Goal: Task Accomplishment & Management: Manage account settings

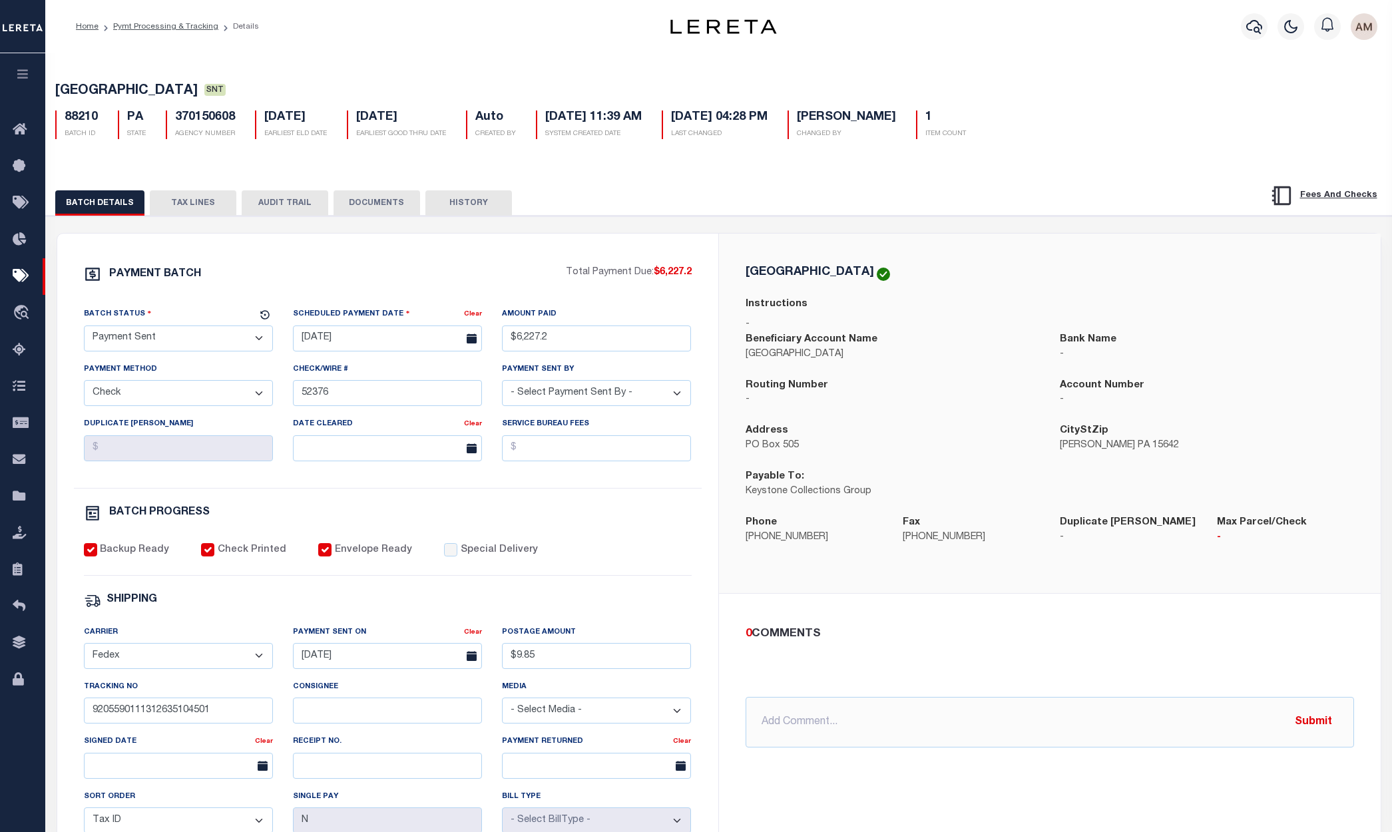
select select "SNT"
select select "CHK"
select select "Little, Audria"
select select "FDX"
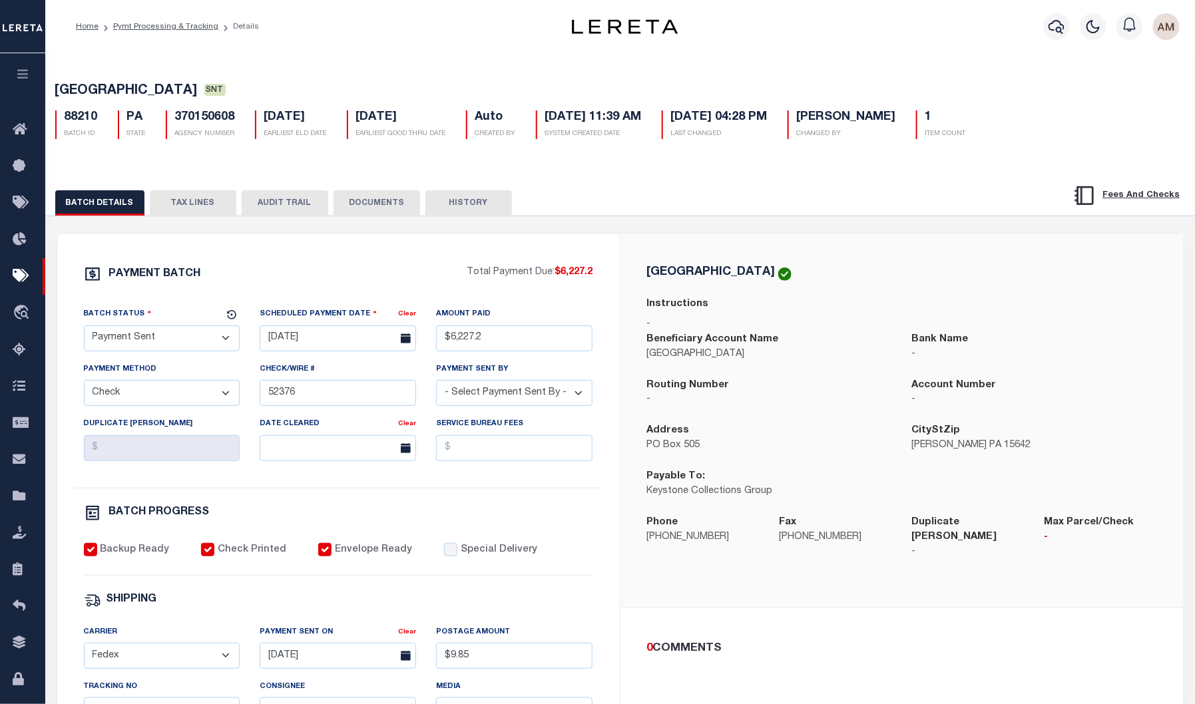
scroll to position [300, 0]
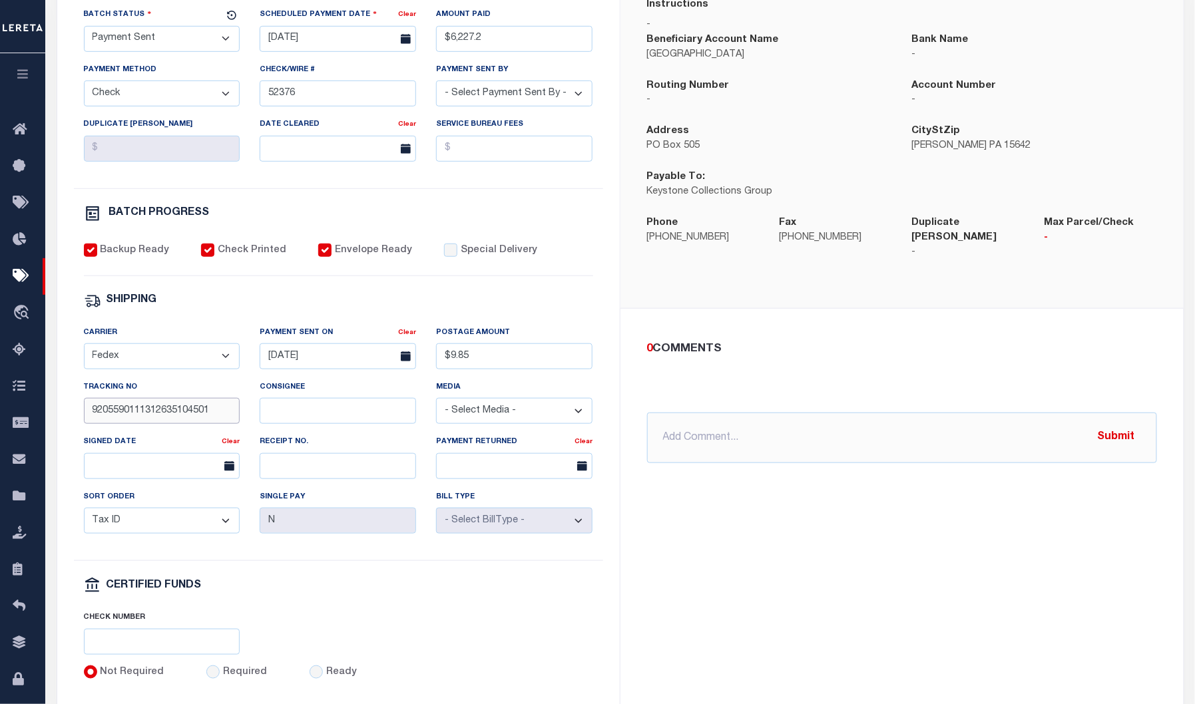
click at [220, 413] on input "9205590111312635104501" at bounding box center [162, 411] width 156 height 26
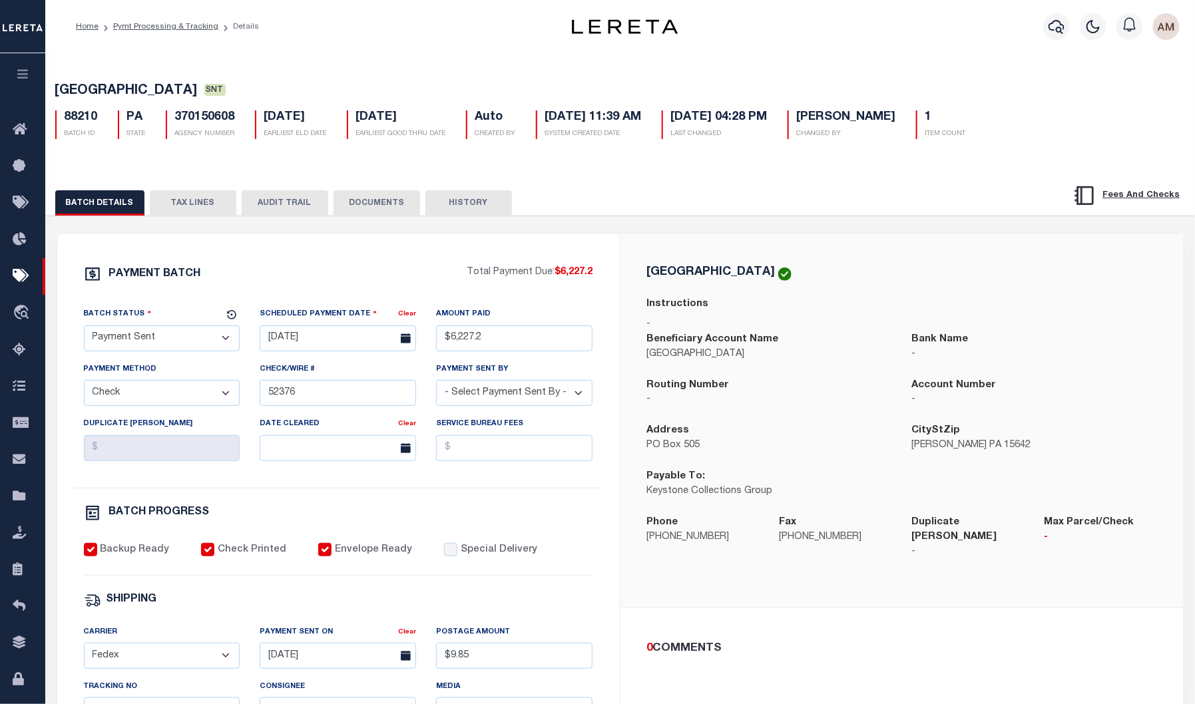
scroll to position [100, 0]
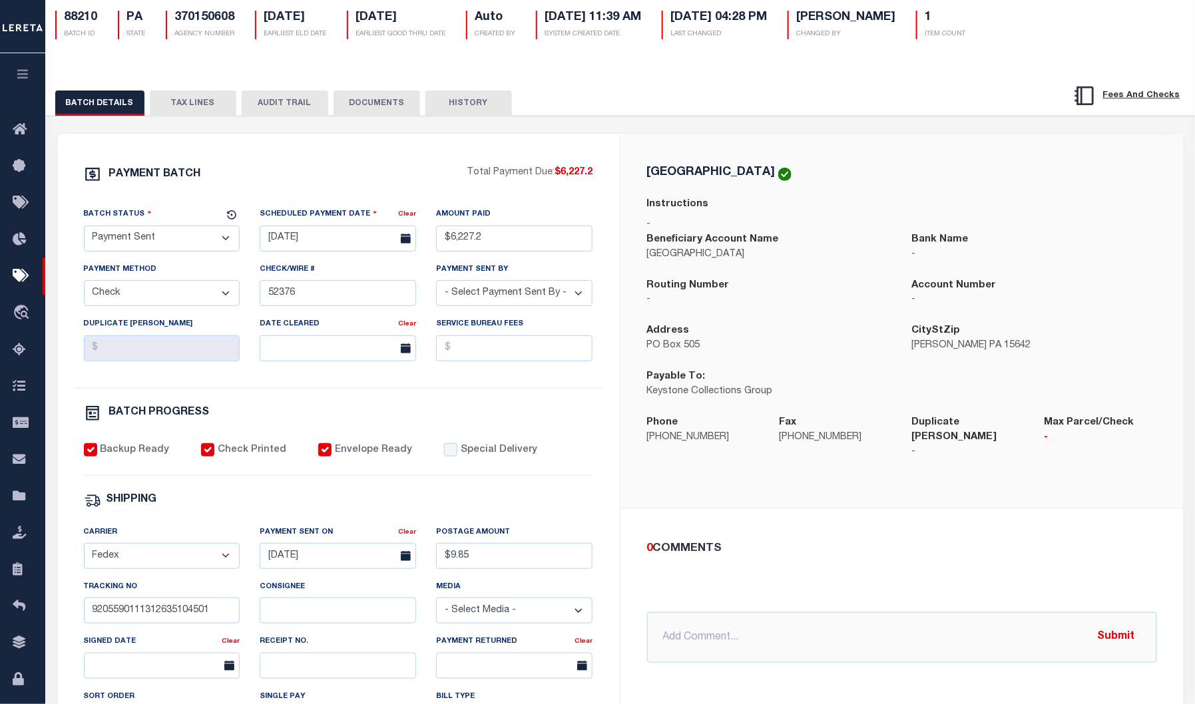
click at [169, 110] on button "TAX LINES" at bounding box center [193, 103] width 87 height 25
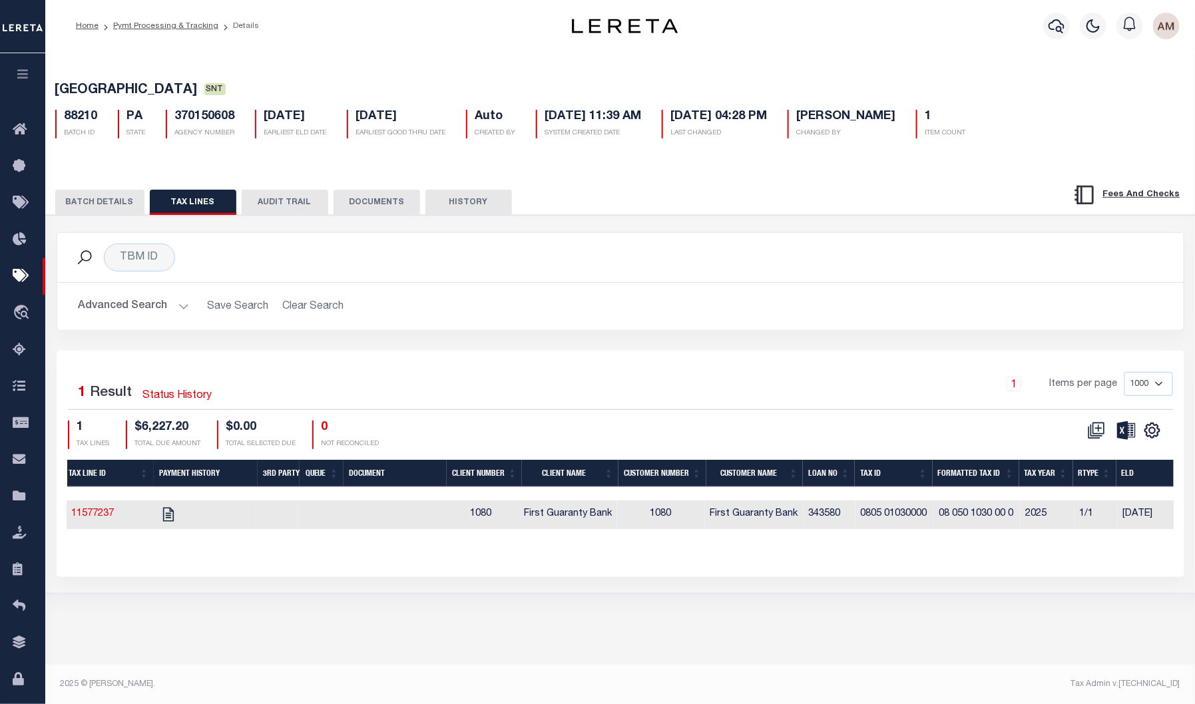
scroll to position [0, 0]
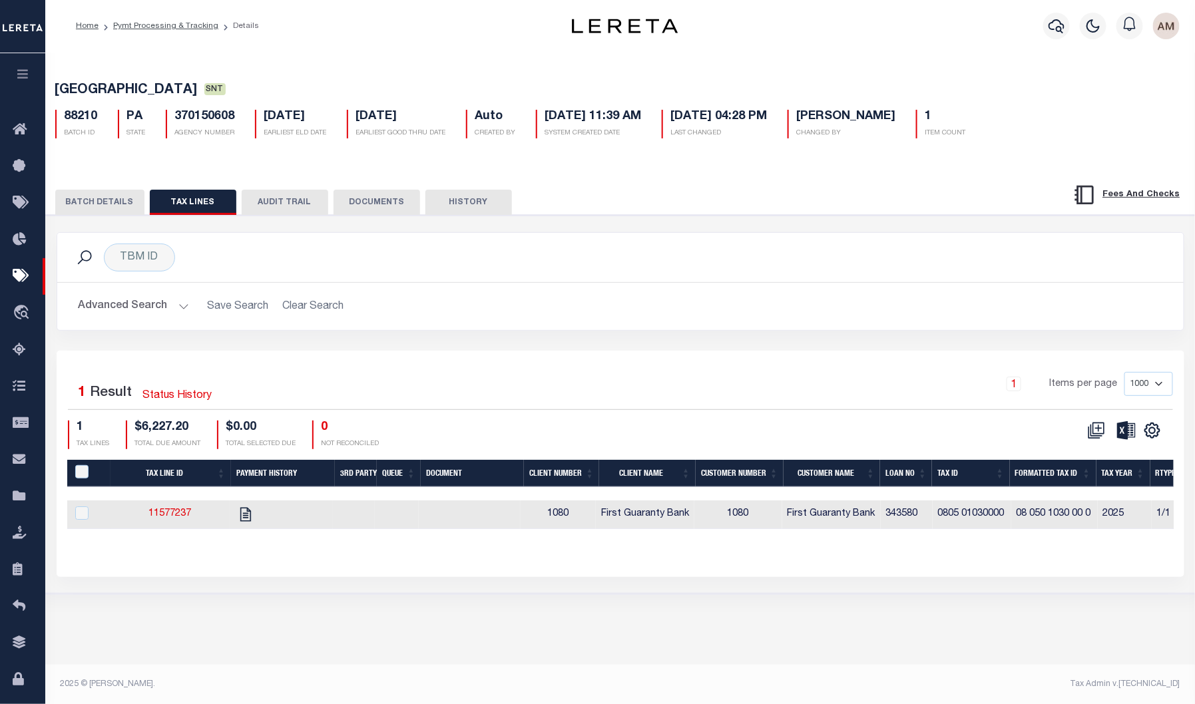
click at [109, 206] on button "BATCH DETAILS" at bounding box center [99, 202] width 89 height 25
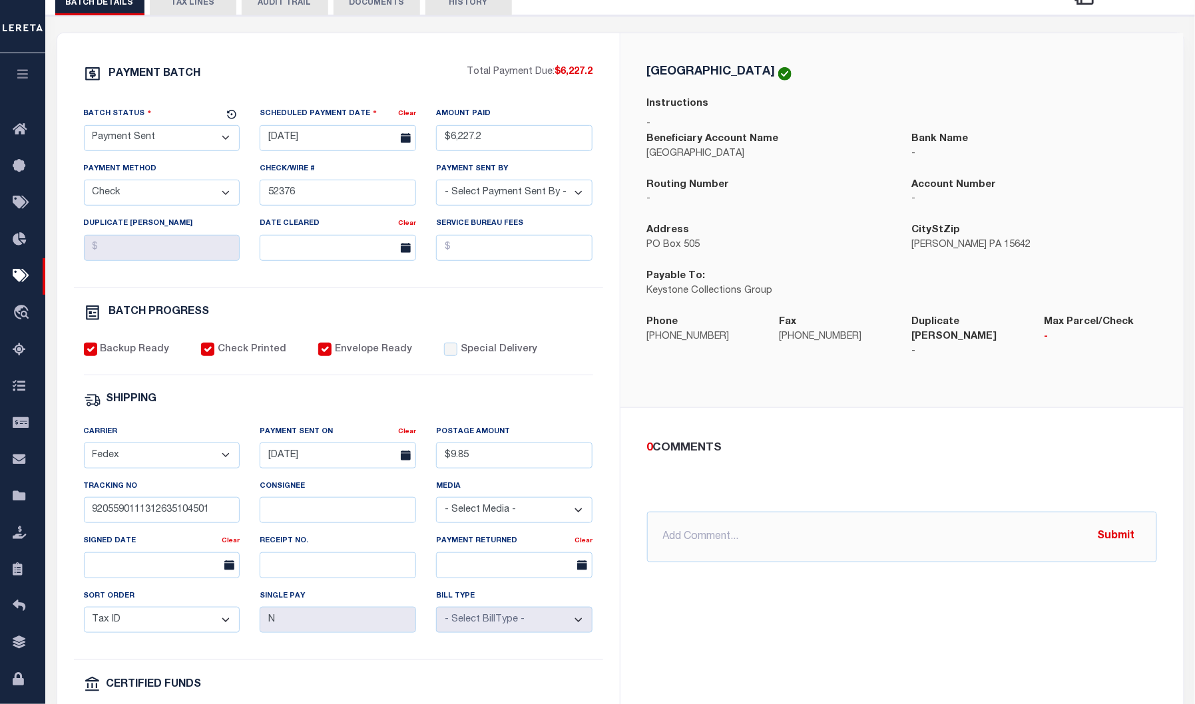
scroll to position [101, 0]
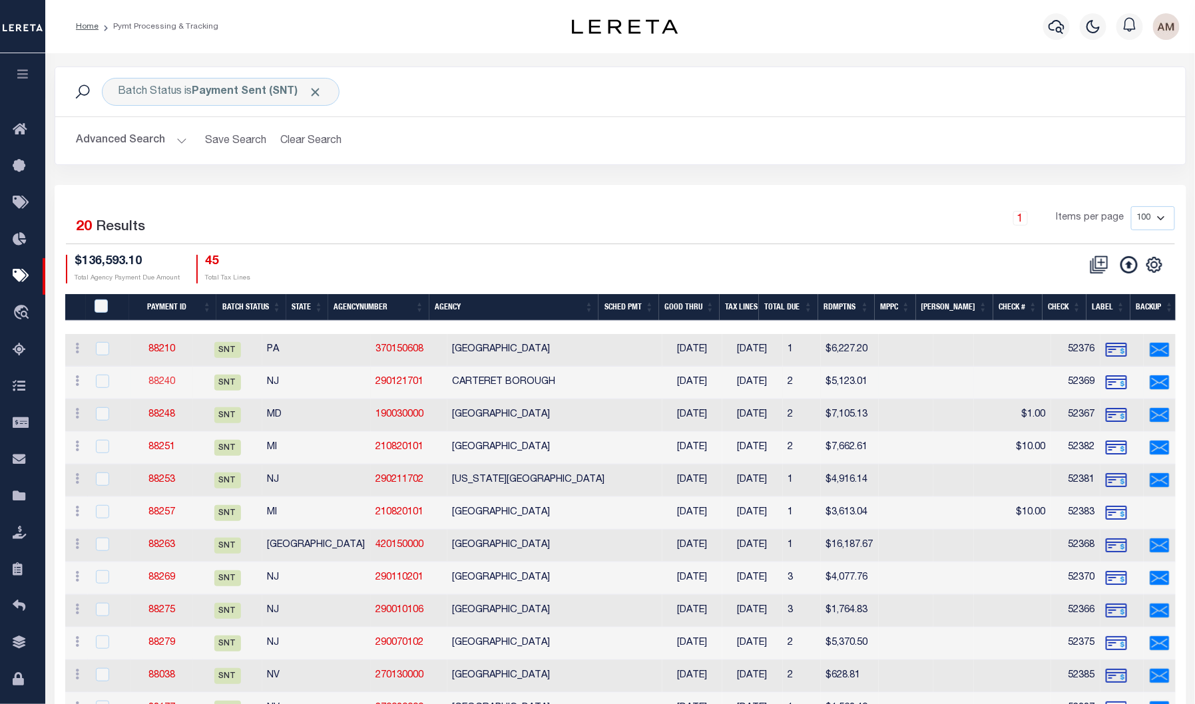
click at [171, 382] on link "88240" at bounding box center [161, 382] width 27 height 9
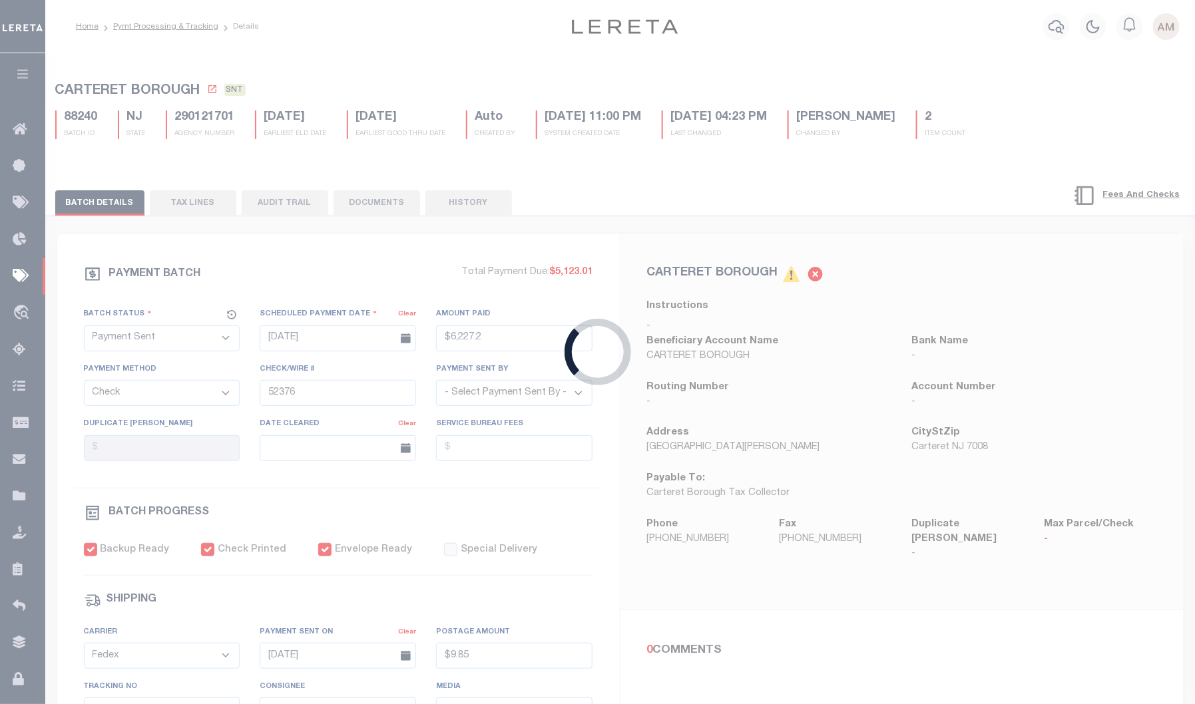
type input "$5,123.01"
type input "52369"
select select "Villatoro-Benitez, Andres"
type input "$72.35"
type input "883401971573"
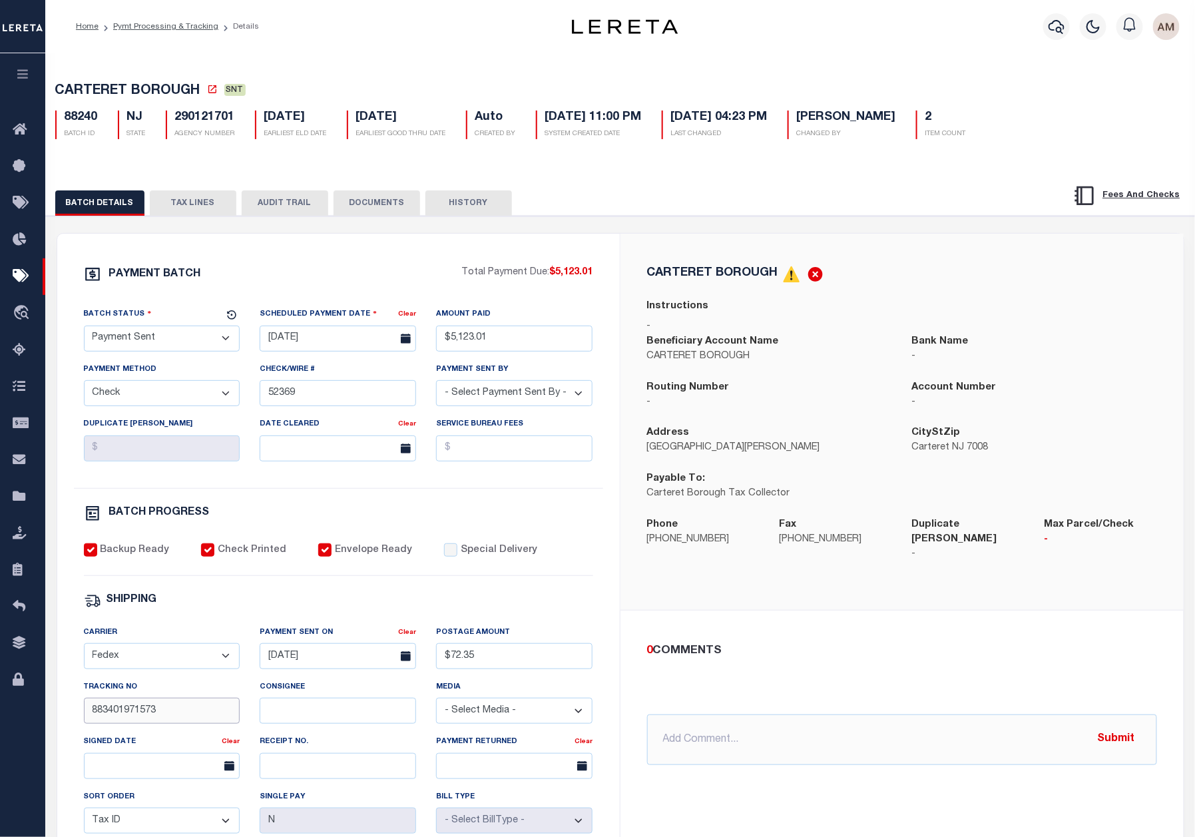
click at [109, 707] on input "883401971573" at bounding box center [162, 711] width 156 height 26
paste input "M.Blacknell"
type input "M.Blacknell"
click at [180, 753] on div "Signed Date" at bounding box center [153, 743] width 138 height 19
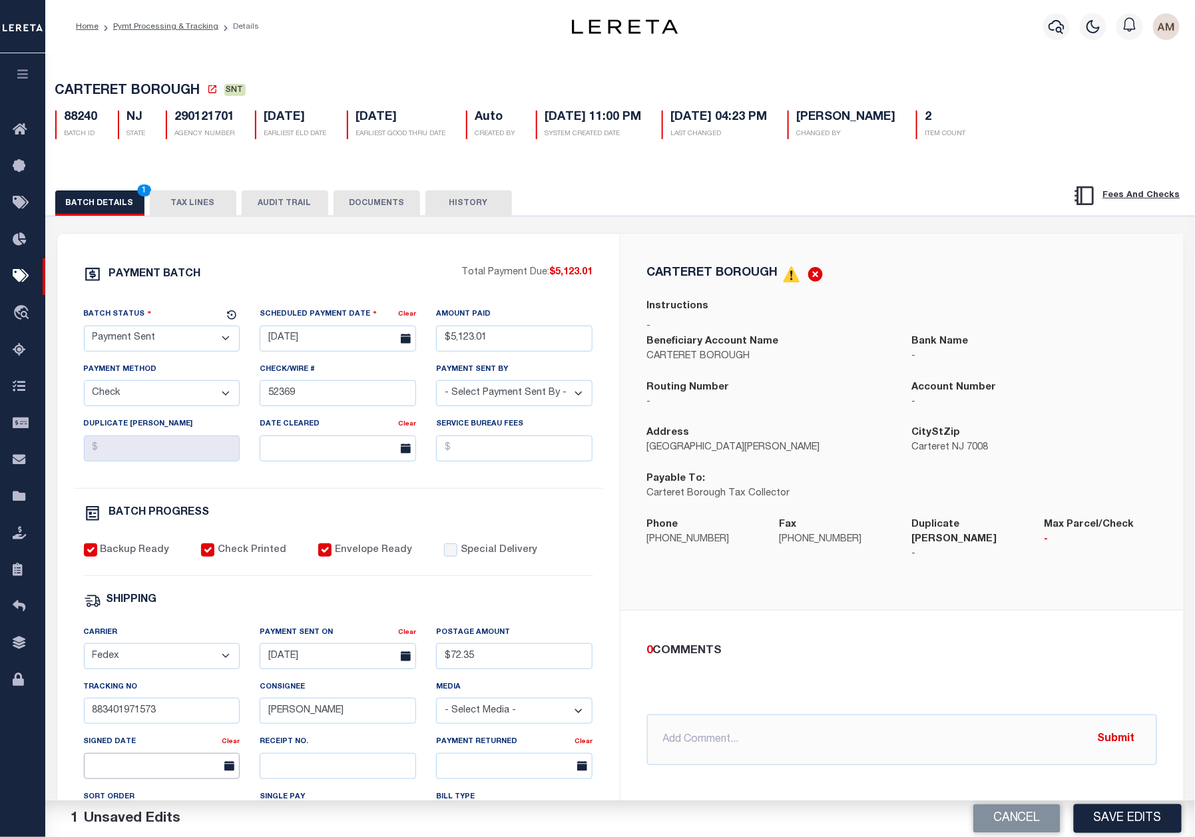
click at [186, 769] on input "text" at bounding box center [162, 766] width 156 height 26
click at [129, 677] on span "11" at bounding box center [127, 667] width 26 height 26
type input "08/11/2025"
click at [364, 214] on button "DOCUMENTS" at bounding box center [377, 202] width 87 height 25
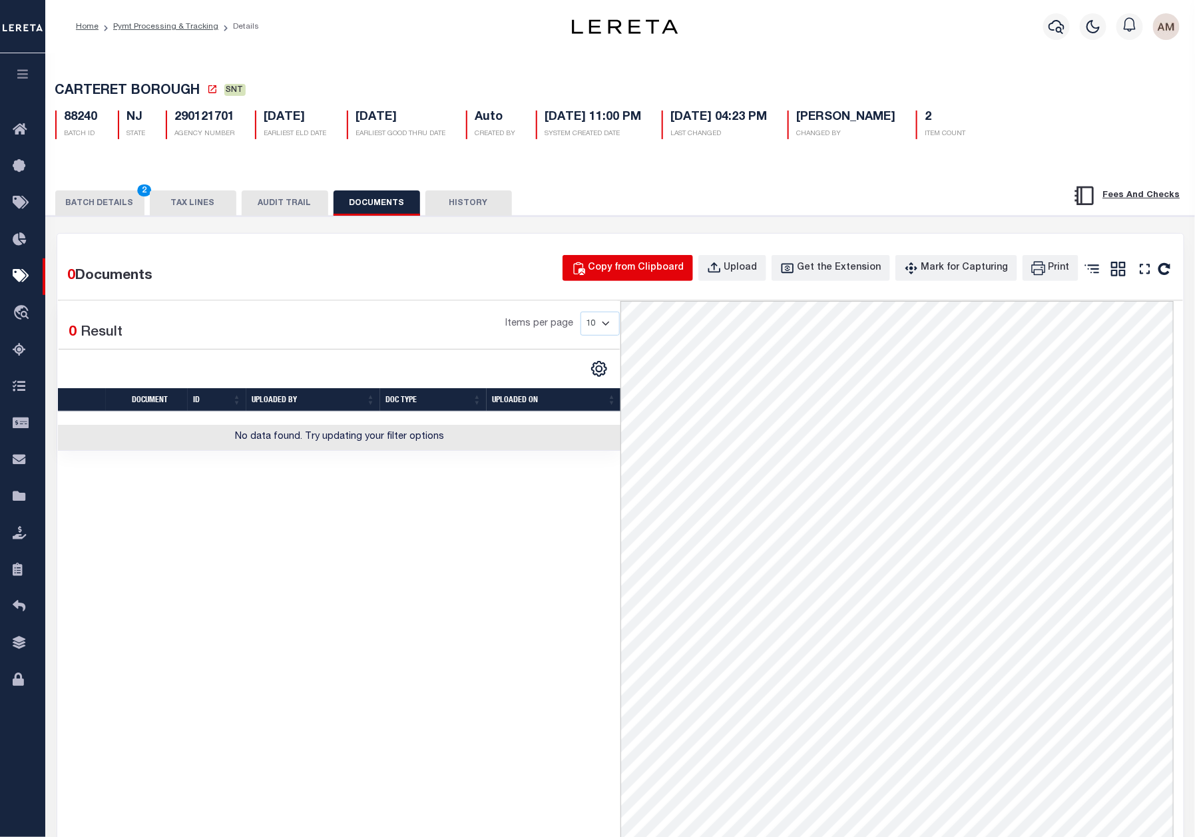
click at [656, 272] on div "Copy from Clipboard" at bounding box center [637, 268] width 96 height 15
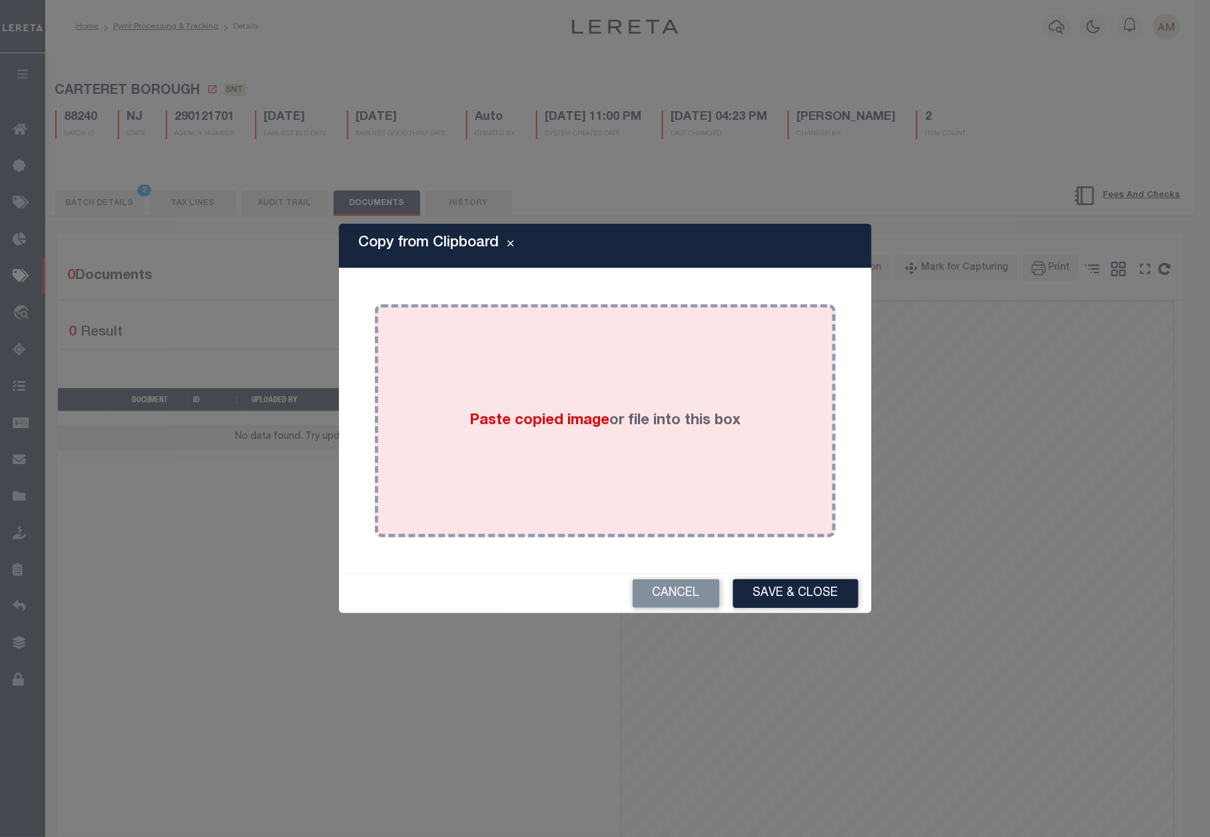
click at [692, 427] on div "Paste copied image or file into this box" at bounding box center [605, 420] width 441 height 213
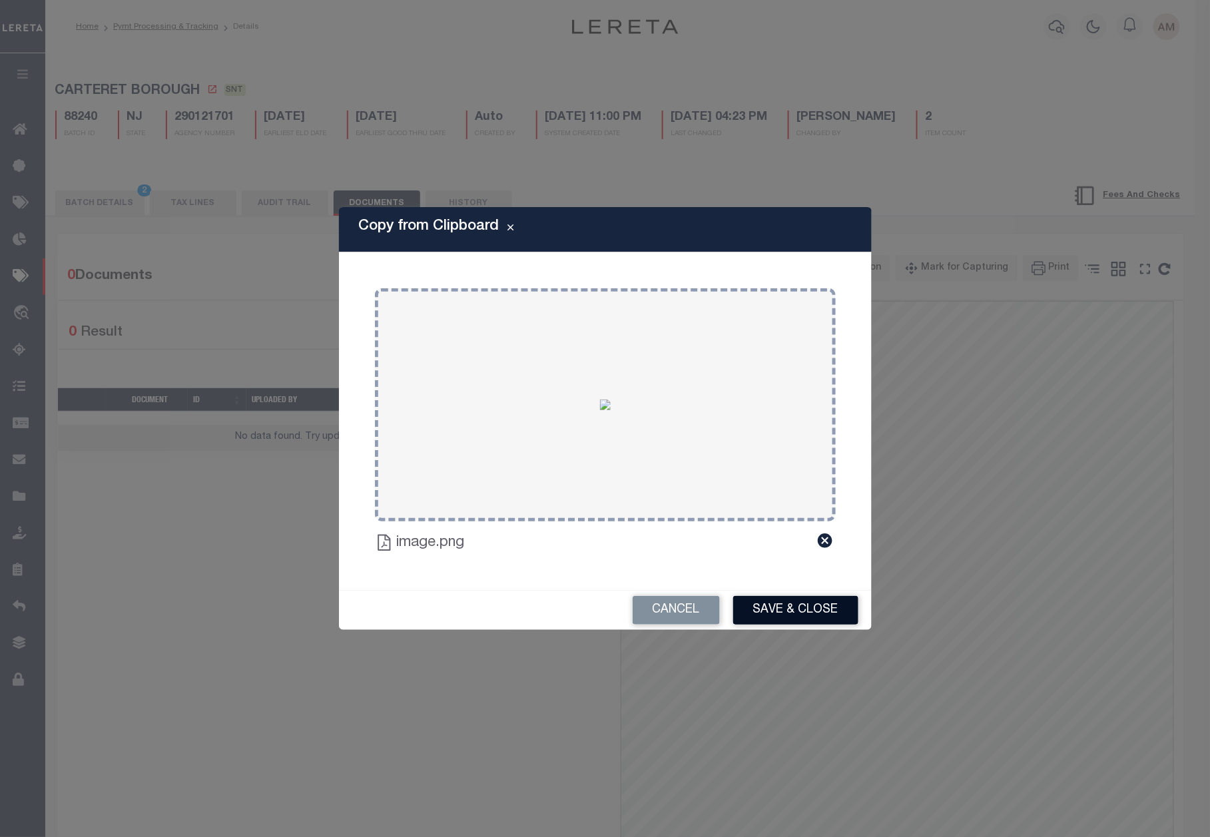
click at [818, 611] on button "Save & Close" at bounding box center [795, 610] width 125 height 29
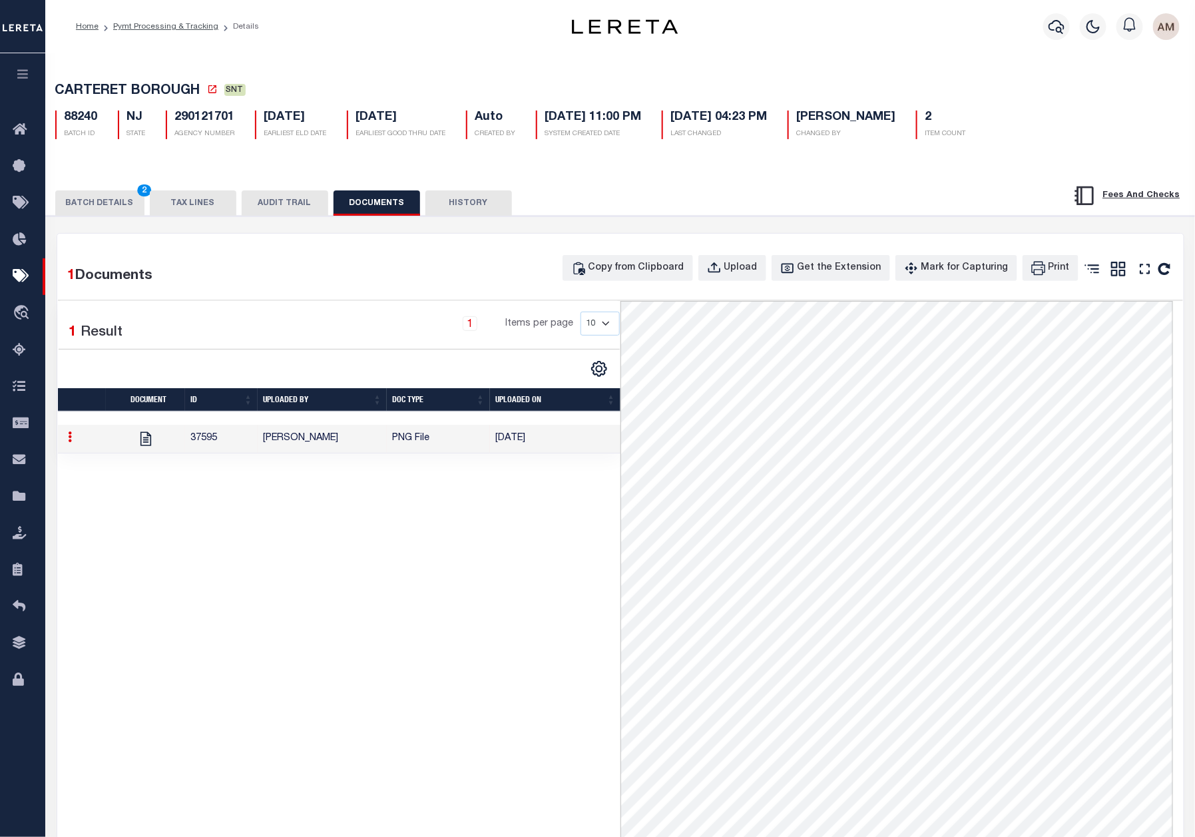
click at [95, 219] on div "PAYMENT BATCH Total Payment Due: $5,123.01 Batch Status" at bounding box center [620, 674] width 1162 height 917
click at [95, 215] on button "BATCH DETAILS 2" at bounding box center [99, 202] width 89 height 25
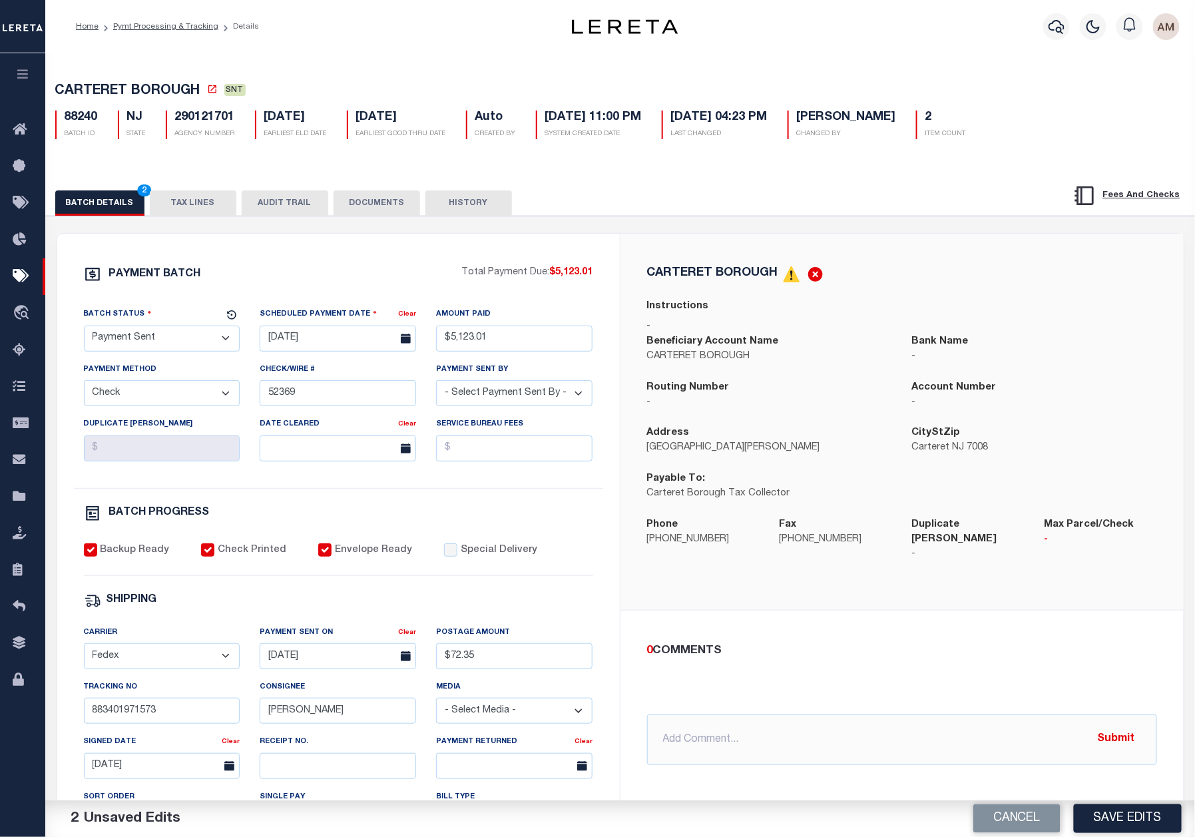
click at [136, 340] on select "- Select Status - Scheduled for Payment Ready For Payment Payment Sent Cleared …" at bounding box center [162, 339] width 156 height 26
select select "RCD"
click at [84, 329] on select "- Select Status - Scheduled for Payment Ready For Payment Payment Sent Cleared …" at bounding box center [162, 339] width 156 height 26
click at [386, 503] on div "PAYMENT BATCH Total Payment Due: $5,123.01 Batch Status - Select Status -" at bounding box center [338, 623] width 531 height 715
click at [1142, 814] on button "Save Edits" at bounding box center [1128, 818] width 108 height 29
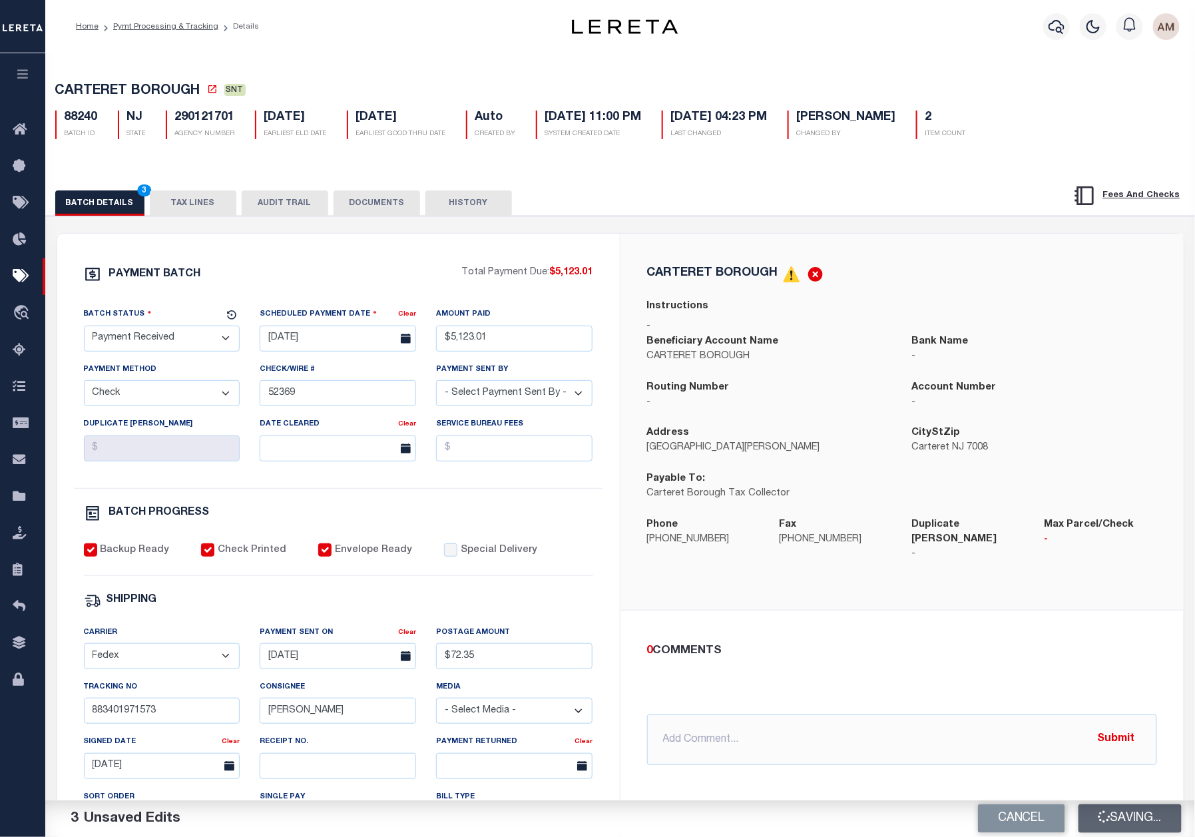
scroll to position [100, 0]
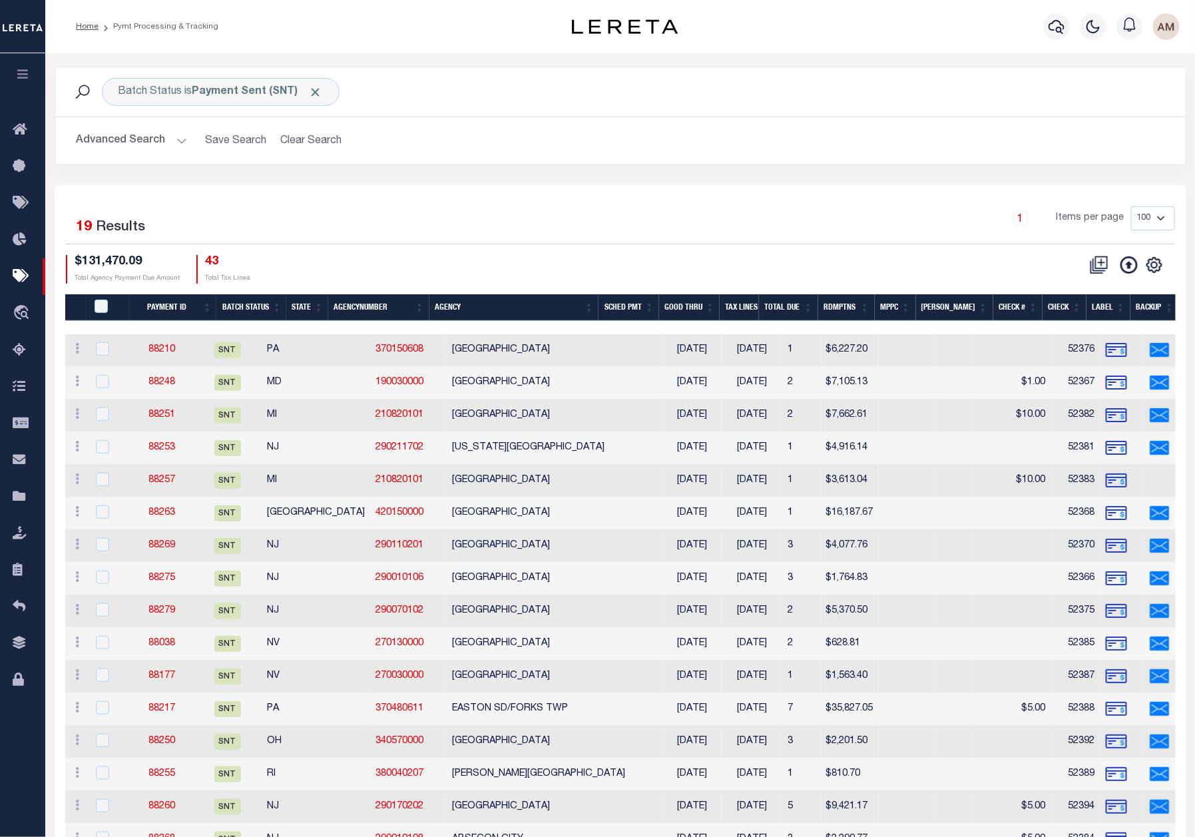
click at [718, 28] on div at bounding box center [625, 26] width 186 height 15
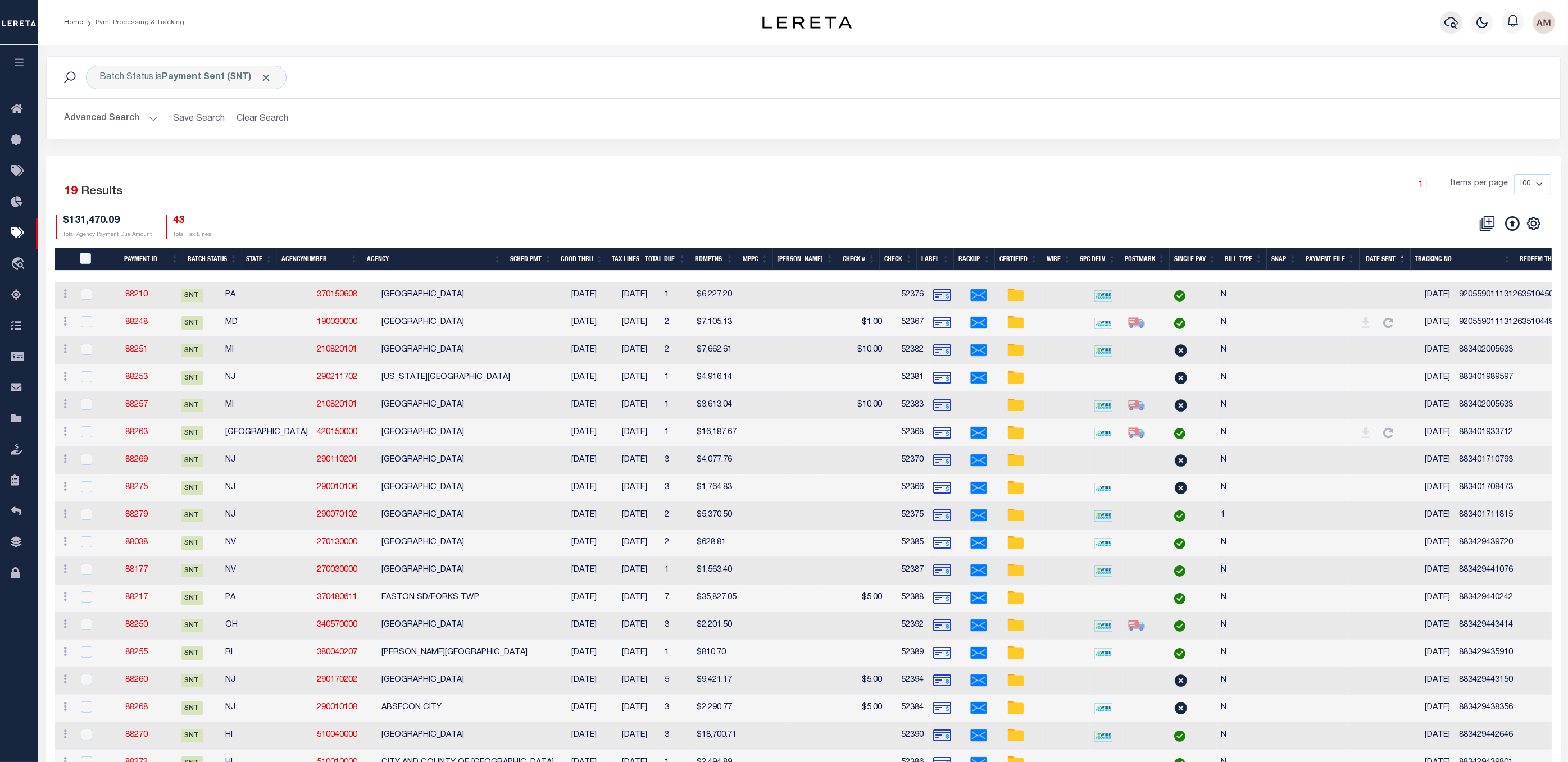
click at [1174, 24] on icon "button" at bounding box center [1452, 23] width 14 height 14
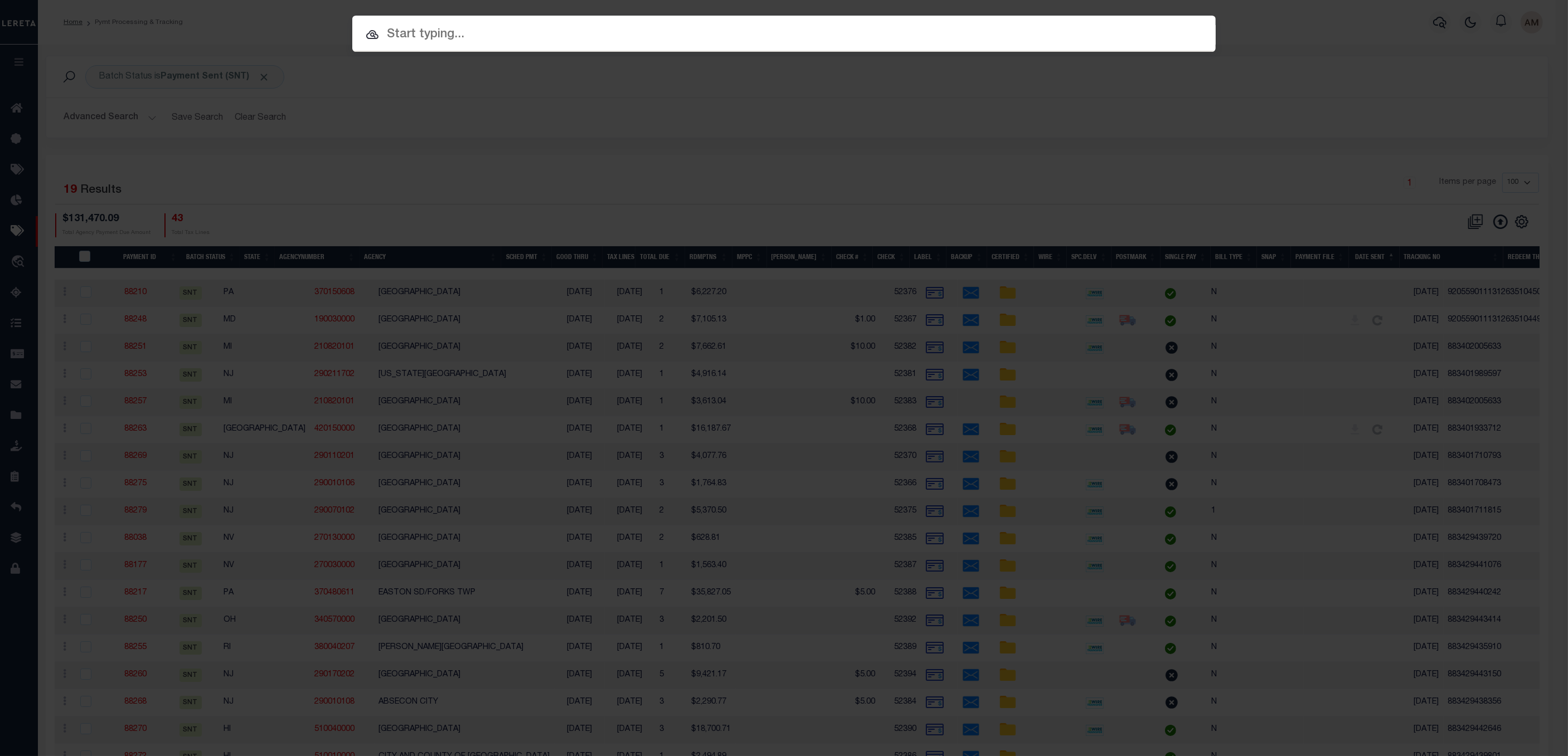
paste input "5419403843"
type input "5419403843"
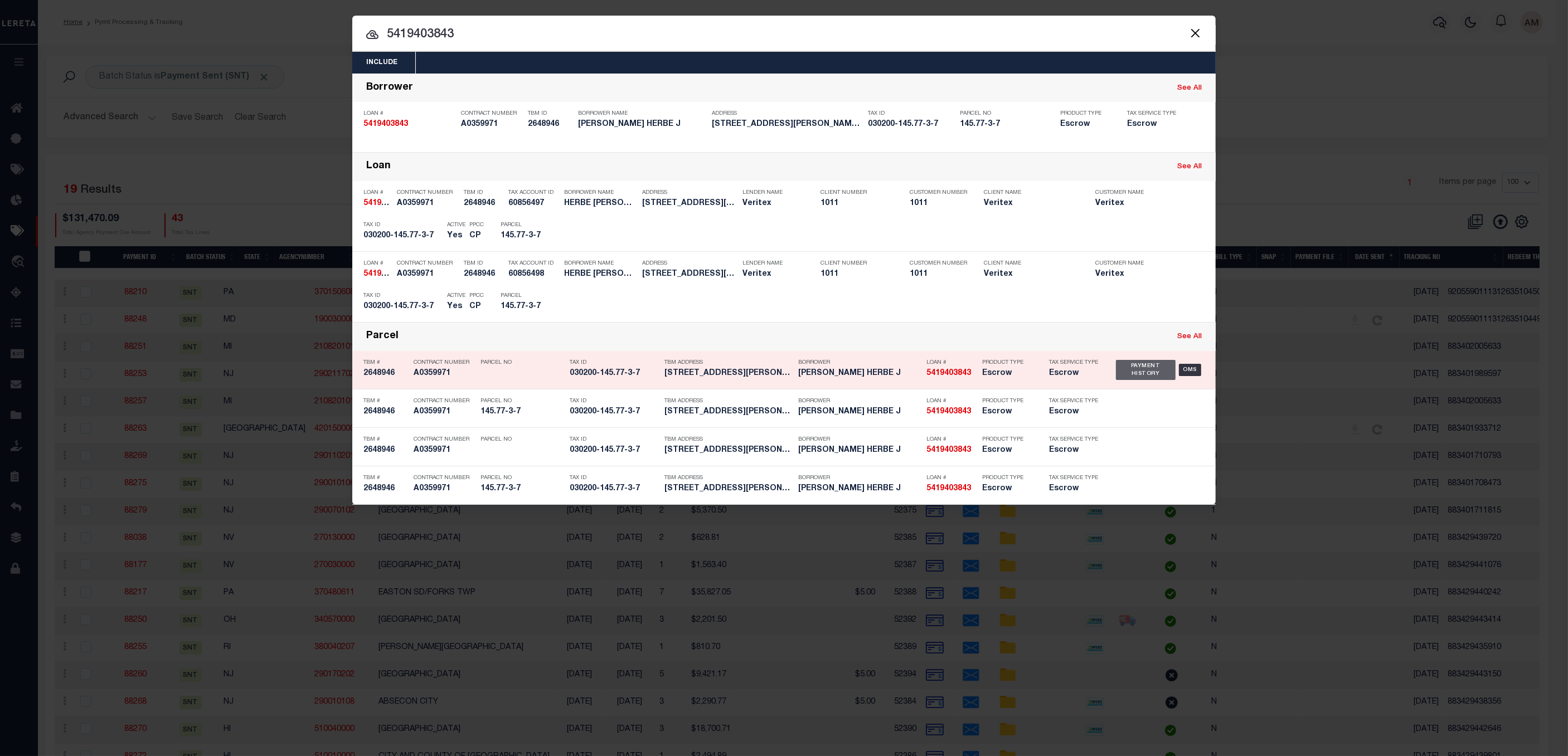
click at [1147, 373] on div "Payment History" at bounding box center [1145, 370] width 59 height 20
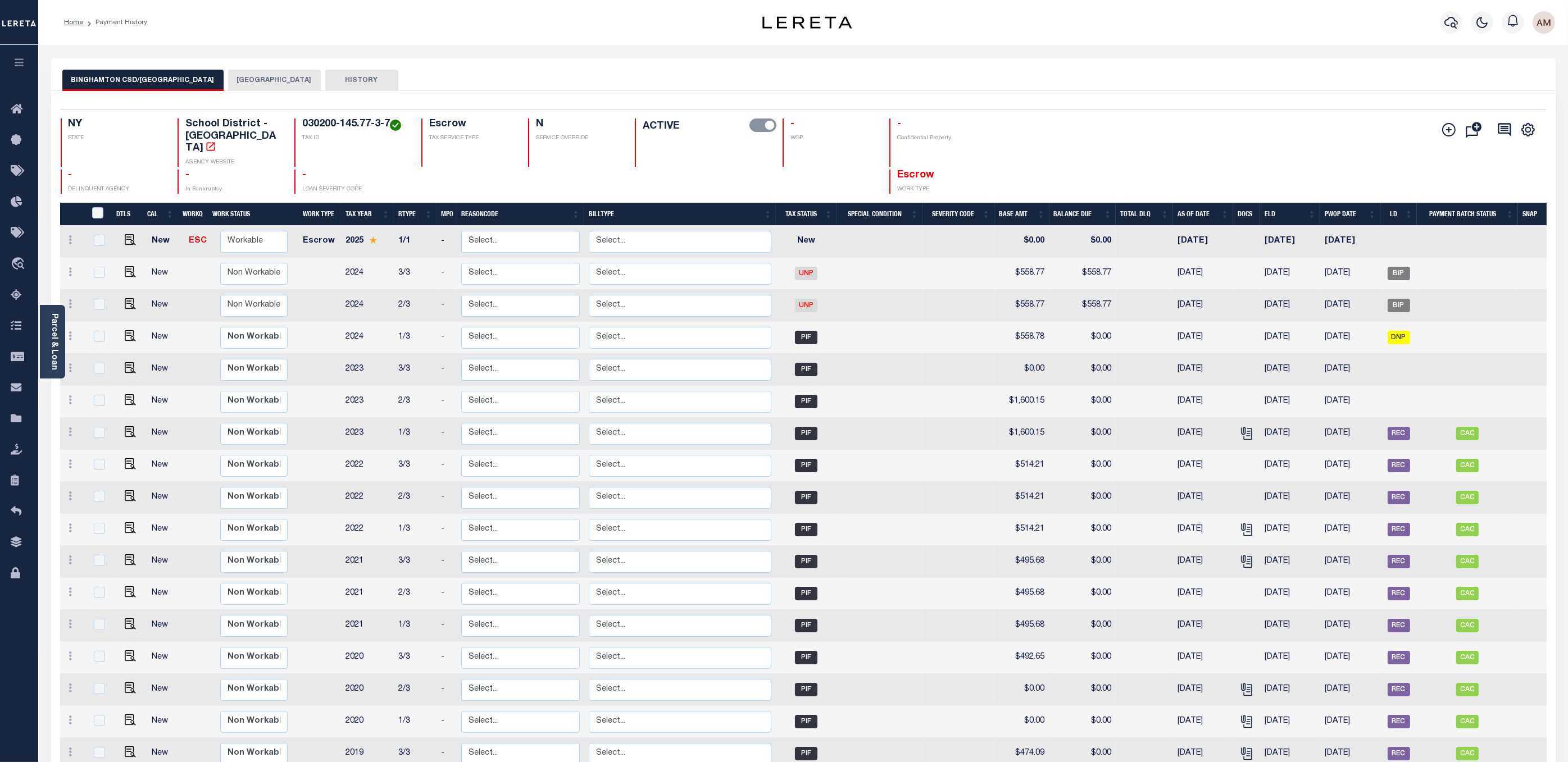
click at [262, 75] on button "BINGHAMTON CITY" at bounding box center [274, 80] width 93 height 21
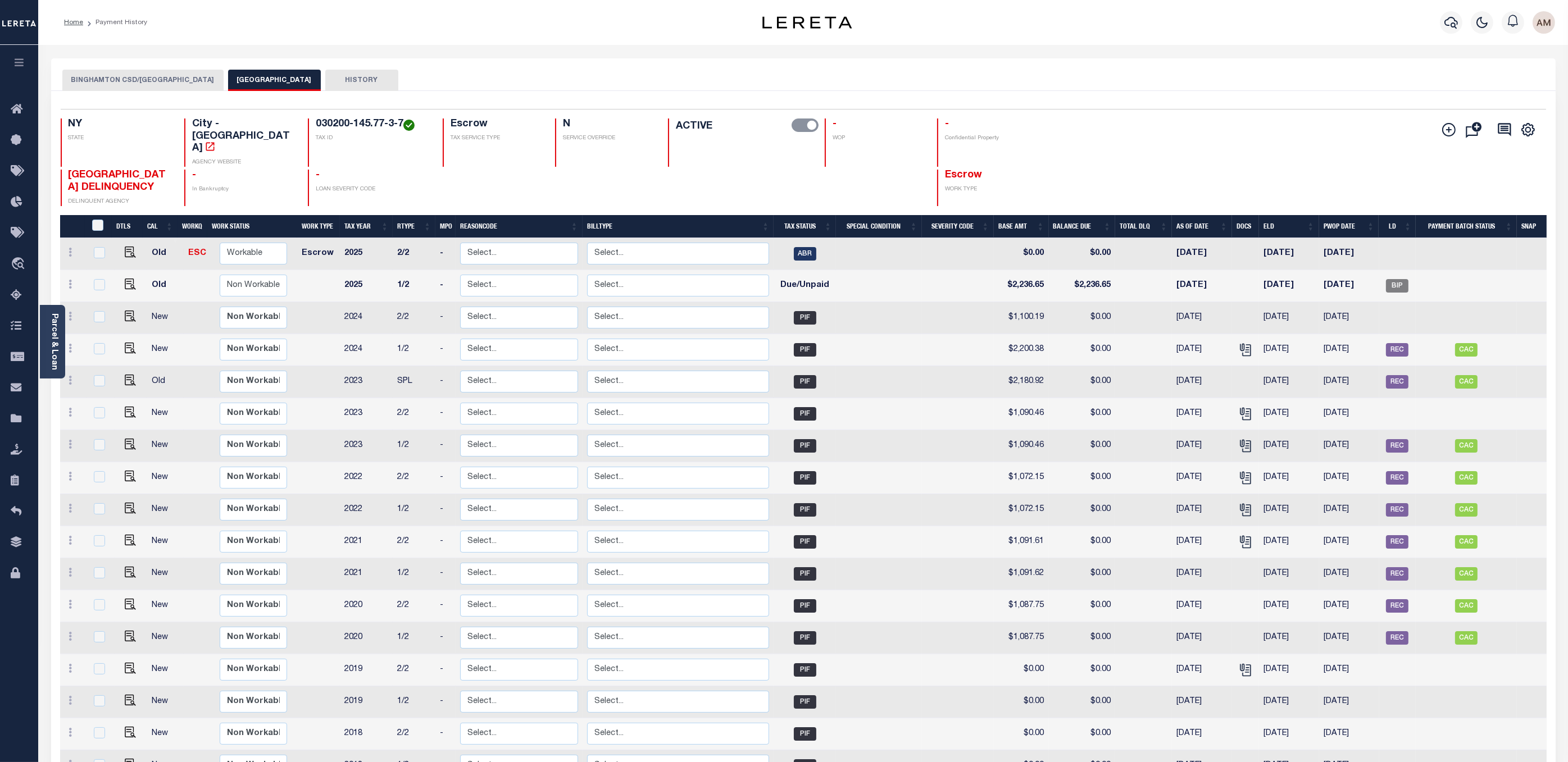
click at [116, 77] on button "BINGHAMTON CSD/BINGHAMTON CITY" at bounding box center [143, 80] width 161 height 21
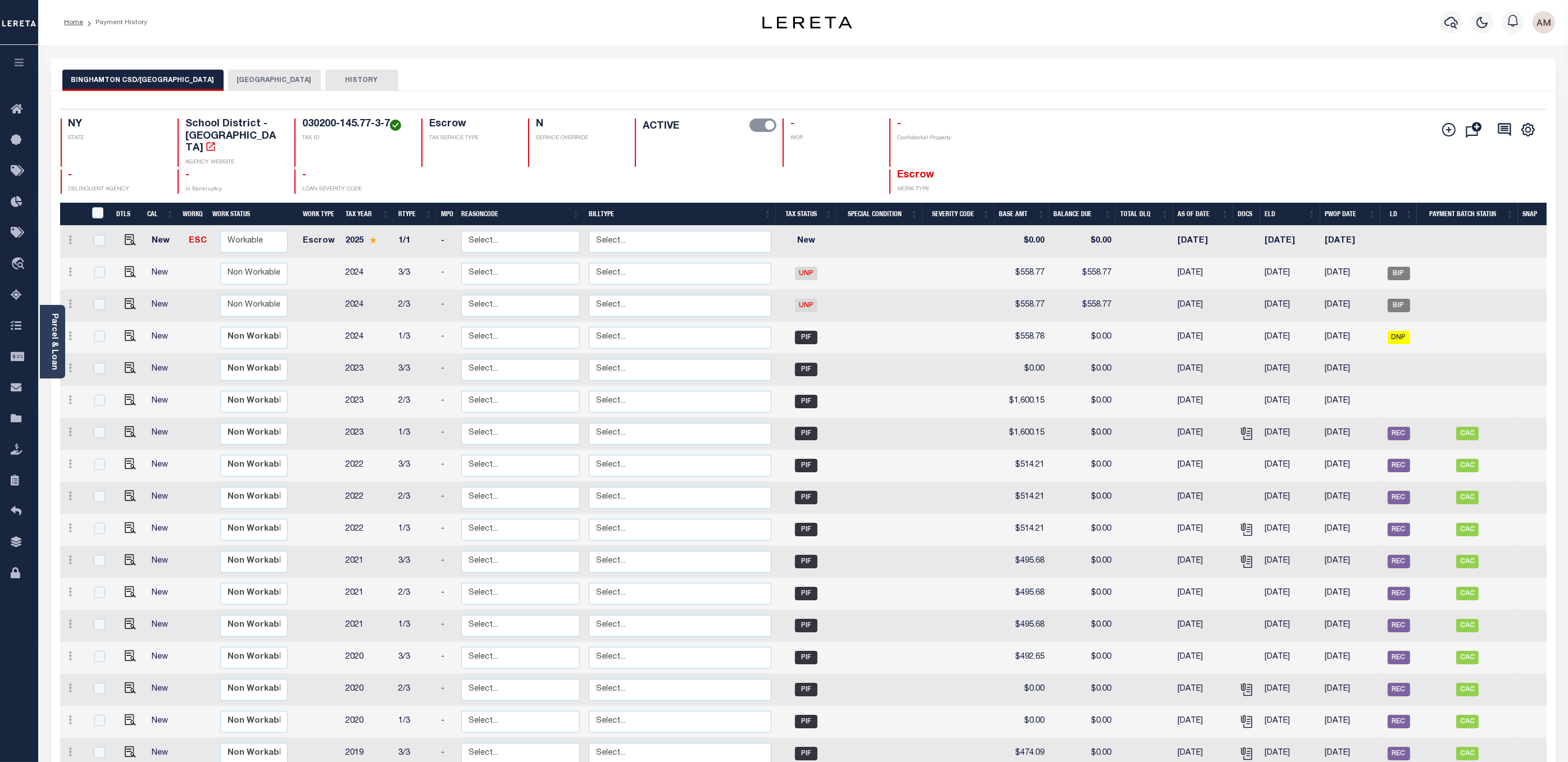
click at [359, 204] on th "Tax Year" at bounding box center [367, 213] width 53 height 23
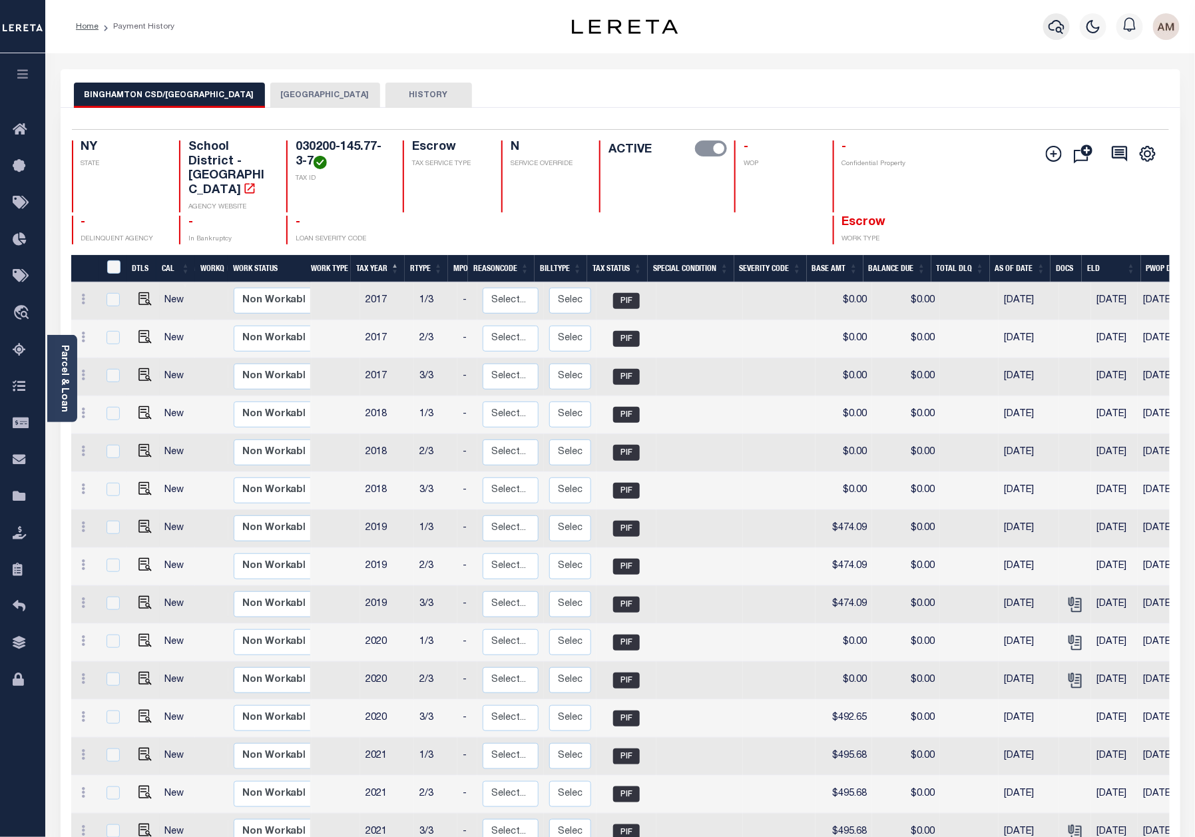
click at [1052, 33] on icon "button" at bounding box center [1057, 27] width 16 height 16
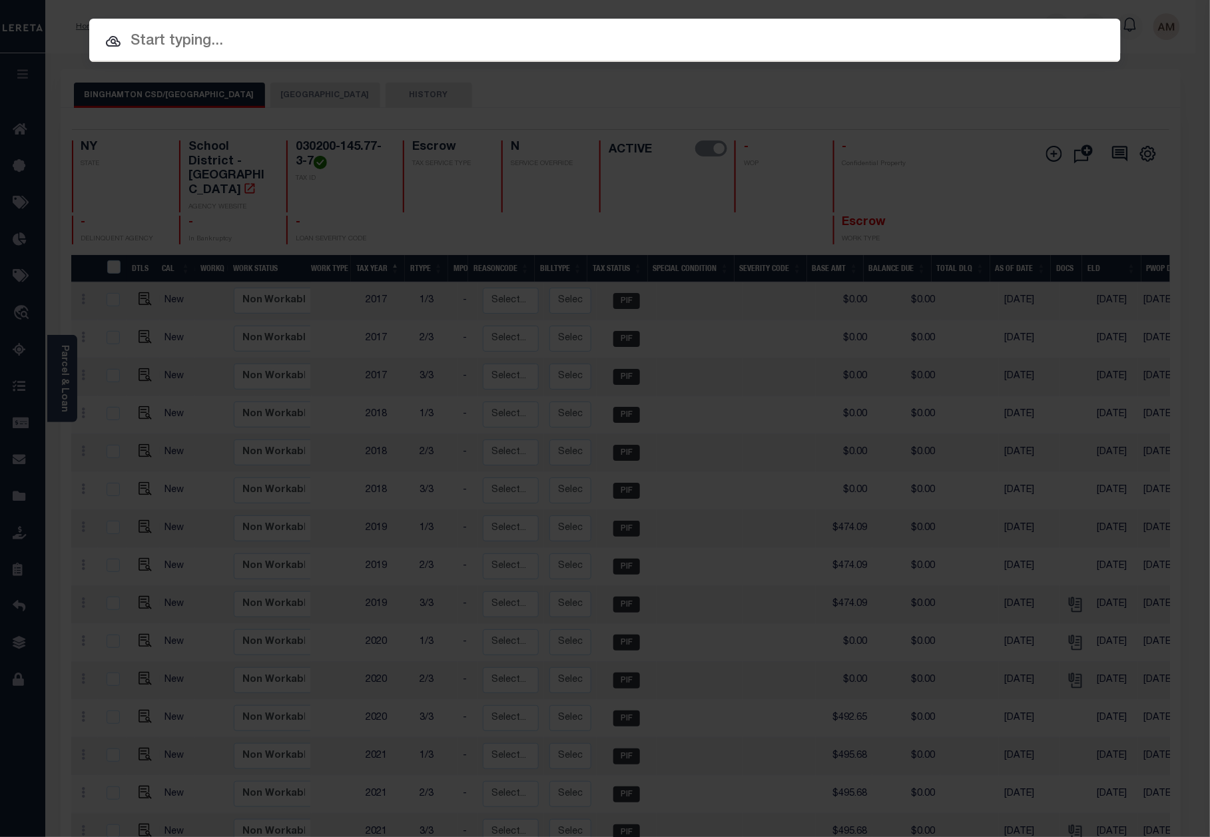
paste input "10011630"
type input "10011630"
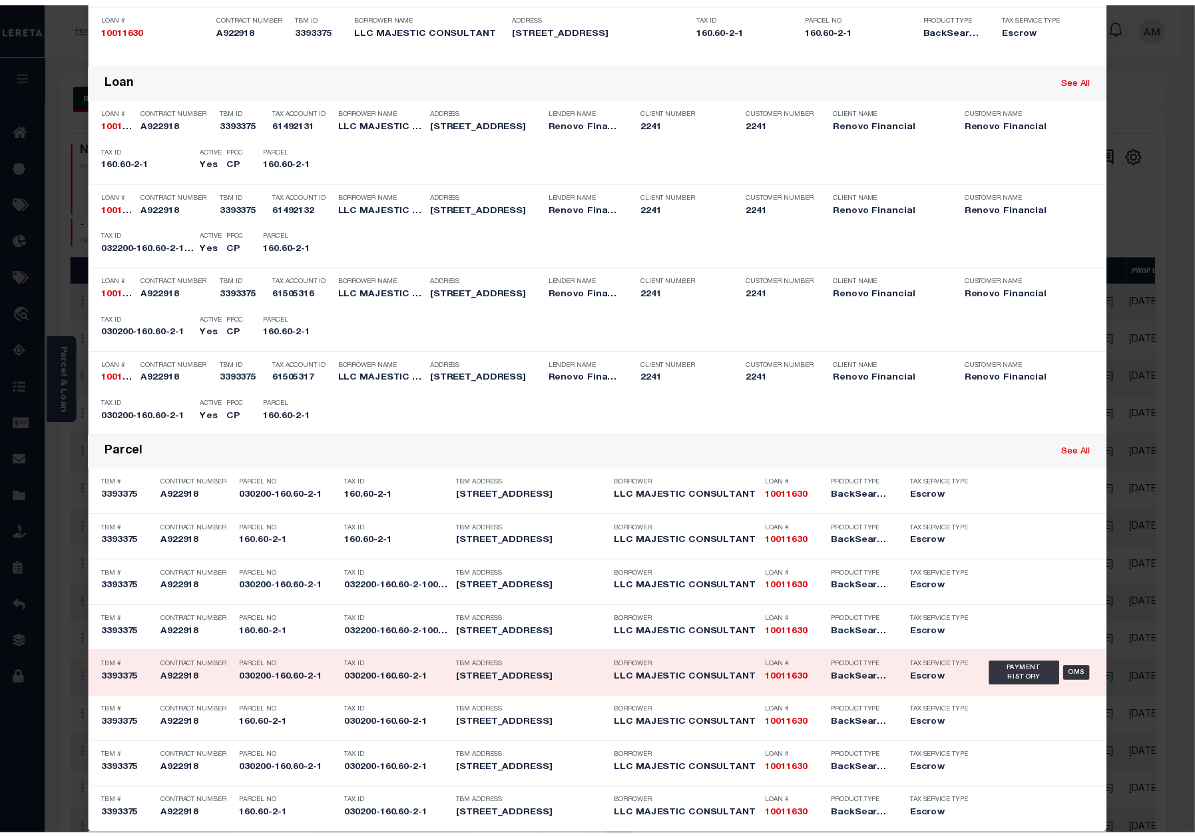
scroll to position [262, 0]
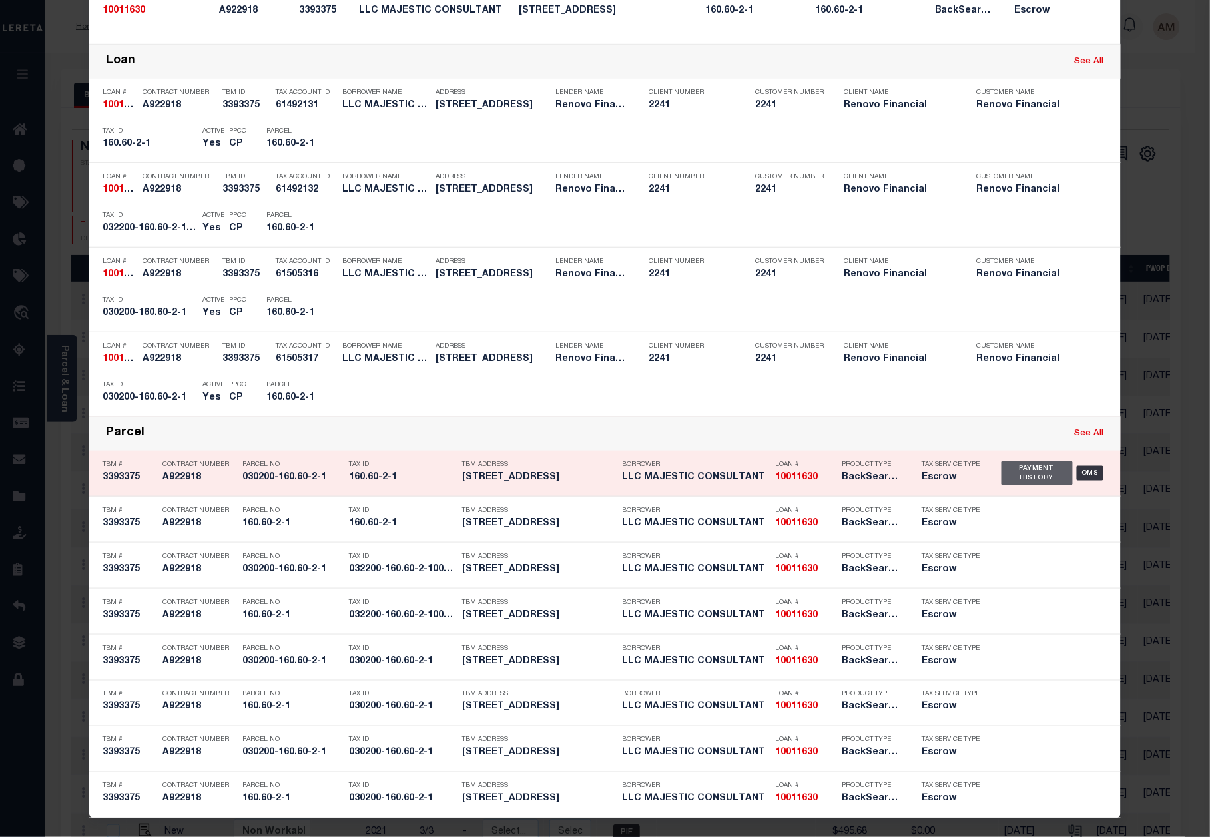
click at [1029, 465] on div "Payment History" at bounding box center [1036, 473] width 71 height 24
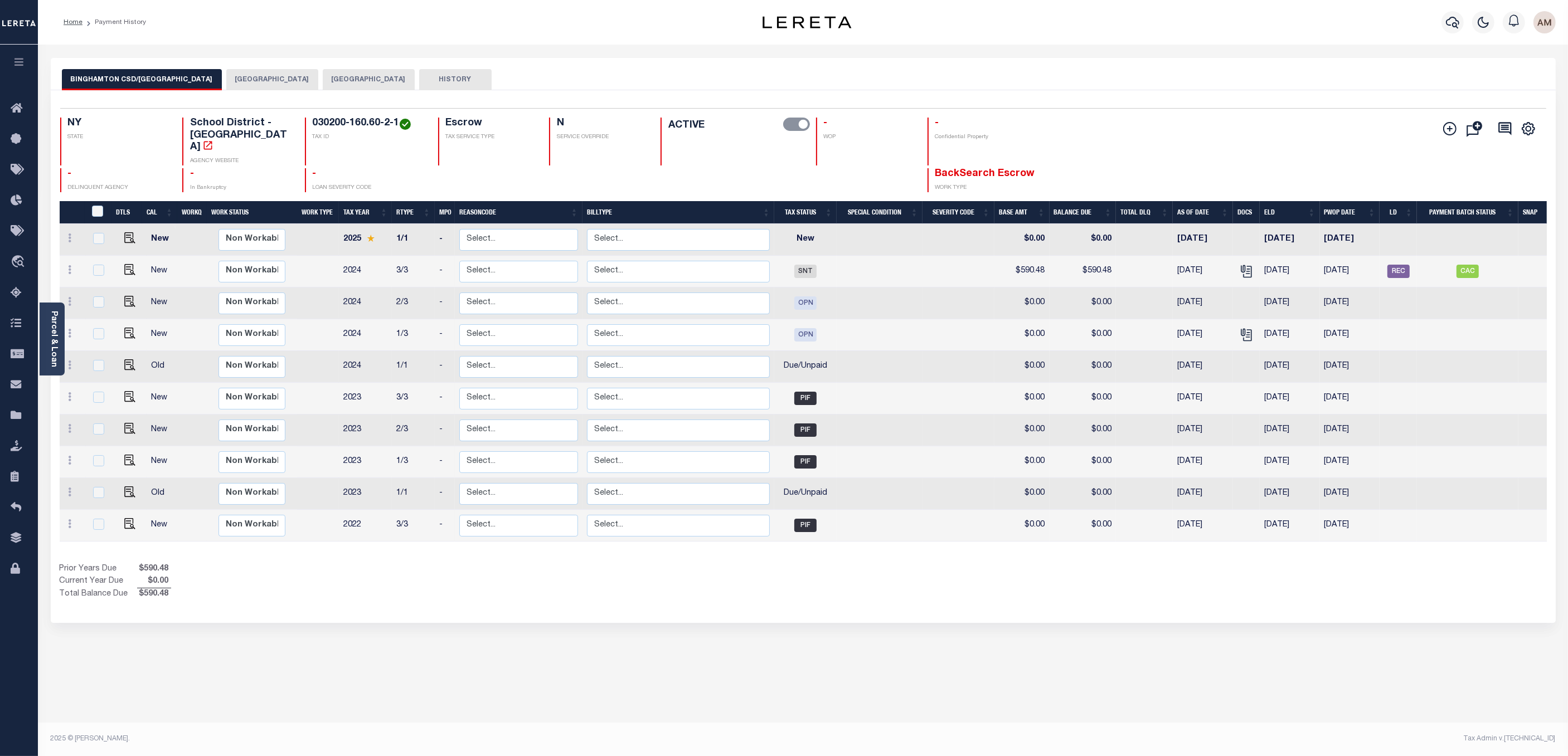
click at [151, 83] on button "BINGHAMTON CSD/BINGHAMTON CITY" at bounding box center [141, 80] width 160 height 21
click at [154, 78] on button "BINGHAMTON CSD/BINGHAMTON CITY" at bounding box center [141, 80] width 160 height 21
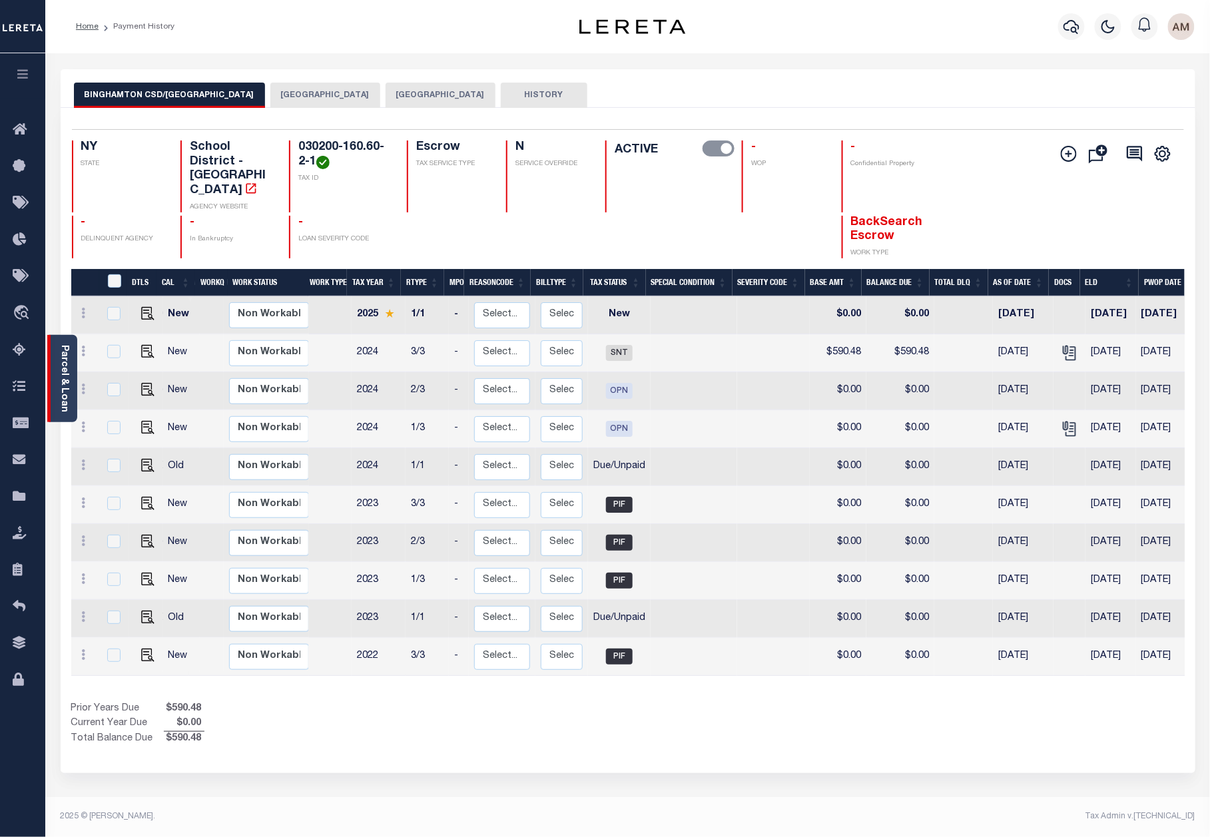
click at [63, 366] on link "Parcel & Loan" at bounding box center [63, 378] width 9 height 67
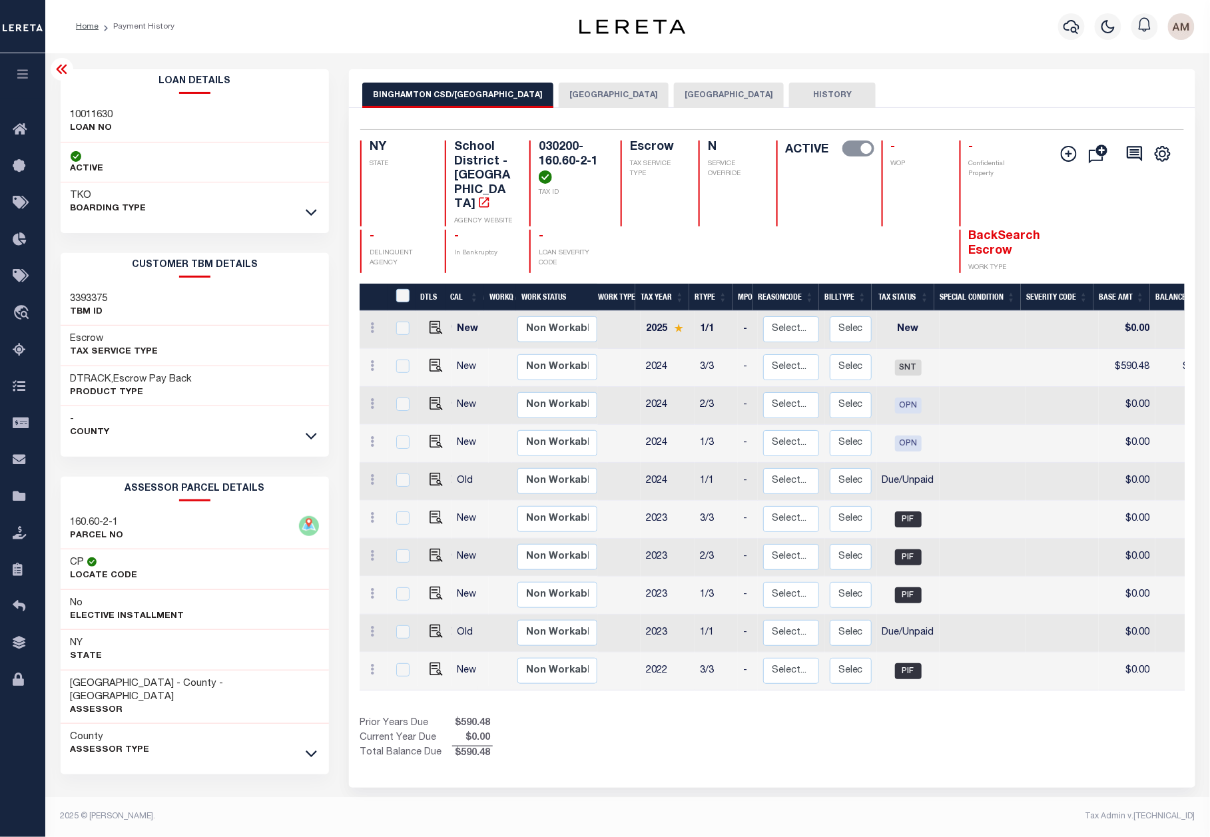
drag, startPoint x: 61, startPoint y: 64, endPoint x: 134, endPoint y: 95, distance: 80.0
click at [61, 65] on icon at bounding box center [62, 69] width 16 height 16
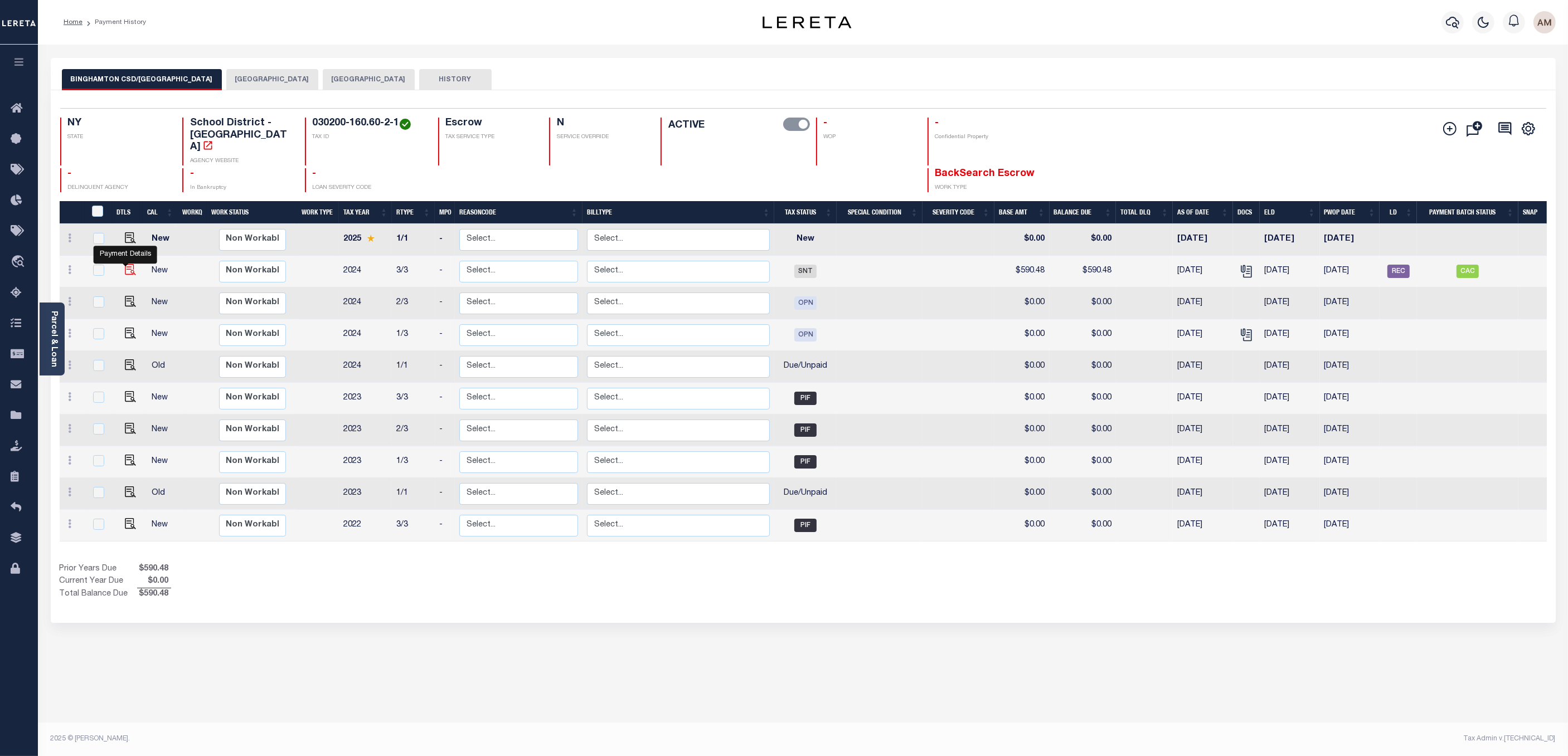
click at [125, 273] on img "" at bounding box center [130, 270] width 11 height 11
checkbox input "true"
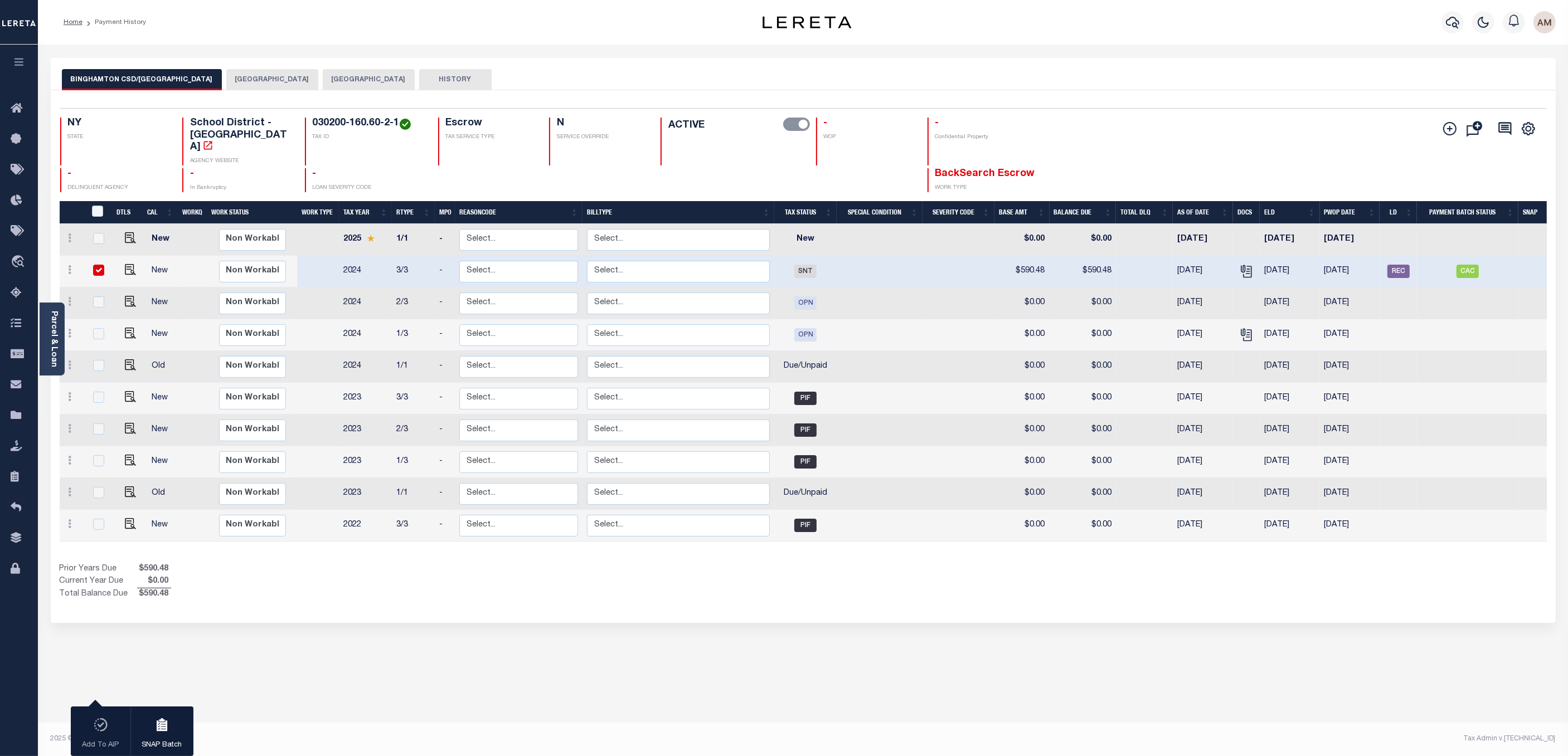
click at [124, 86] on button "BINGHAMTON CSD/BINGHAMTON CITY" at bounding box center [141, 80] width 160 height 21
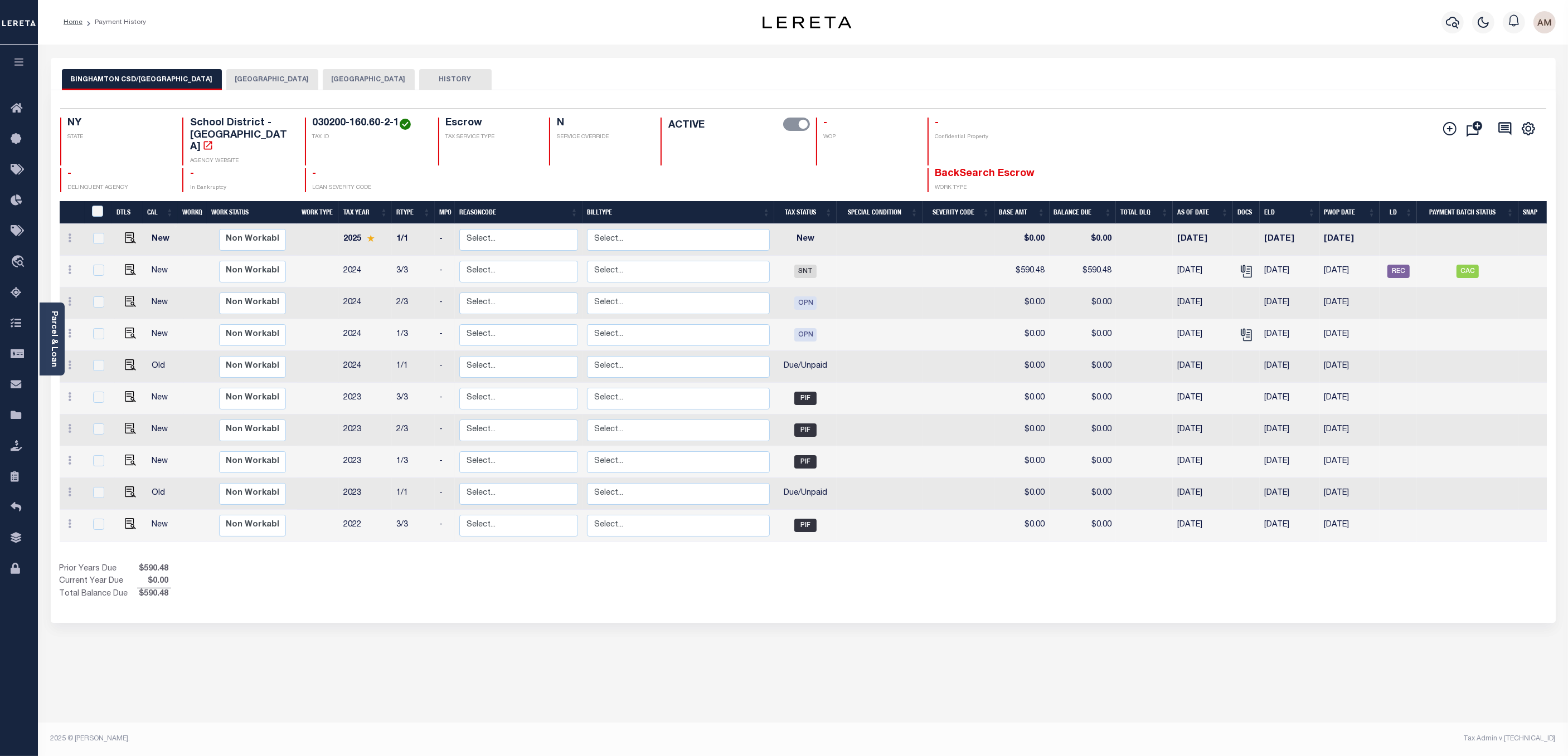
click at [124, 86] on button "BINGHAMTON CSD/[GEOGRAPHIC_DATA]" at bounding box center [141, 80] width 160 height 21
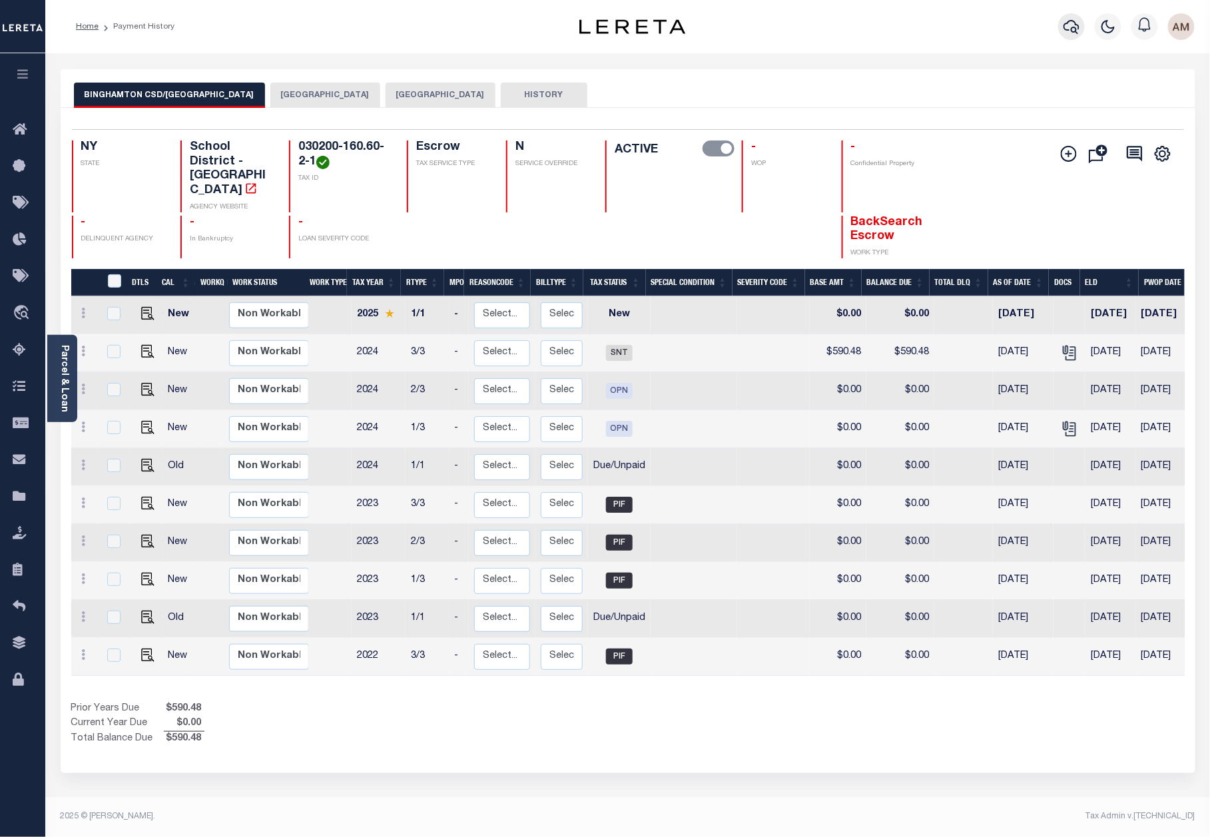
click at [1078, 17] on button "button" at bounding box center [1071, 26] width 27 height 27
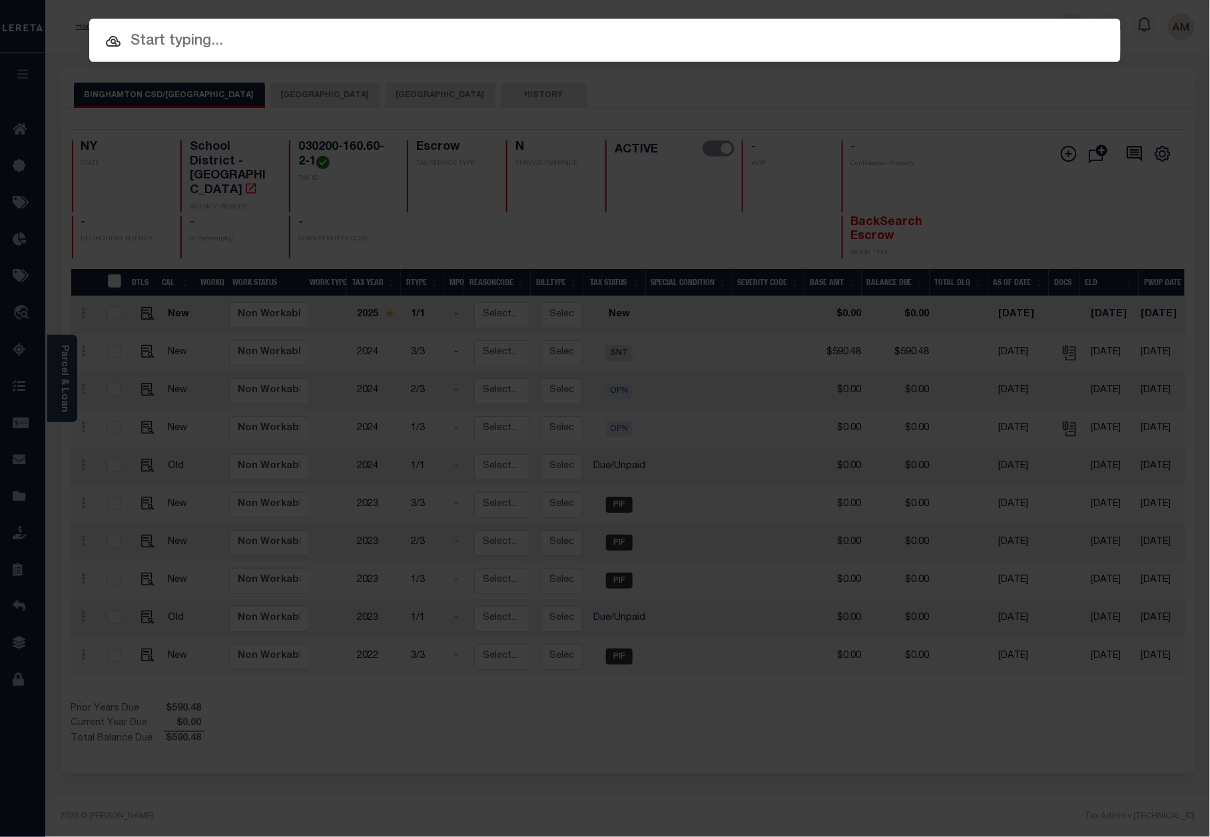
click at [1078, 17] on body "Home Payment History Profile Sign out" at bounding box center [605, 417] width 1210 height 834
paste input "10011631"
type input "10011631"
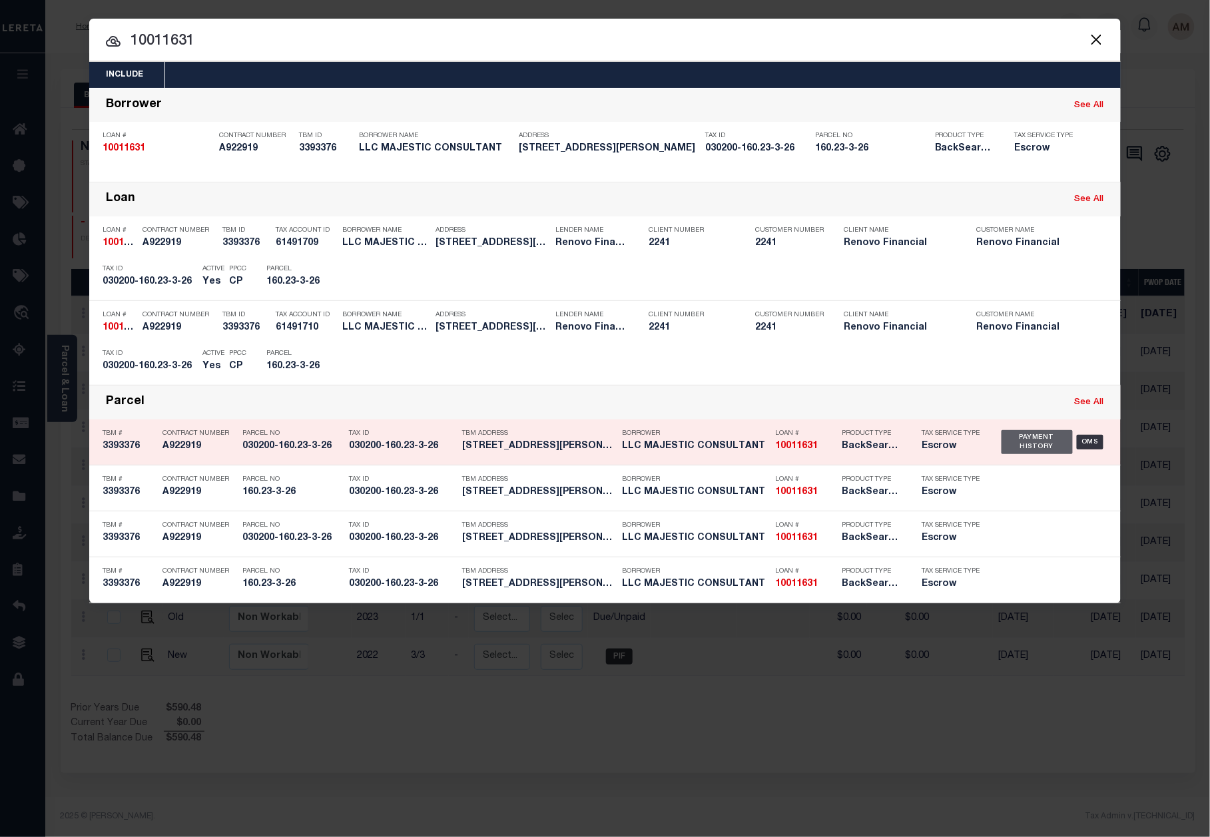
click at [1012, 434] on div "Payment History OMS" at bounding box center [1054, 442] width 106 height 39
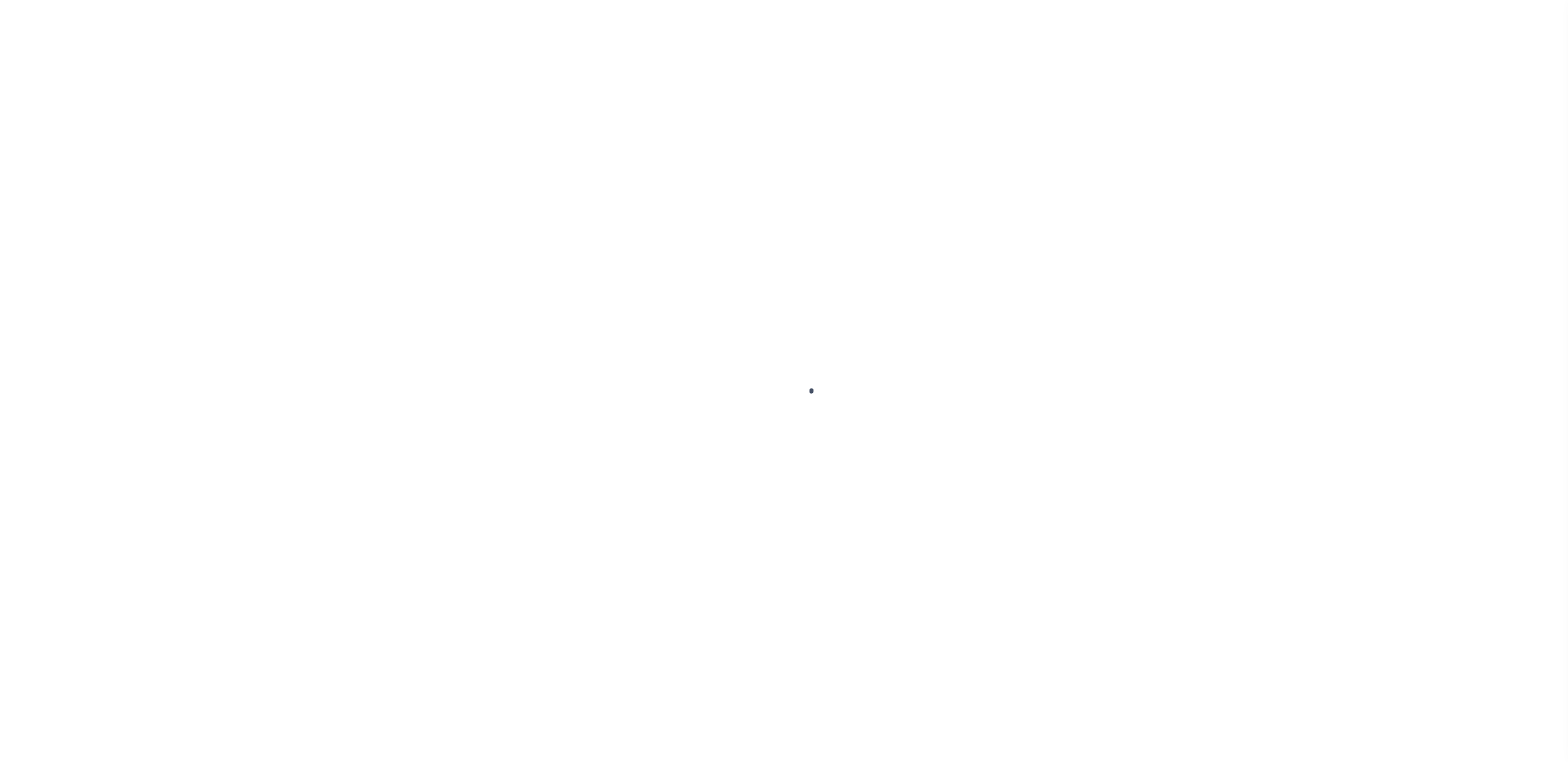
checkbox input "false"
type textarea "TPS"
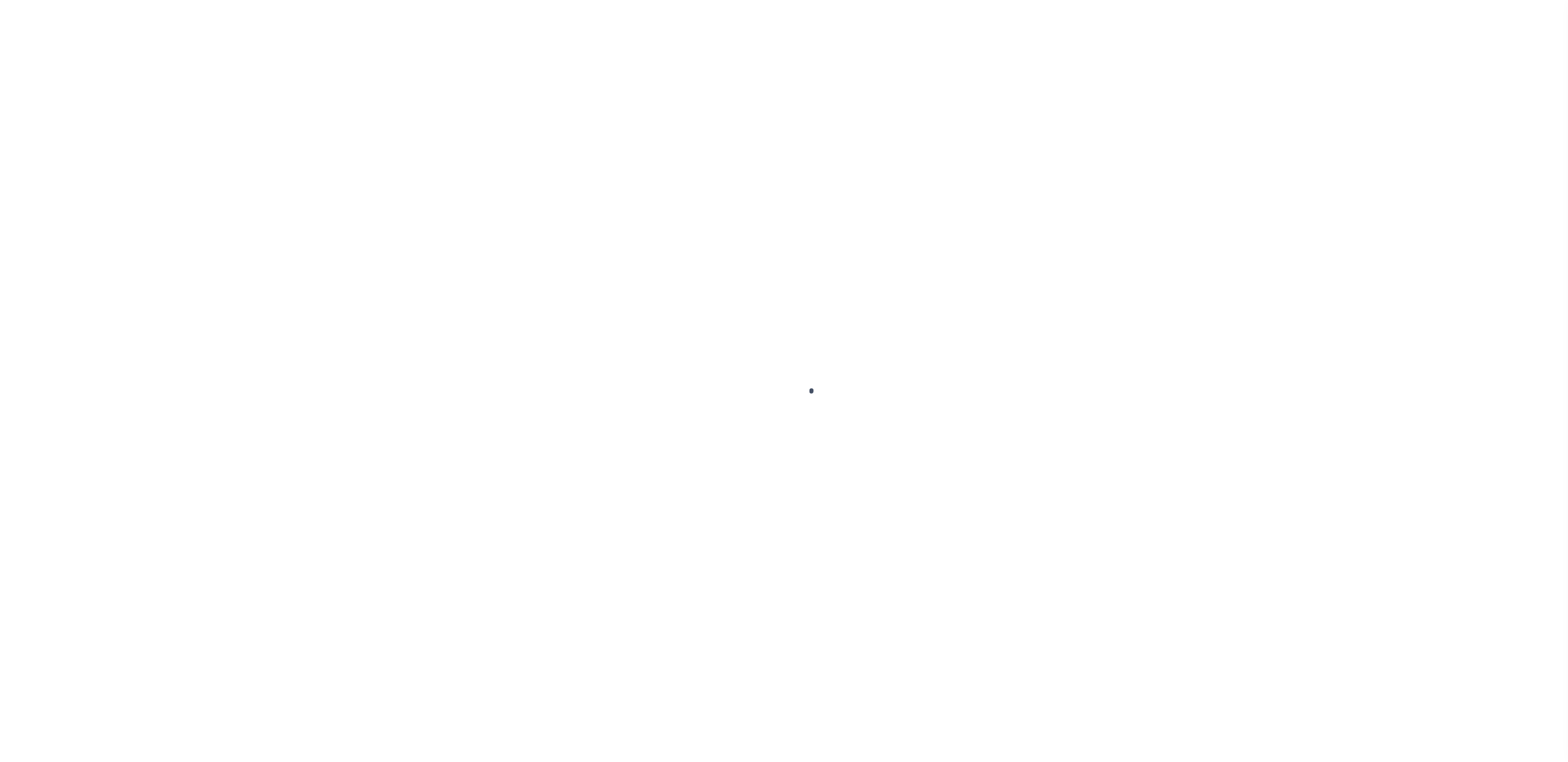
type input "783464"
type input "03/31/2025"
type input "03/05/2025"
type input "$590.48"
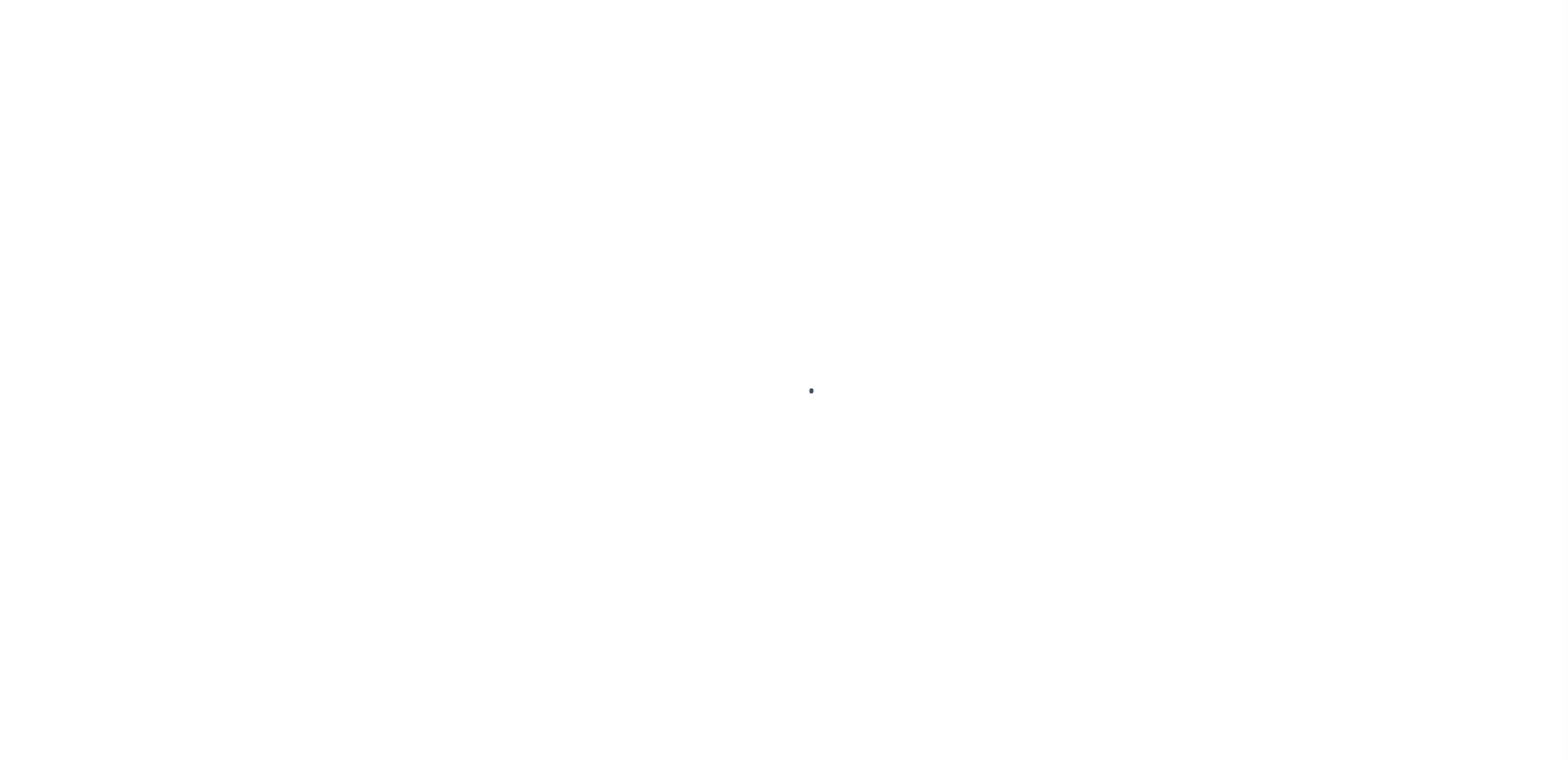
type input "$590.48"
select select "SNT"
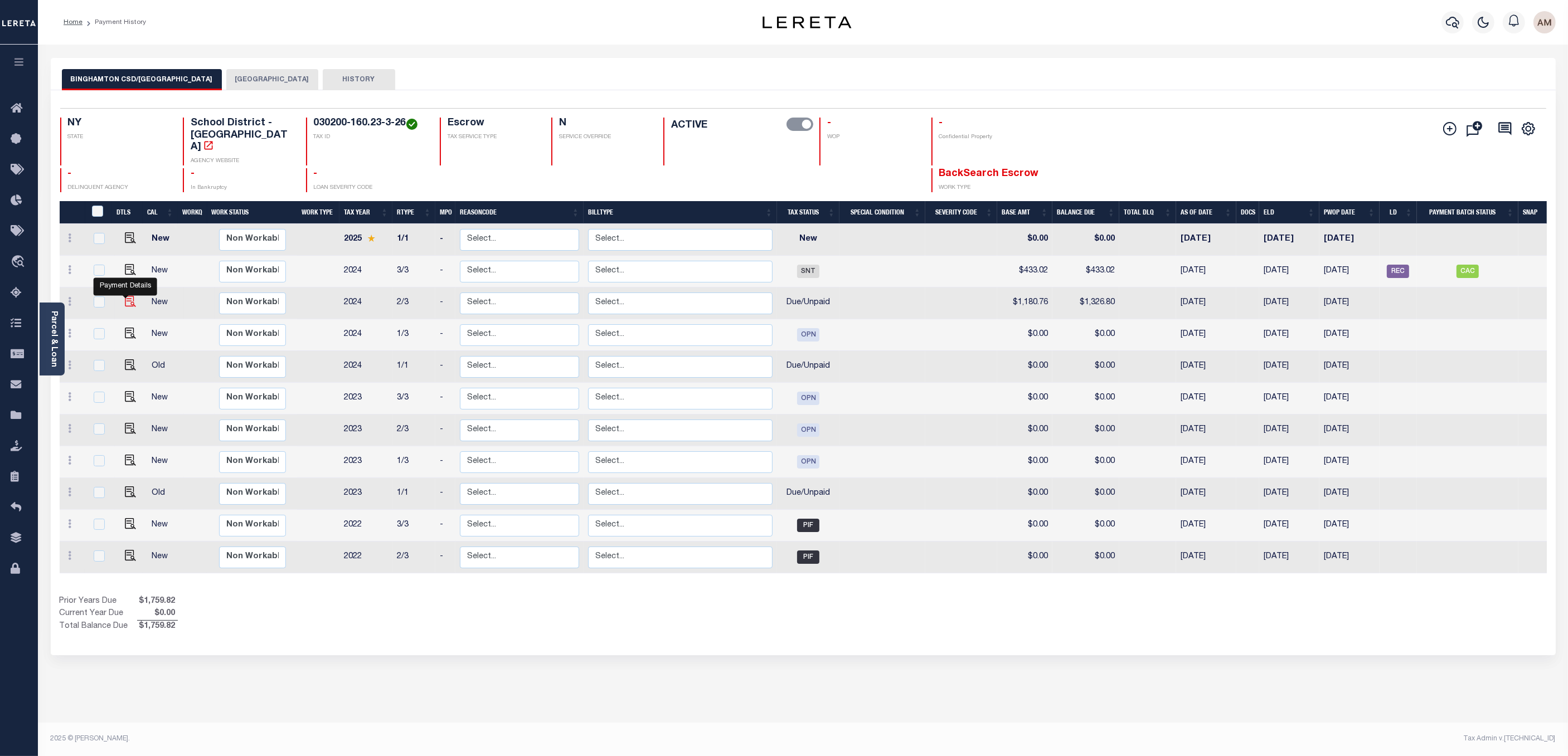
click at [126, 306] on img "" at bounding box center [130, 301] width 11 height 11
checkbox input "true"
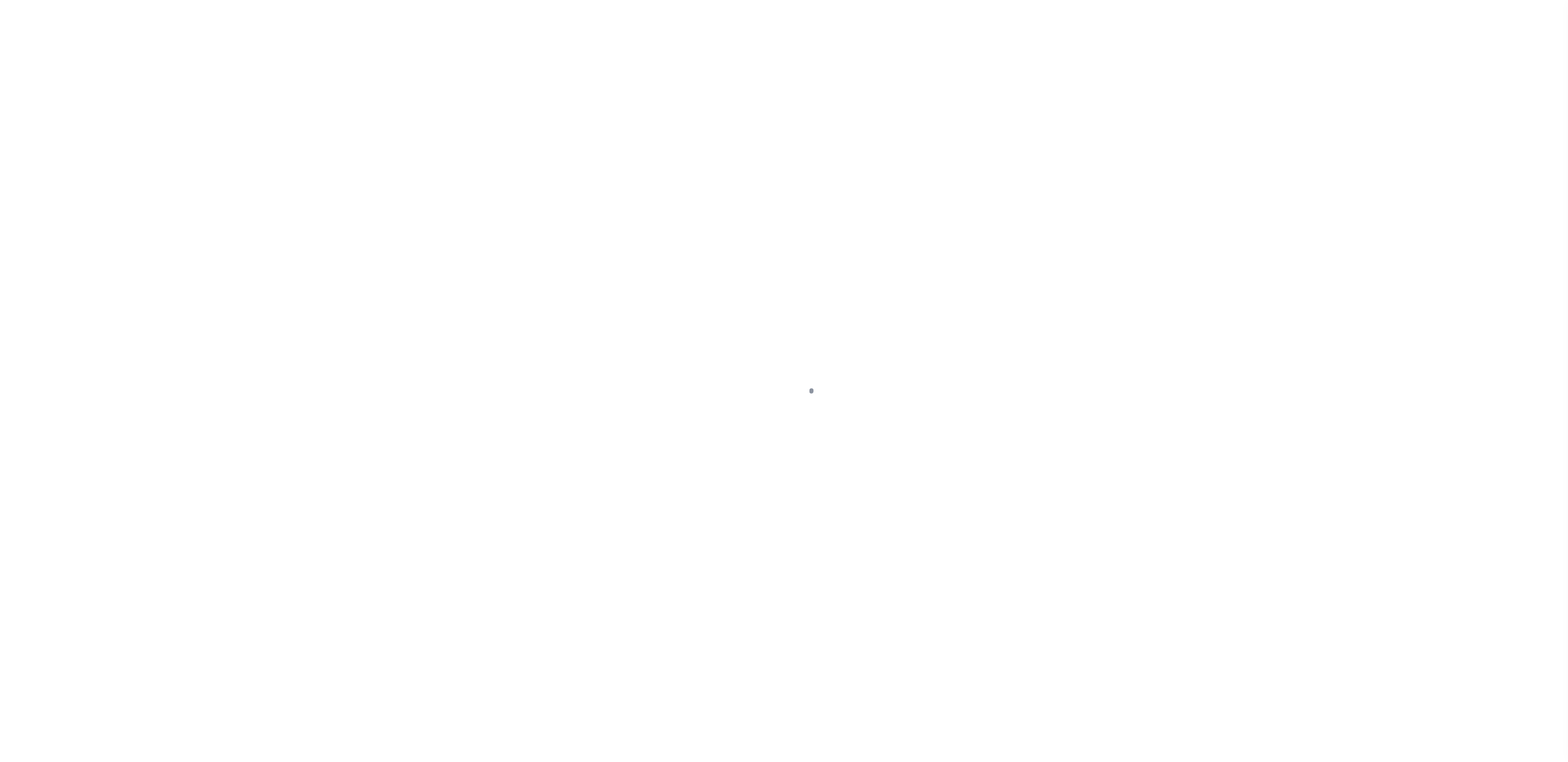
select select "DUE"
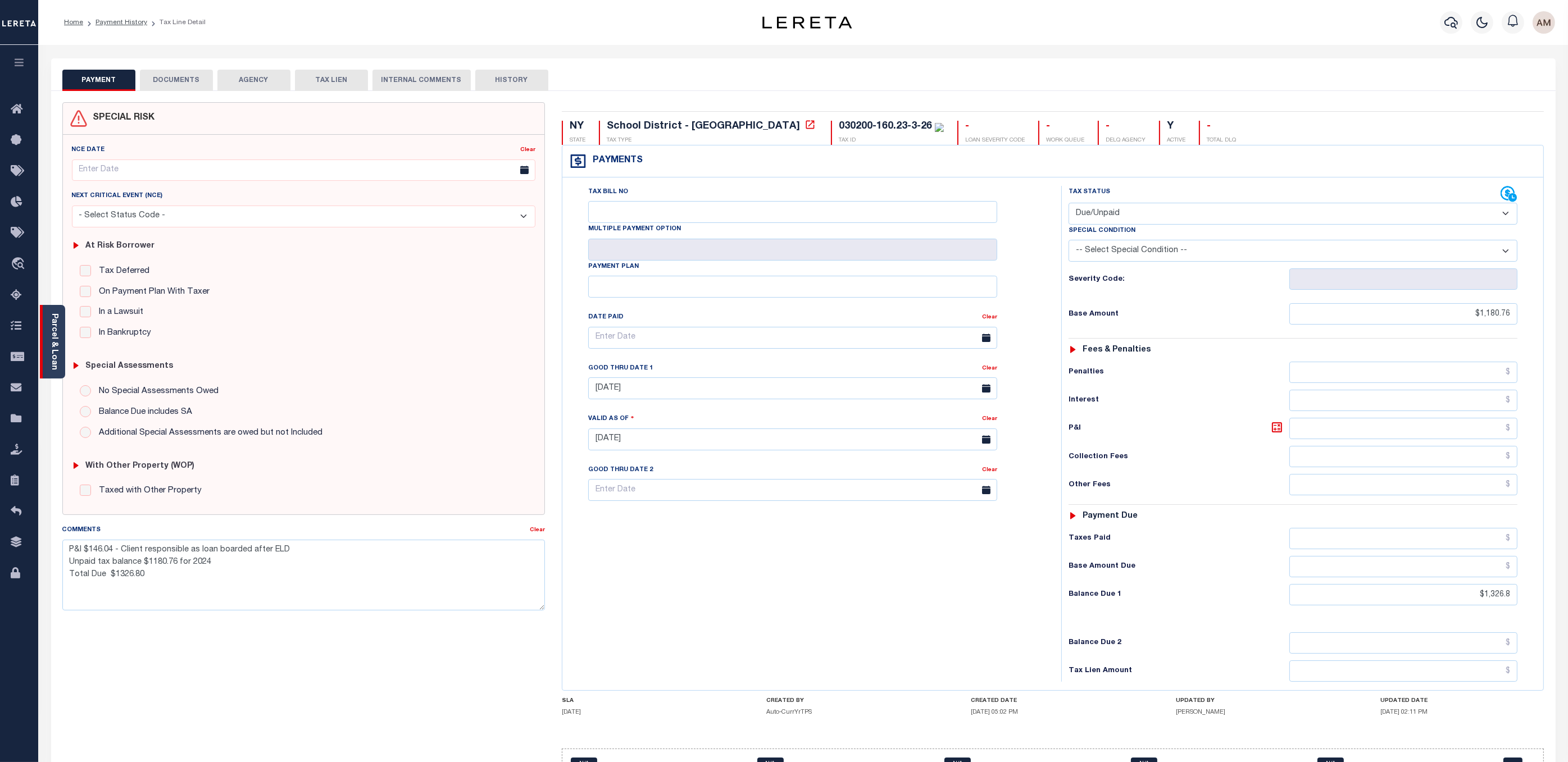
click at [56, 338] on link "Parcel & Loan" at bounding box center [53, 342] width 8 height 57
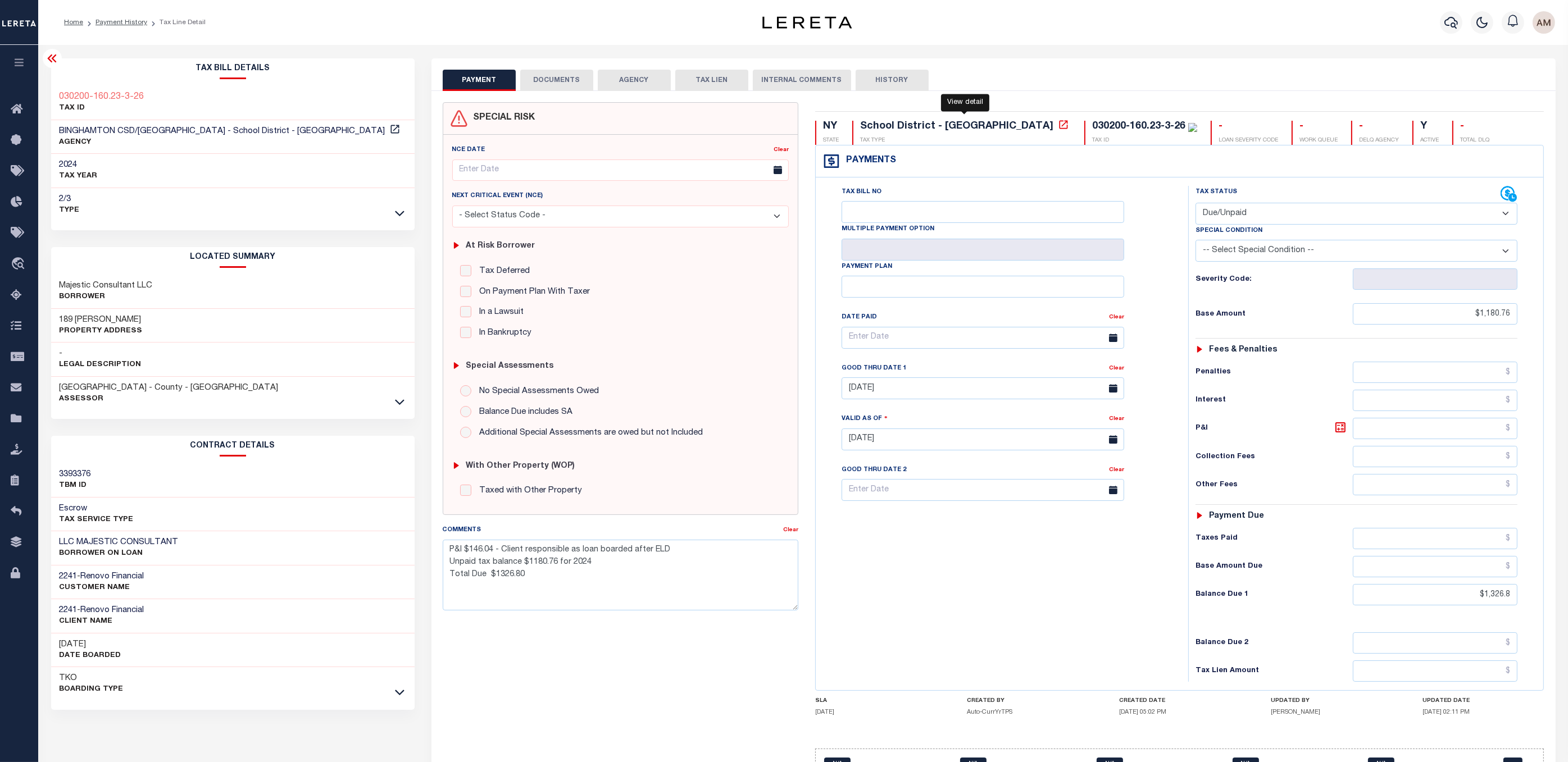
click at [1058, 127] on icon at bounding box center [1063, 124] width 11 height 11
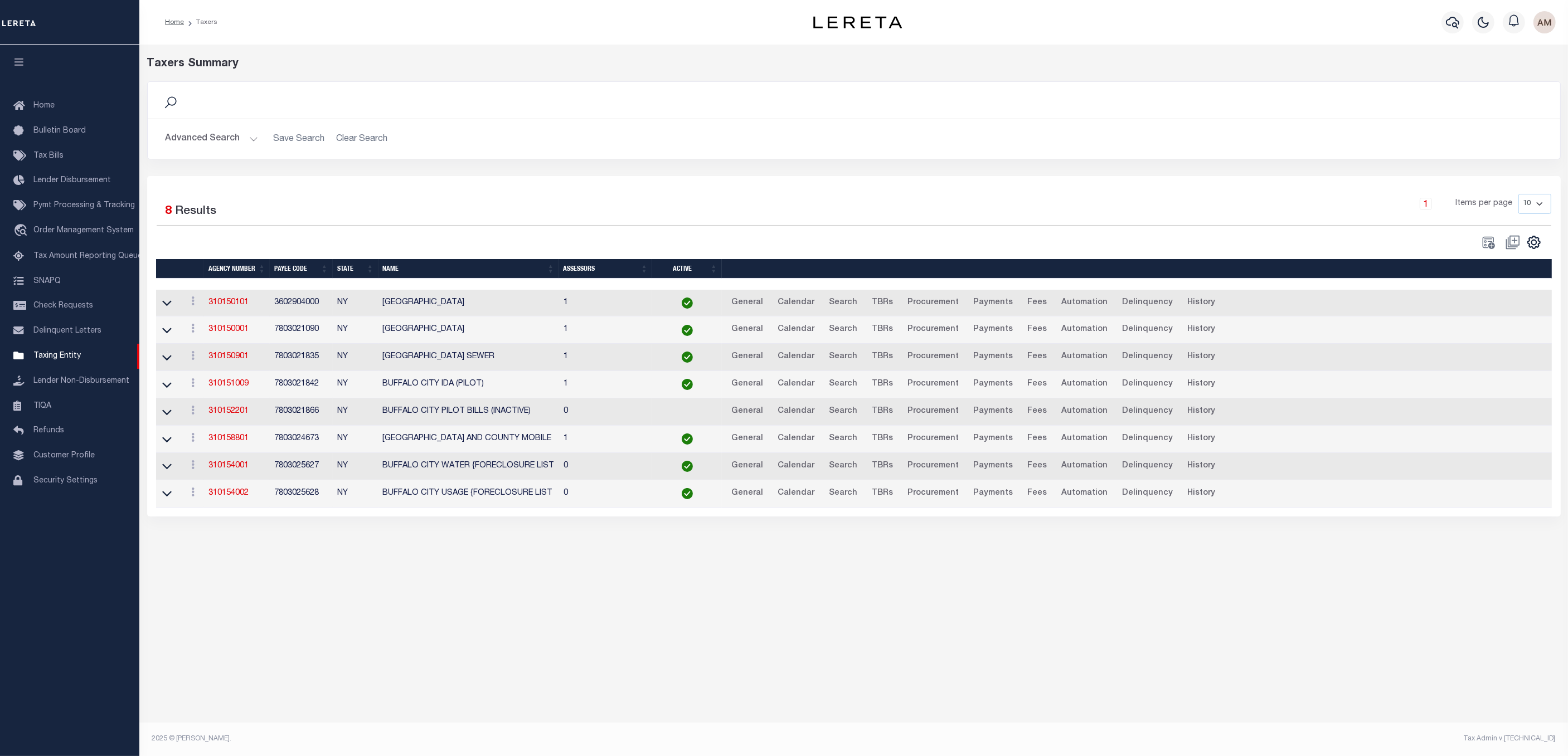
click at [218, 145] on button "Advanced Search" at bounding box center [212, 139] width 93 height 22
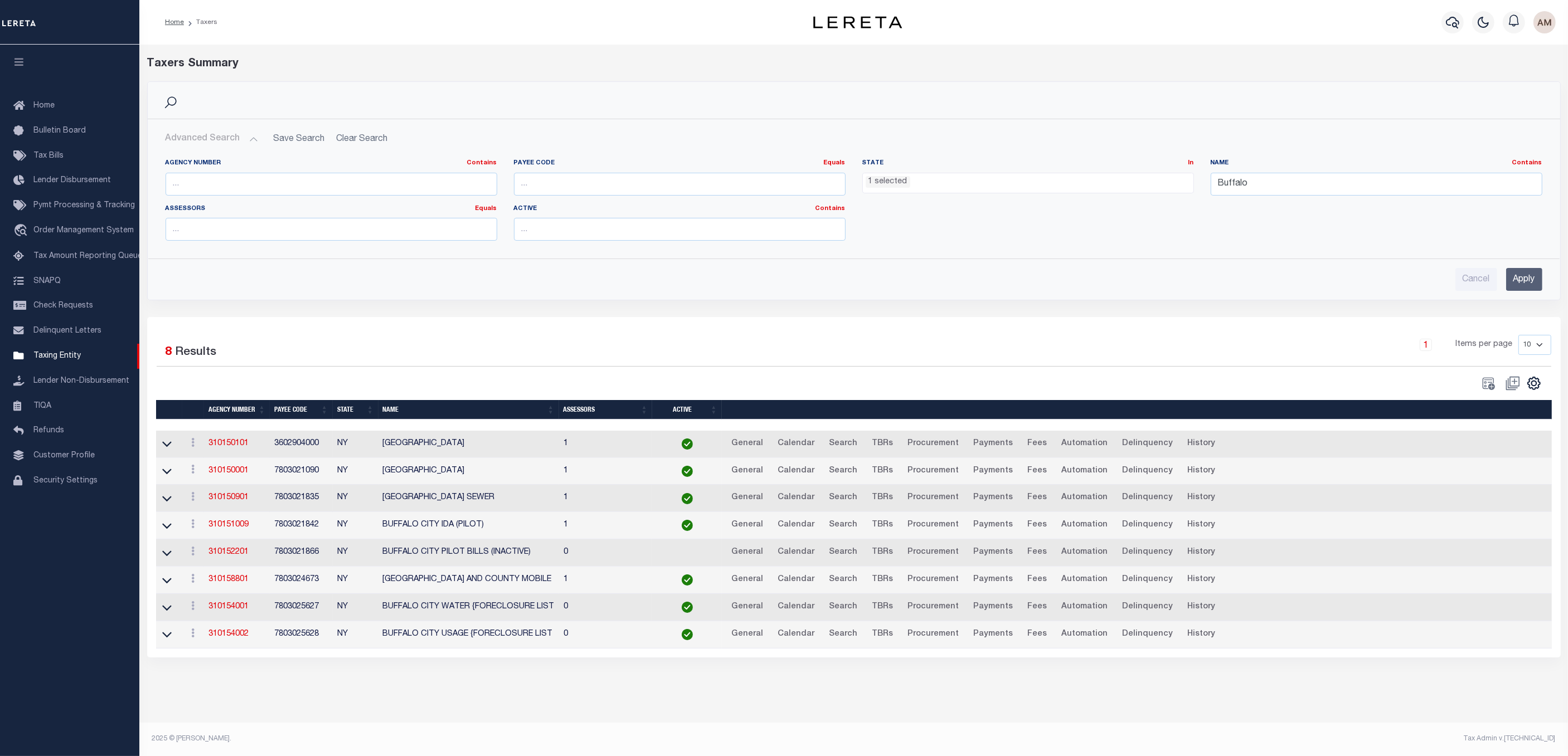
click at [1067, 193] on span "1 selected" at bounding box center [1028, 183] width 332 height 21
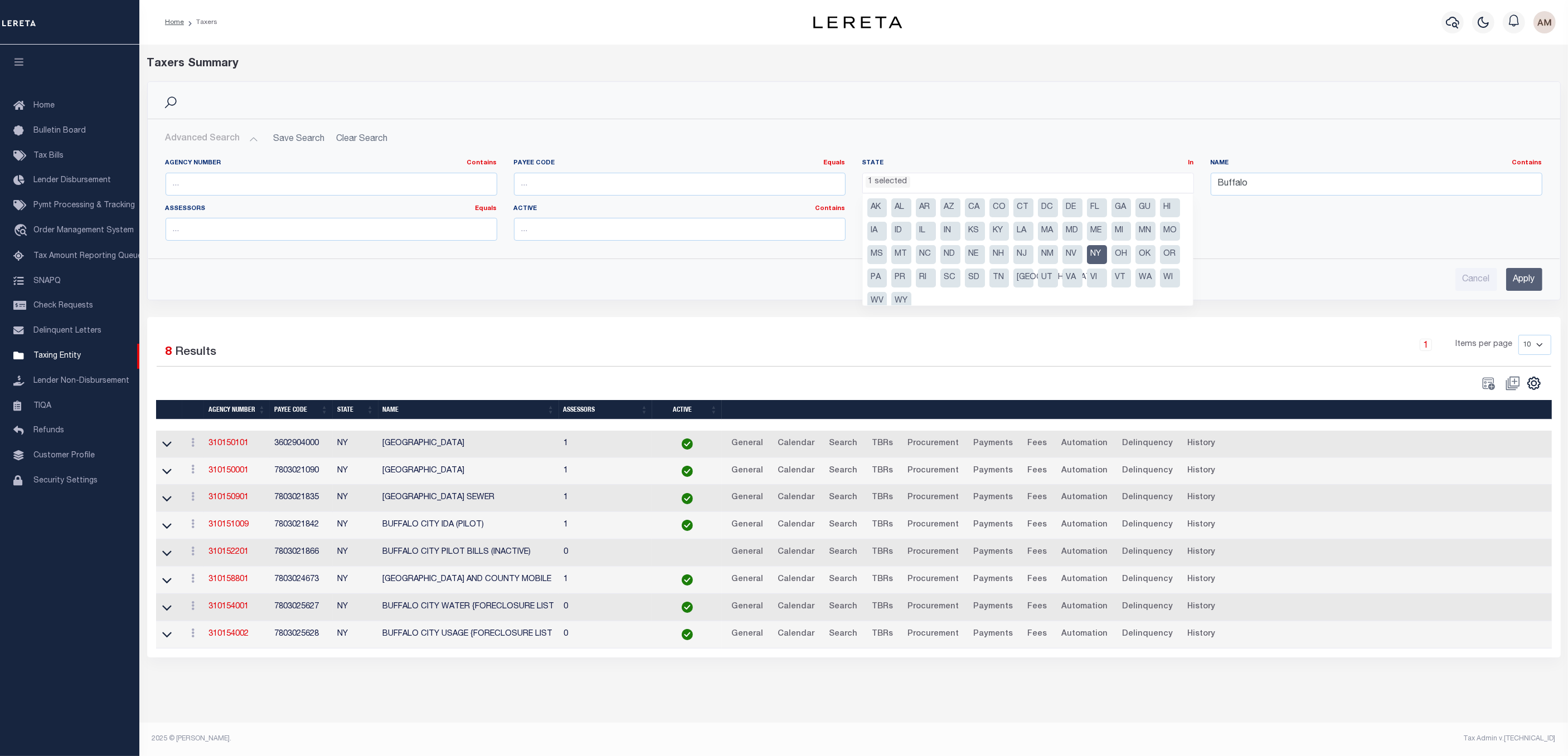
click at [1253, 198] on div "Name Contains Contains Is [GEOGRAPHIC_DATA]" at bounding box center [1376, 182] width 348 height 46
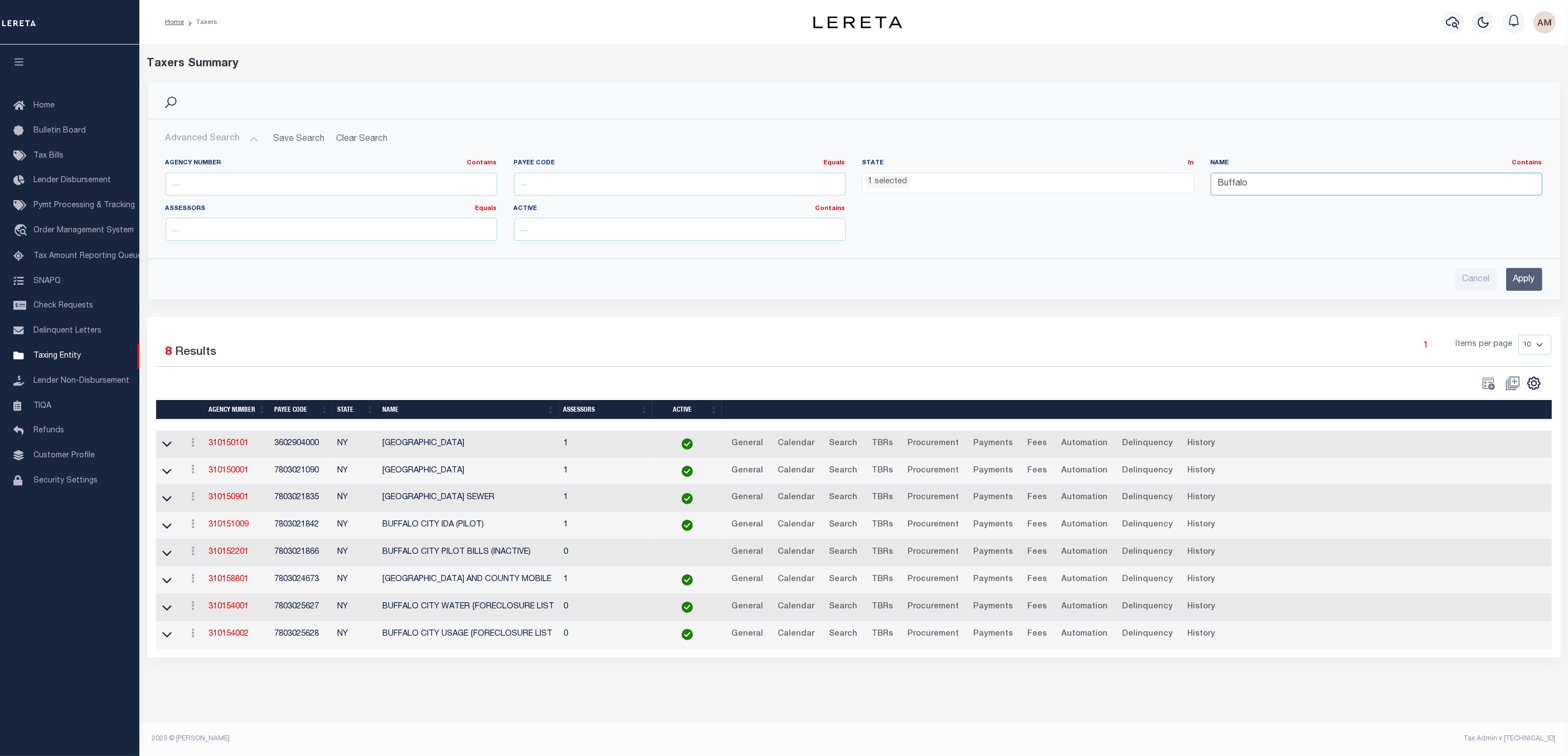
click at [1258, 192] on input "Buffalo" at bounding box center [1376, 183] width 332 height 23
type input "B"
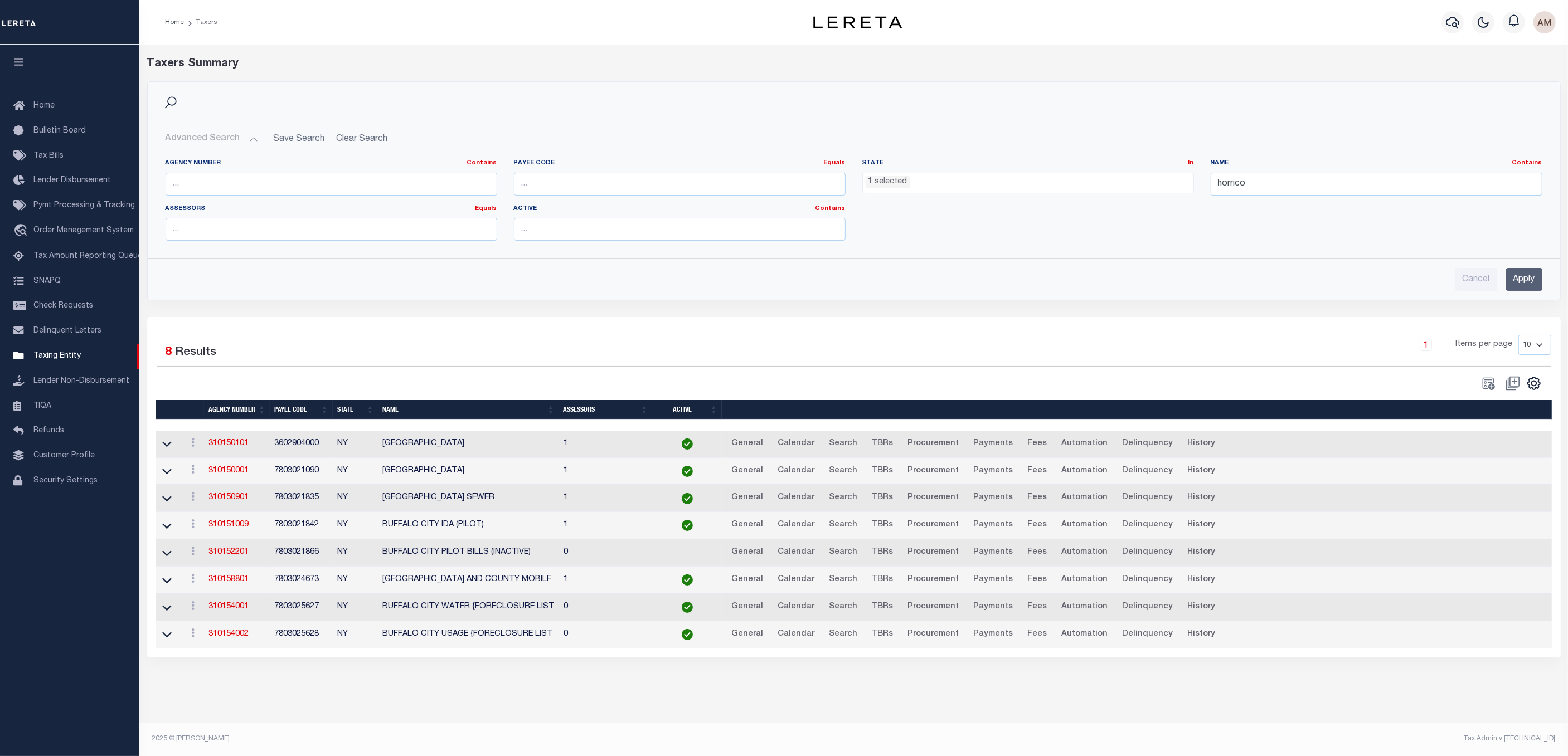
click at [1516, 276] on input "Apply" at bounding box center [1524, 279] width 36 height 23
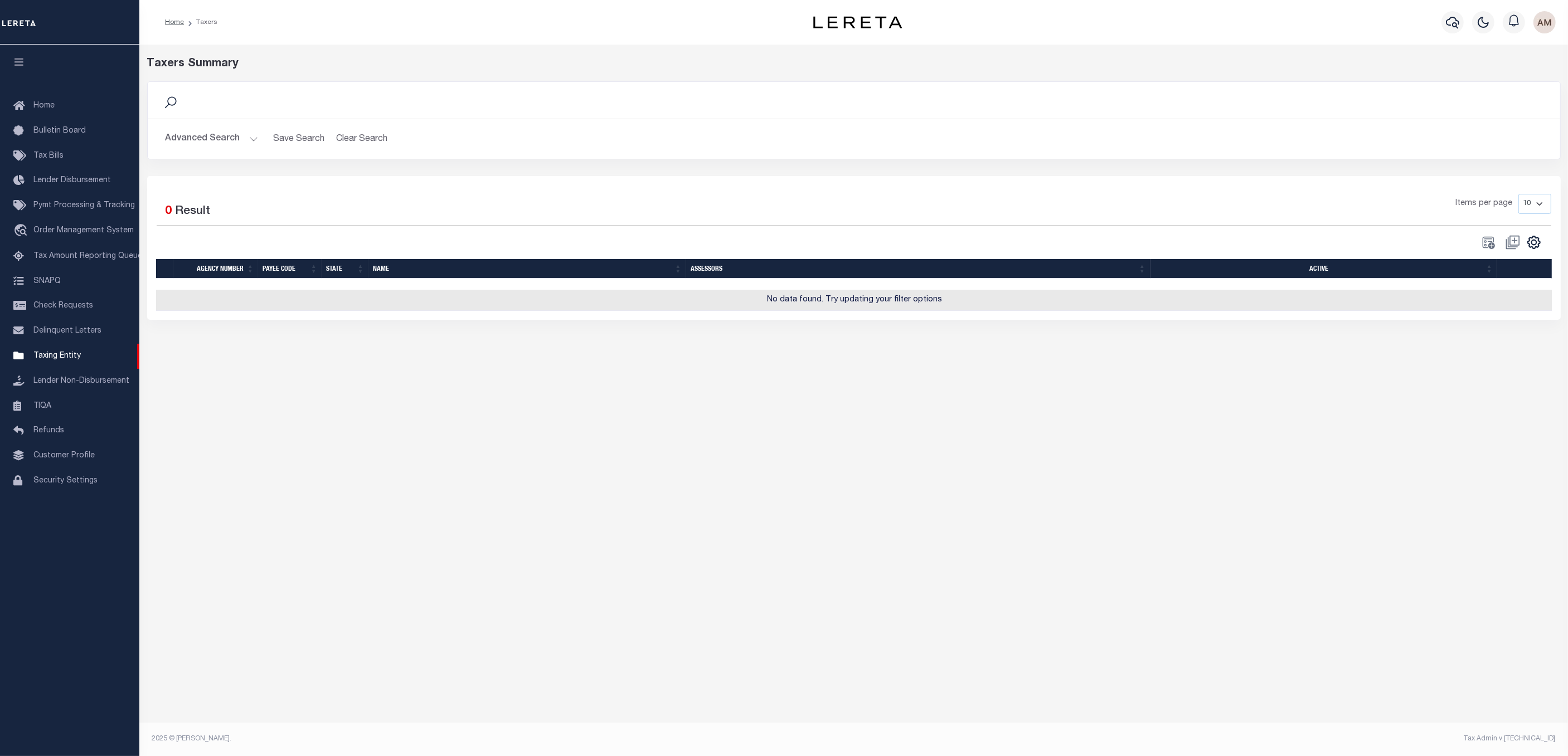
click at [206, 143] on button "Advanced Search" at bounding box center [212, 139] width 93 height 22
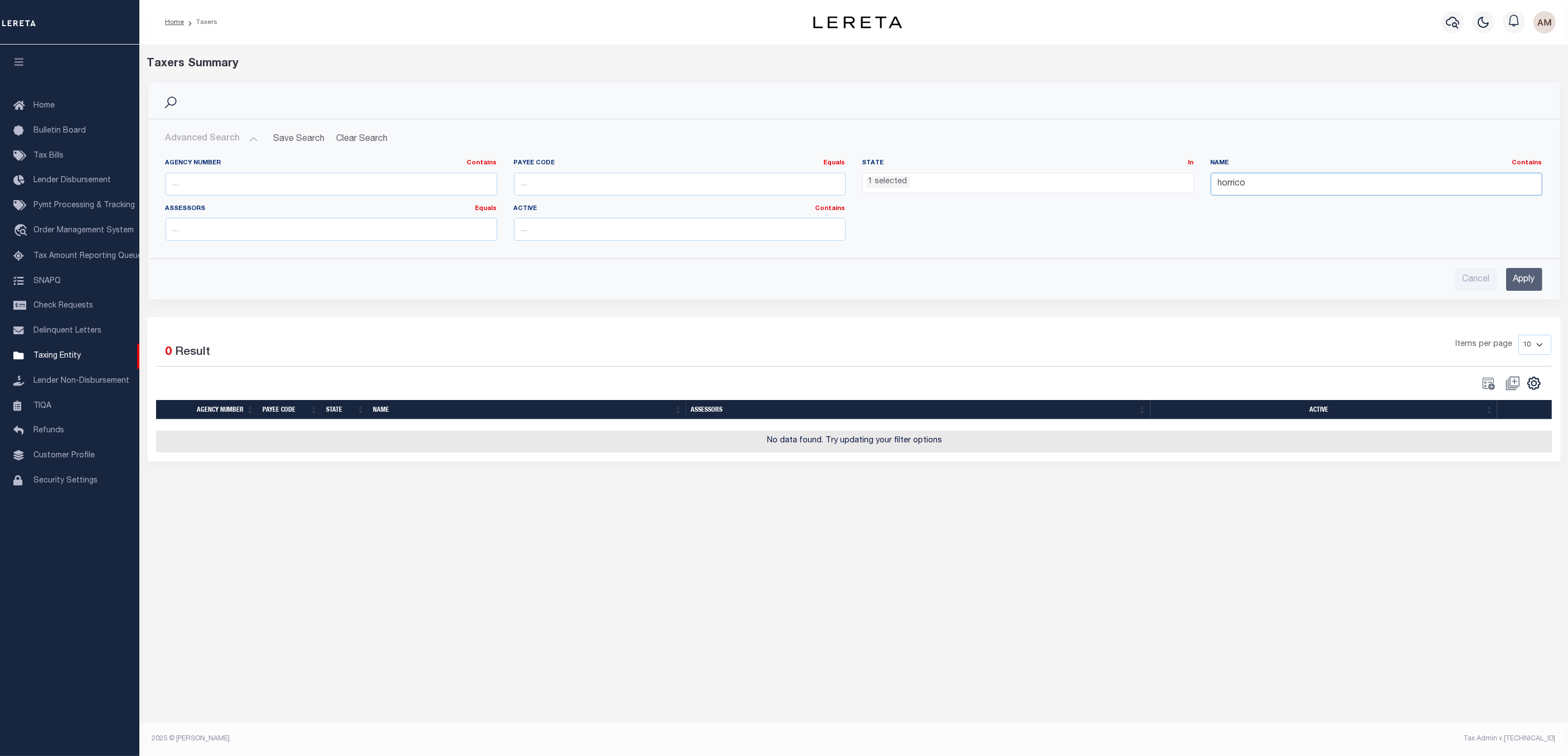
click at [1342, 188] on input "horrico" at bounding box center [1376, 183] width 332 height 23
click at [1226, 184] on input "horrico" at bounding box center [1376, 183] width 332 height 23
click at [1231, 188] on input "horrico" at bounding box center [1376, 183] width 332 height 23
click at [1433, 181] on input "horico" at bounding box center [1376, 183] width 332 height 23
type input "horicon"
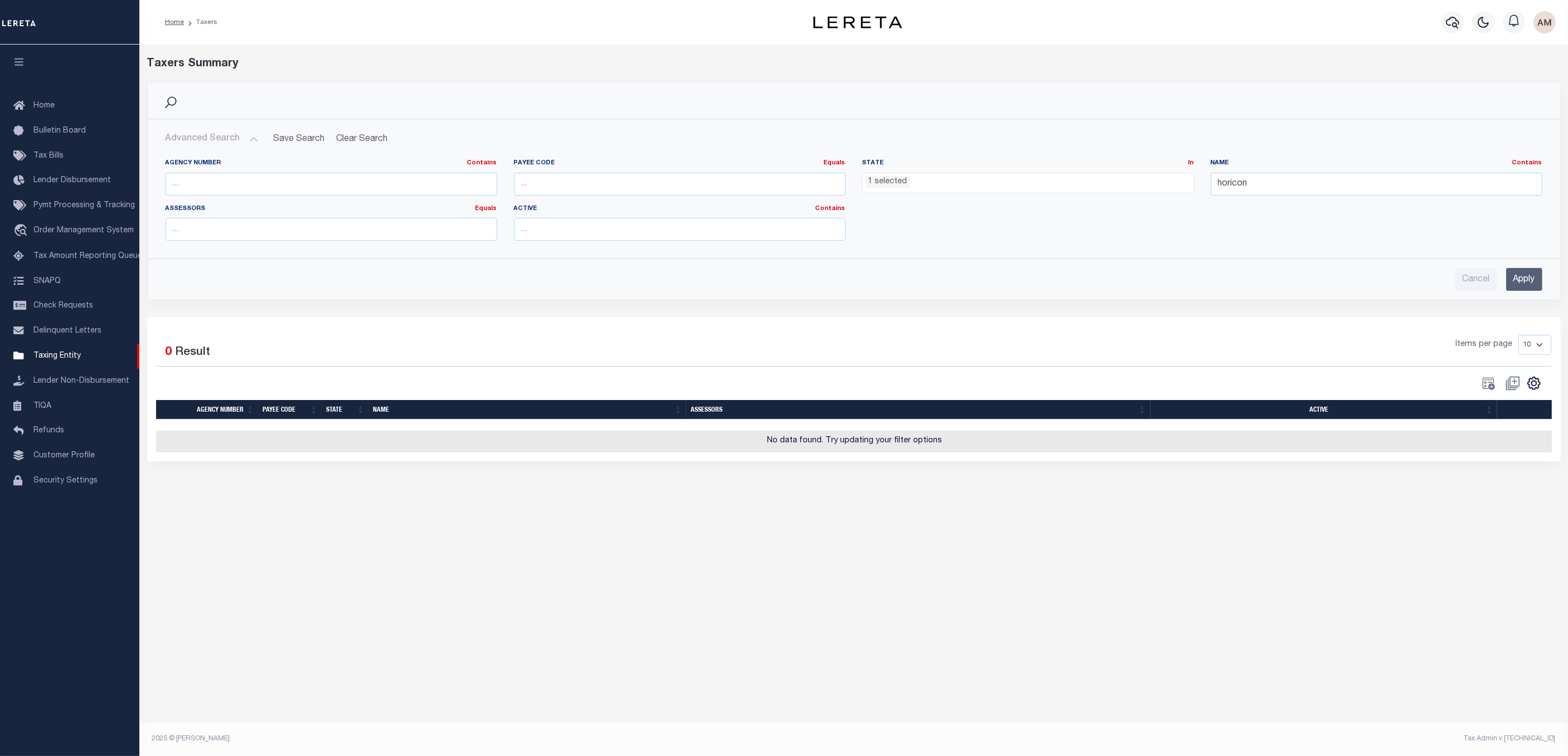
click at [1527, 272] on input "Apply" at bounding box center [1524, 279] width 36 height 23
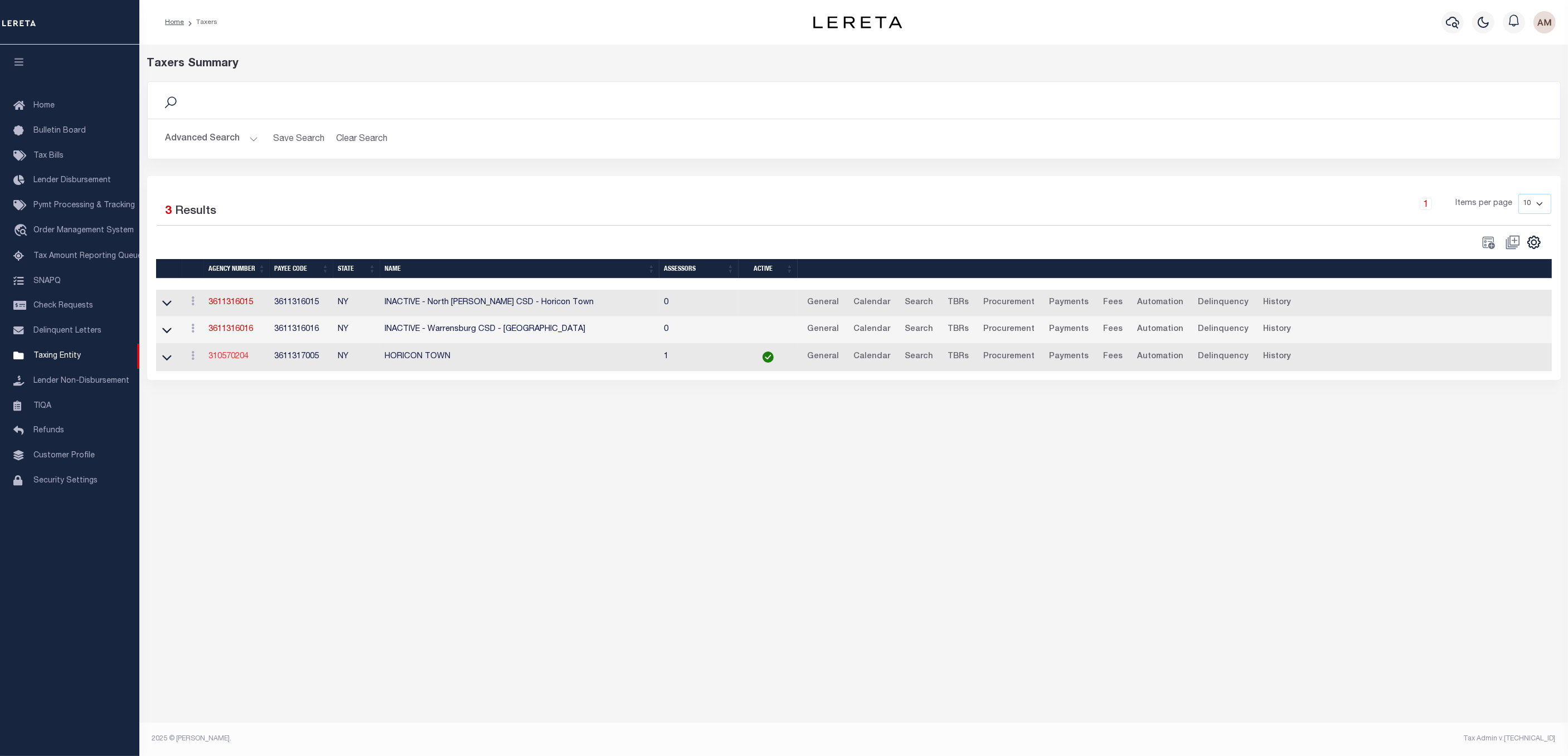
click at [229, 361] on link "310570204" at bounding box center [229, 356] width 40 height 8
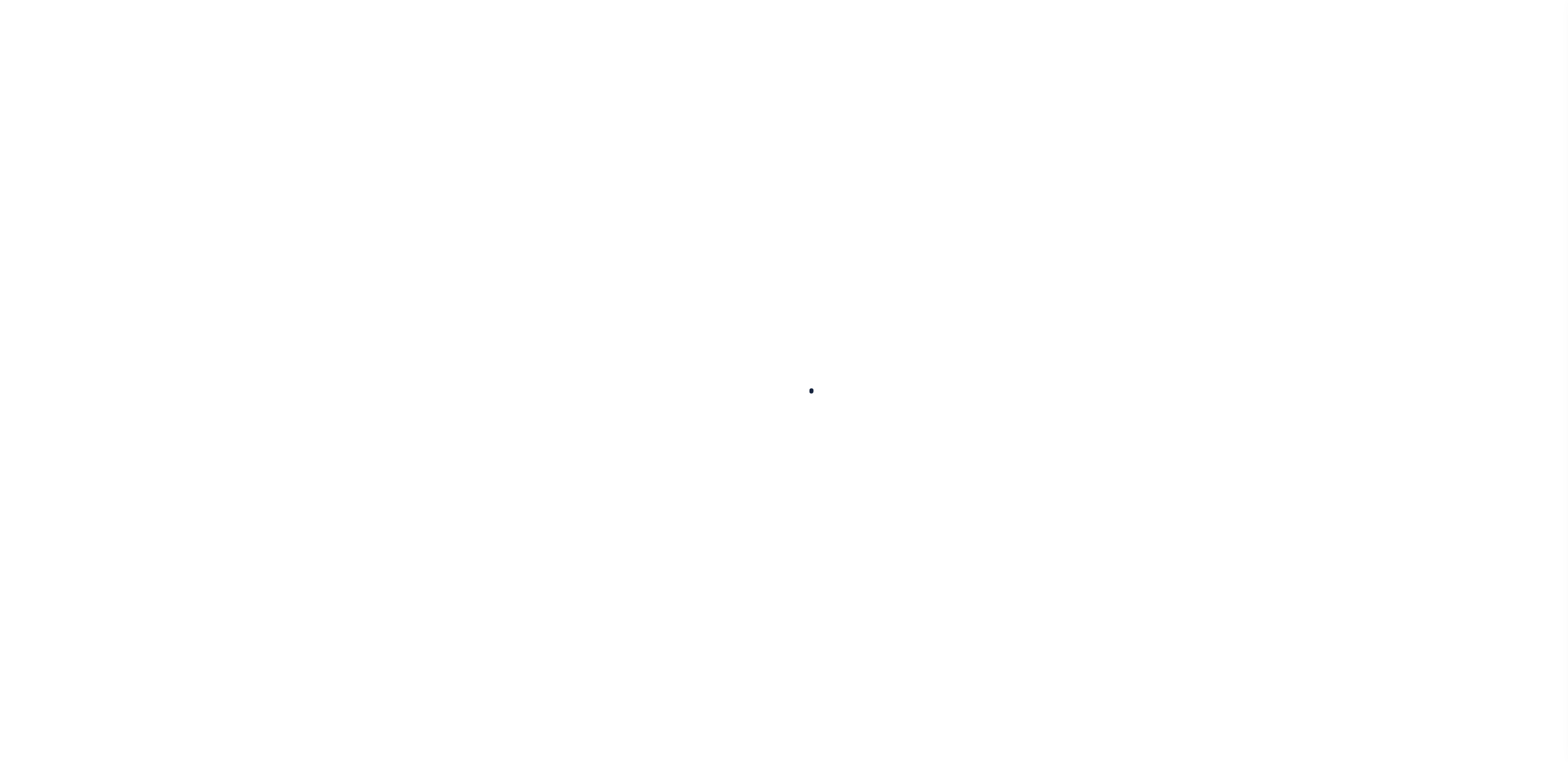
select select
checkbox input "false"
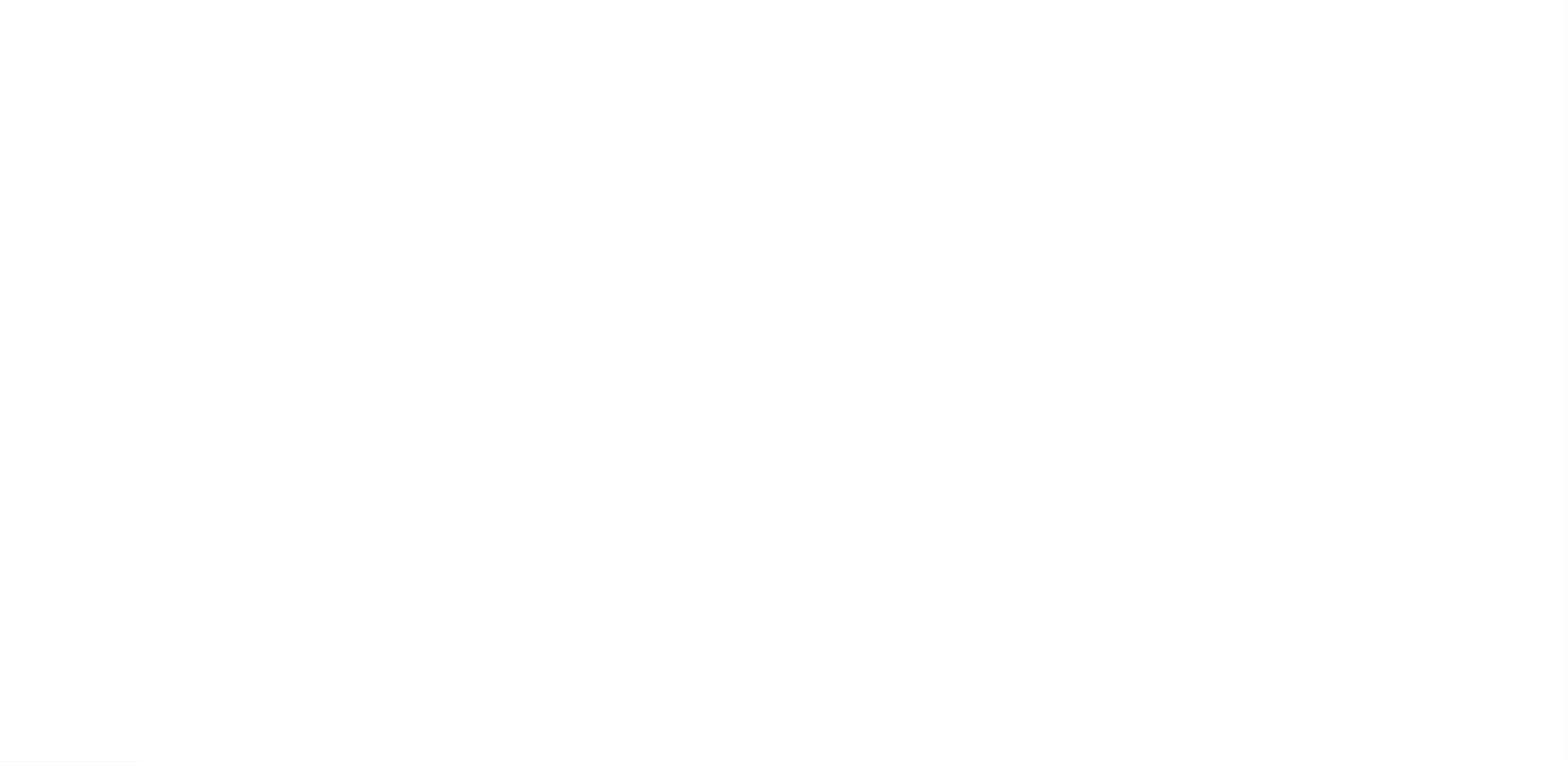
checkbox input "false"
type input "3611317005"
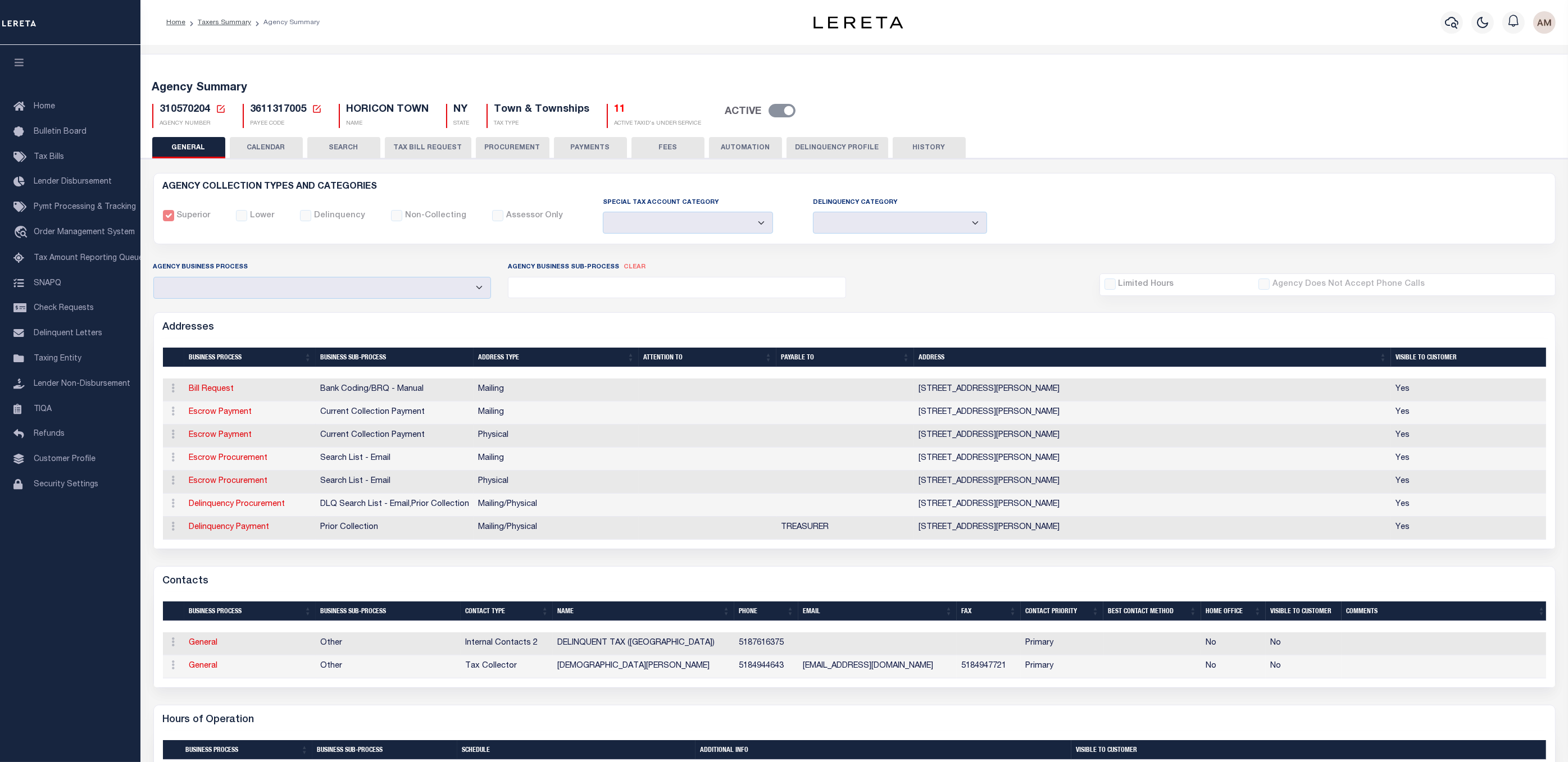
click at [581, 152] on button "PAYMENTS" at bounding box center [590, 147] width 73 height 21
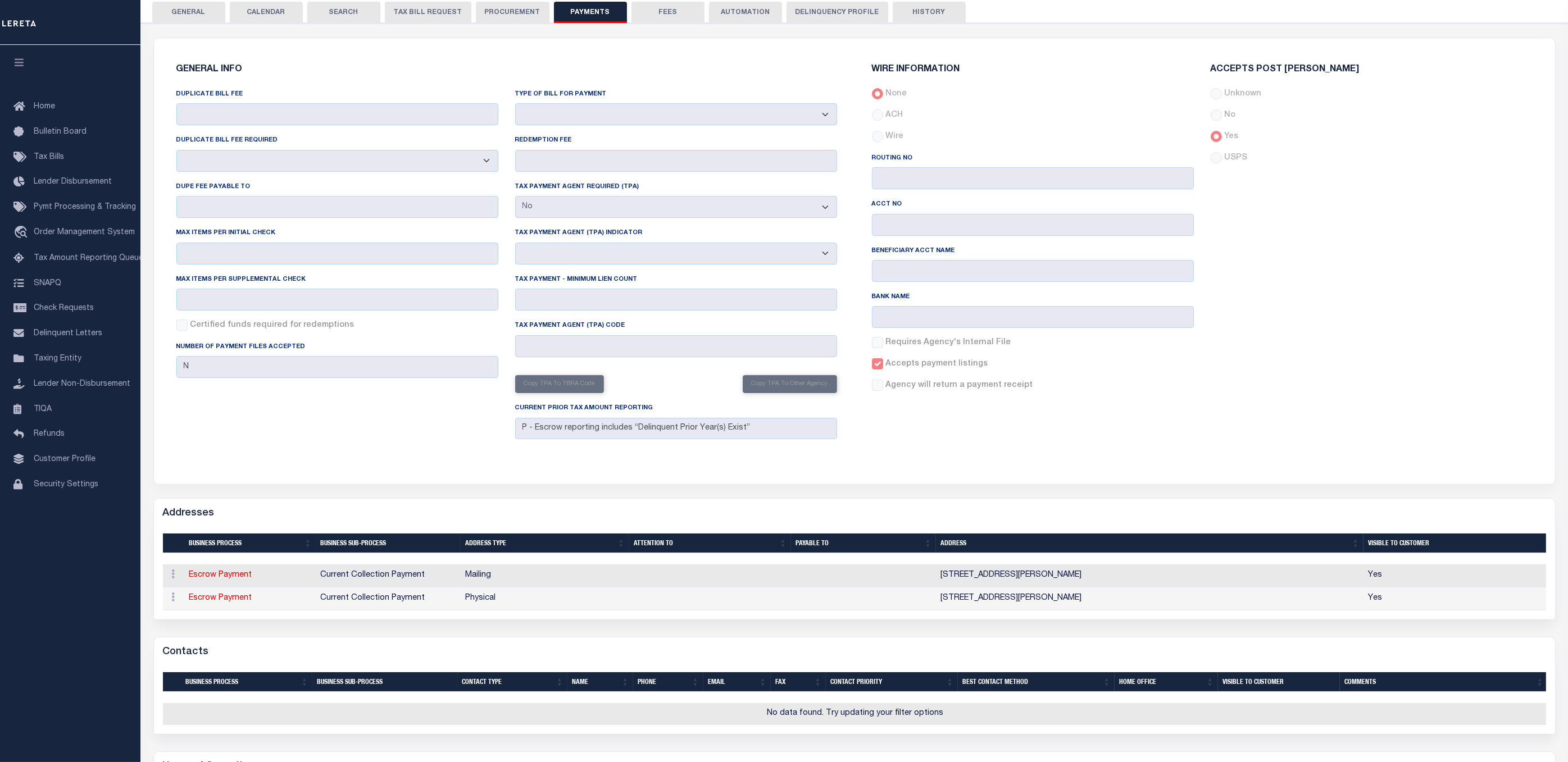
scroll to position [84, 0]
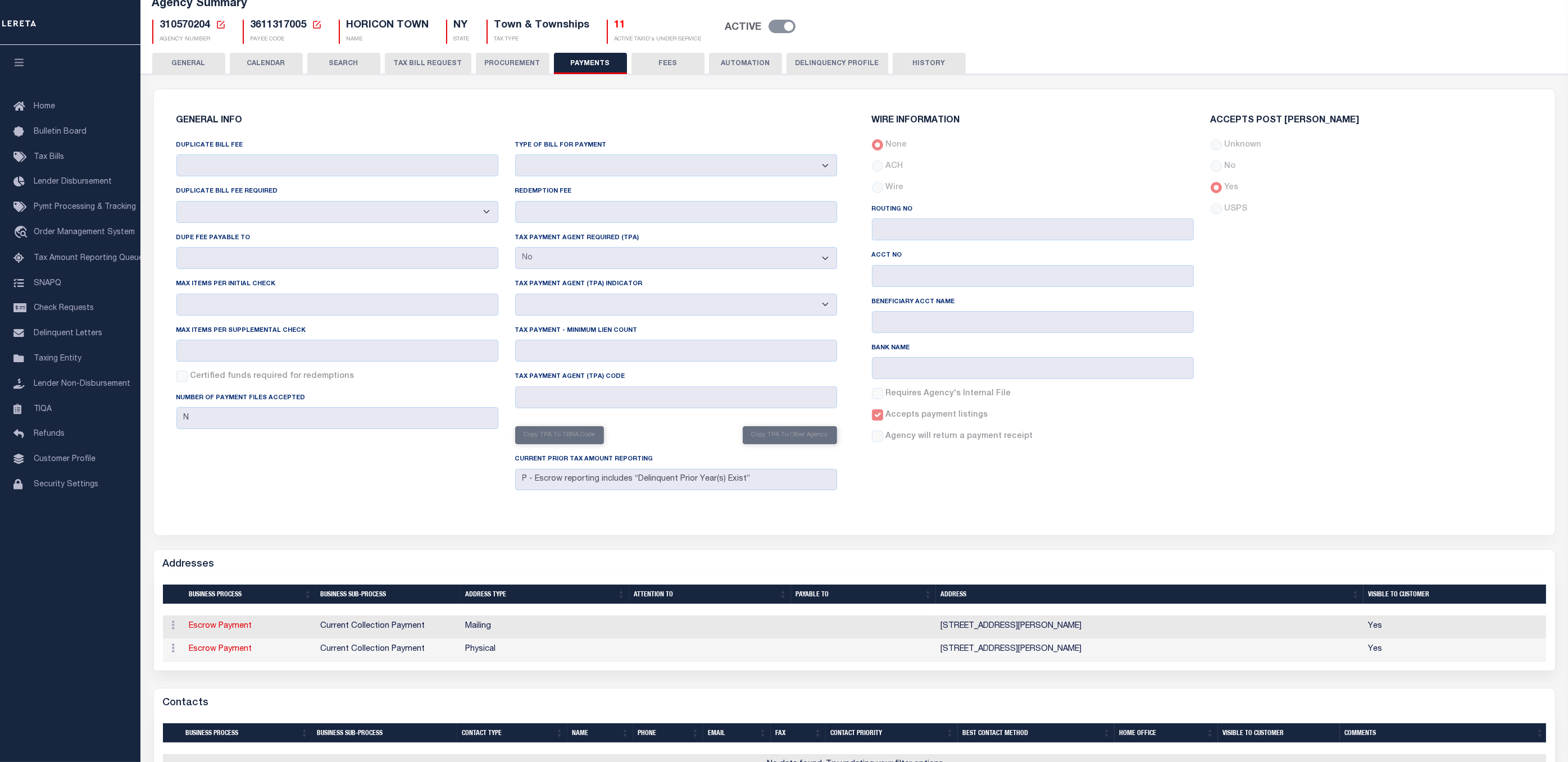
click at [433, 60] on button "TAX BILL REQUEST" at bounding box center [428, 63] width 87 height 21
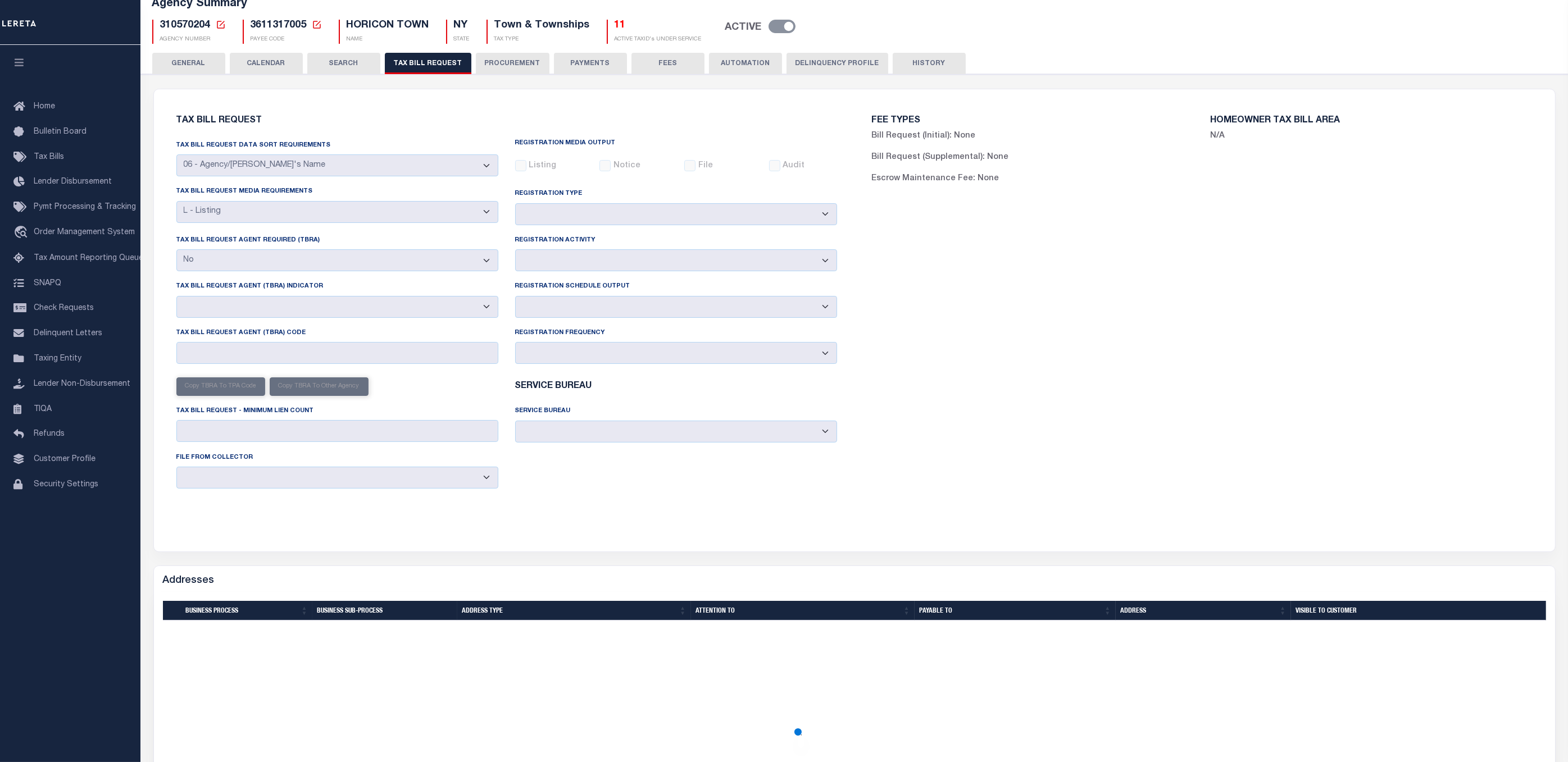
click at [352, 59] on button "SEARCH" at bounding box center [343, 63] width 73 height 21
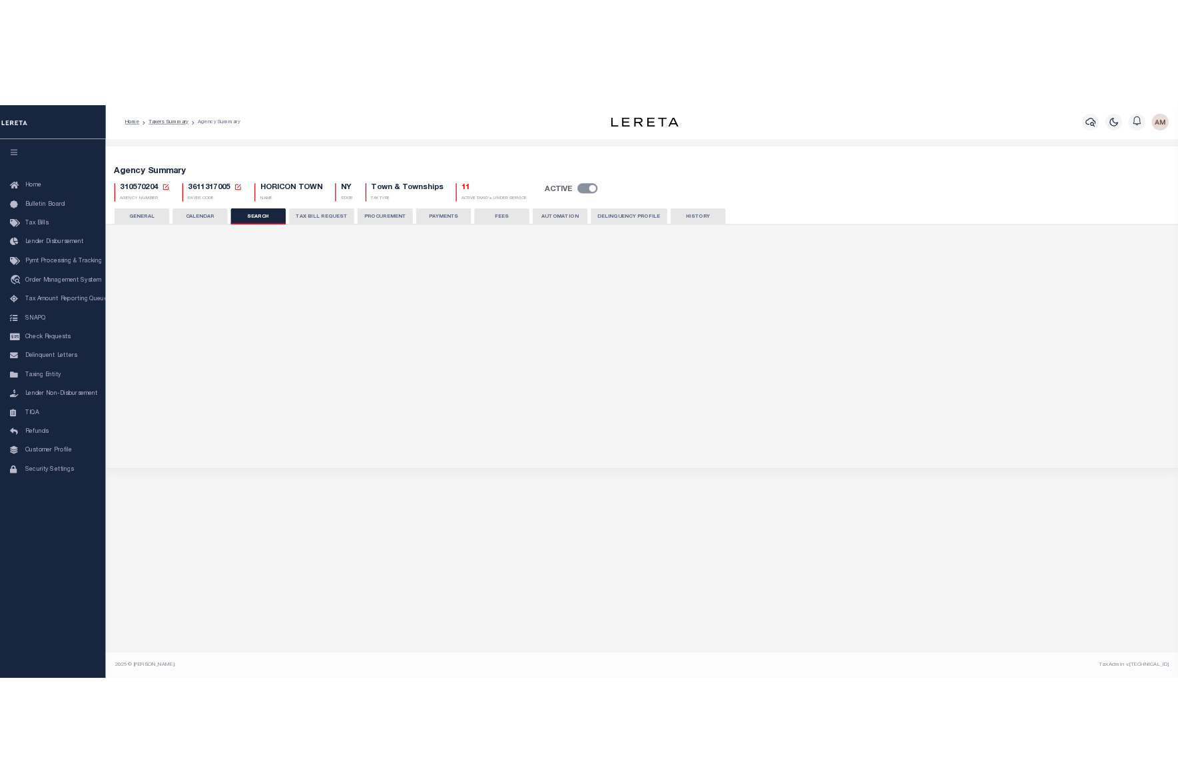
scroll to position [0, 0]
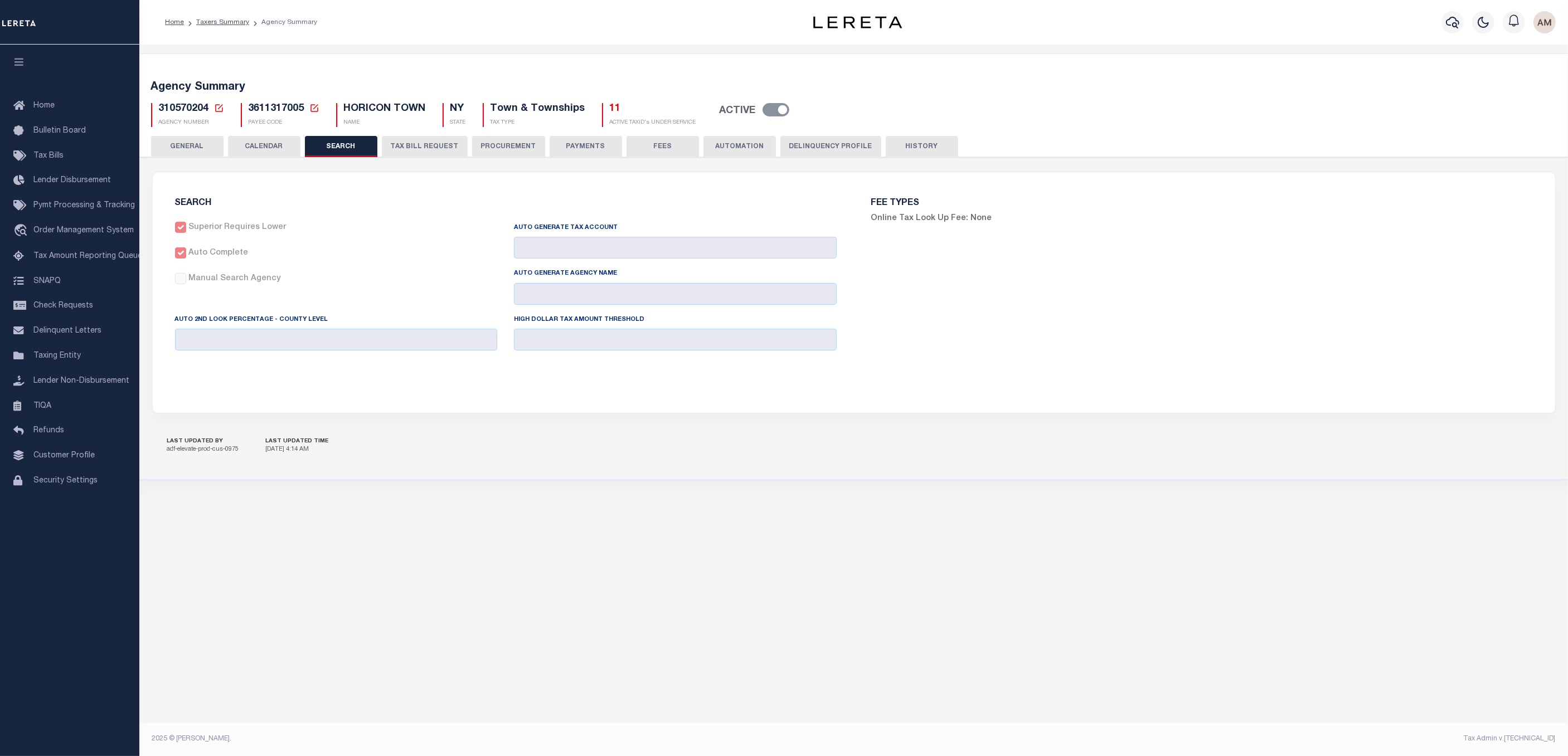
checkbox input "false"
type input "25000"
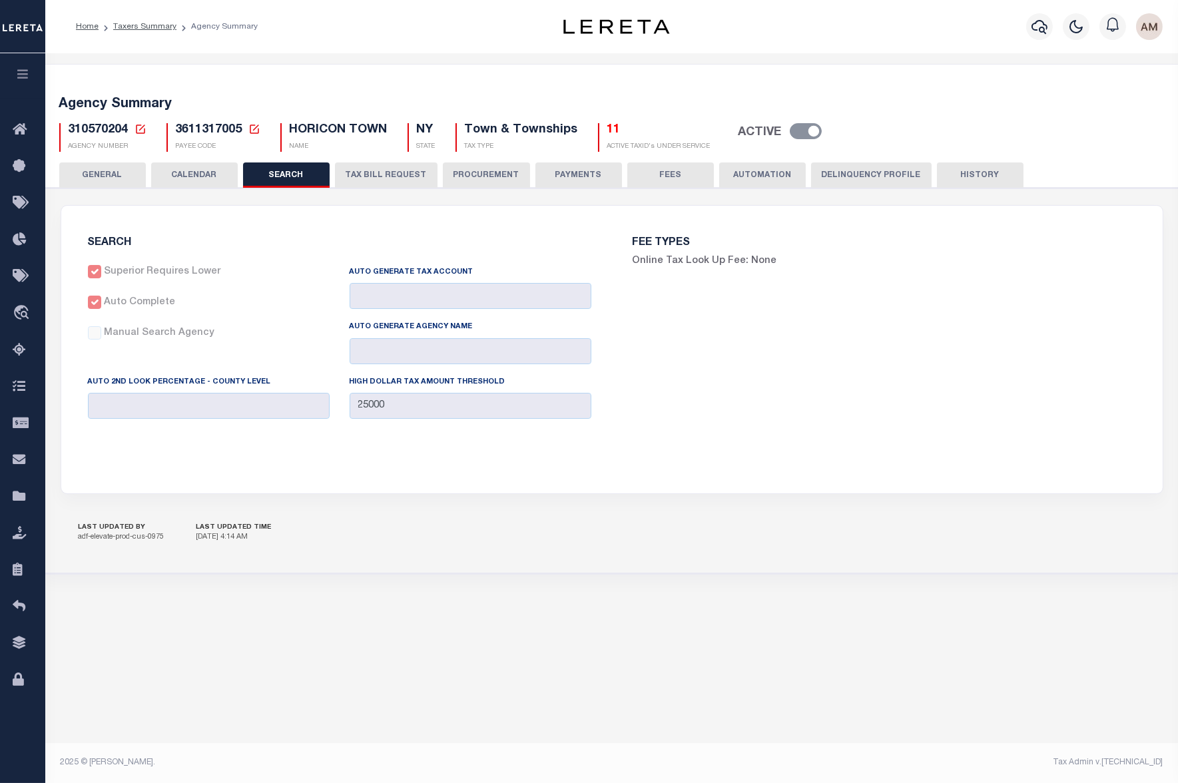
click at [989, 39] on div "Profile Sign out" at bounding box center [937, 26] width 459 height 47
click at [1035, 27] on icon "button" at bounding box center [1039, 27] width 16 height 16
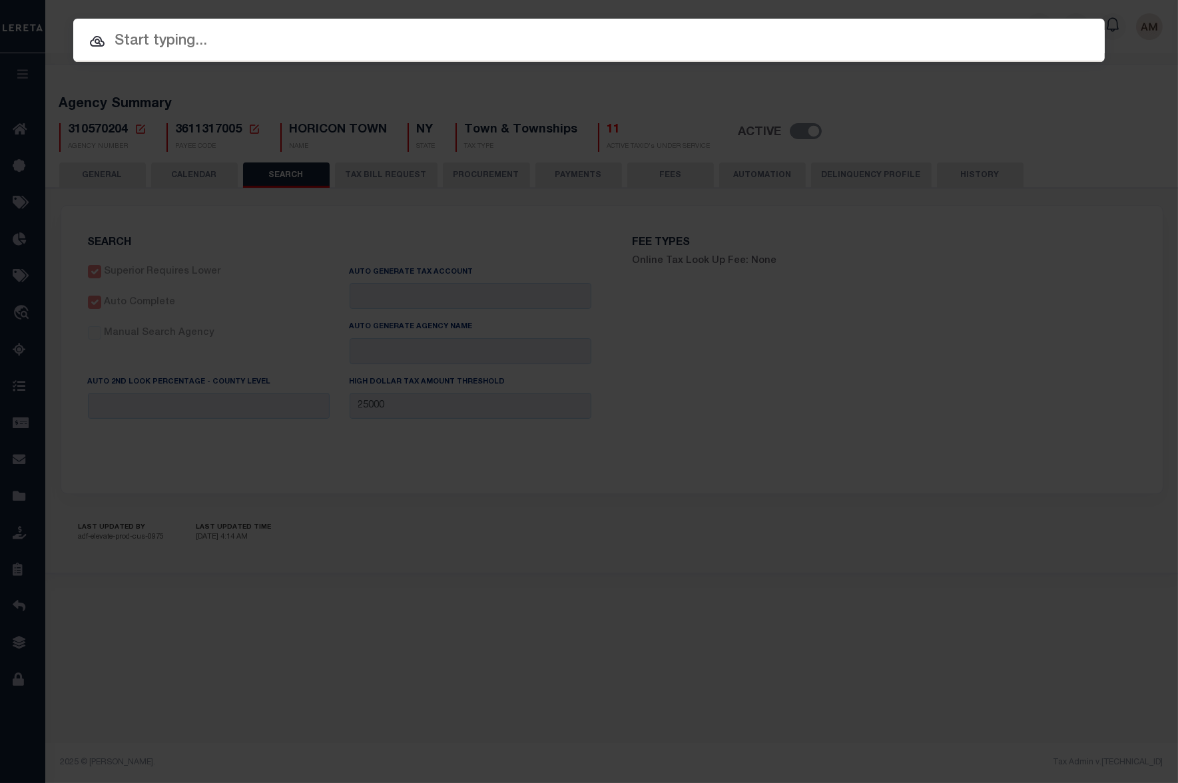
paste input "10011631"
type input "10011631"
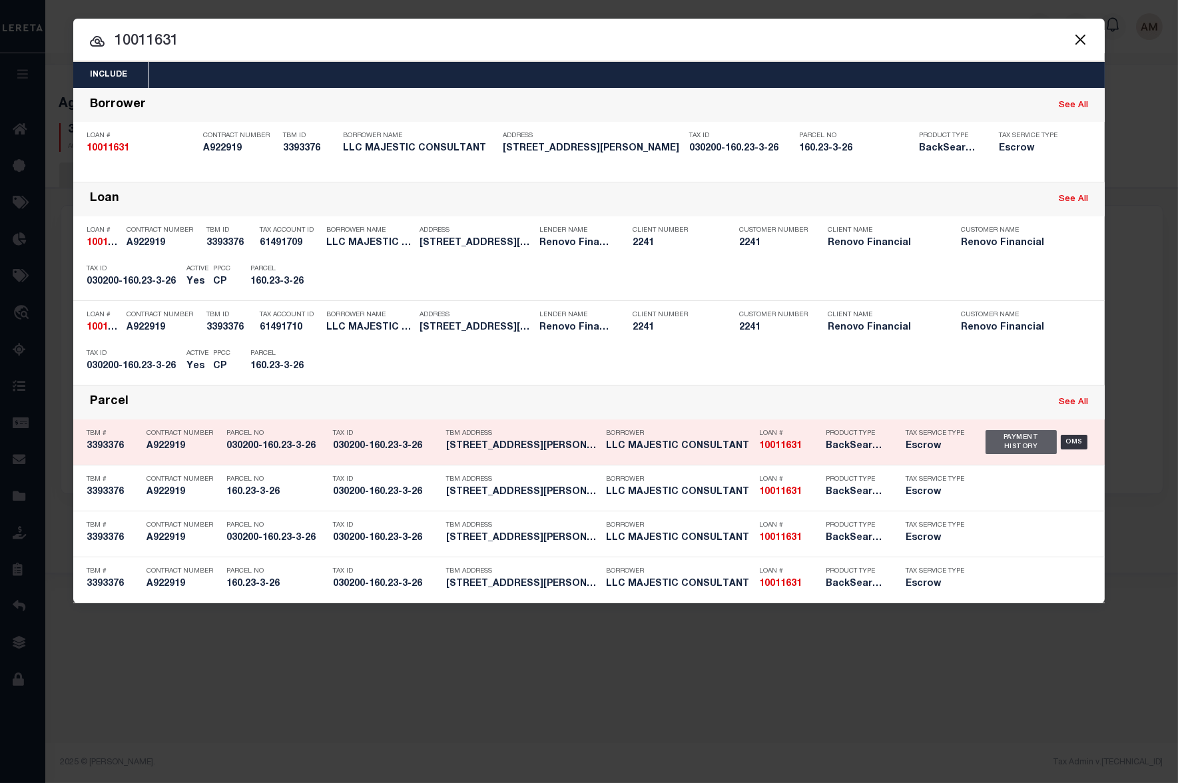
click at [993, 446] on div "Payment History" at bounding box center [1020, 442] width 71 height 24
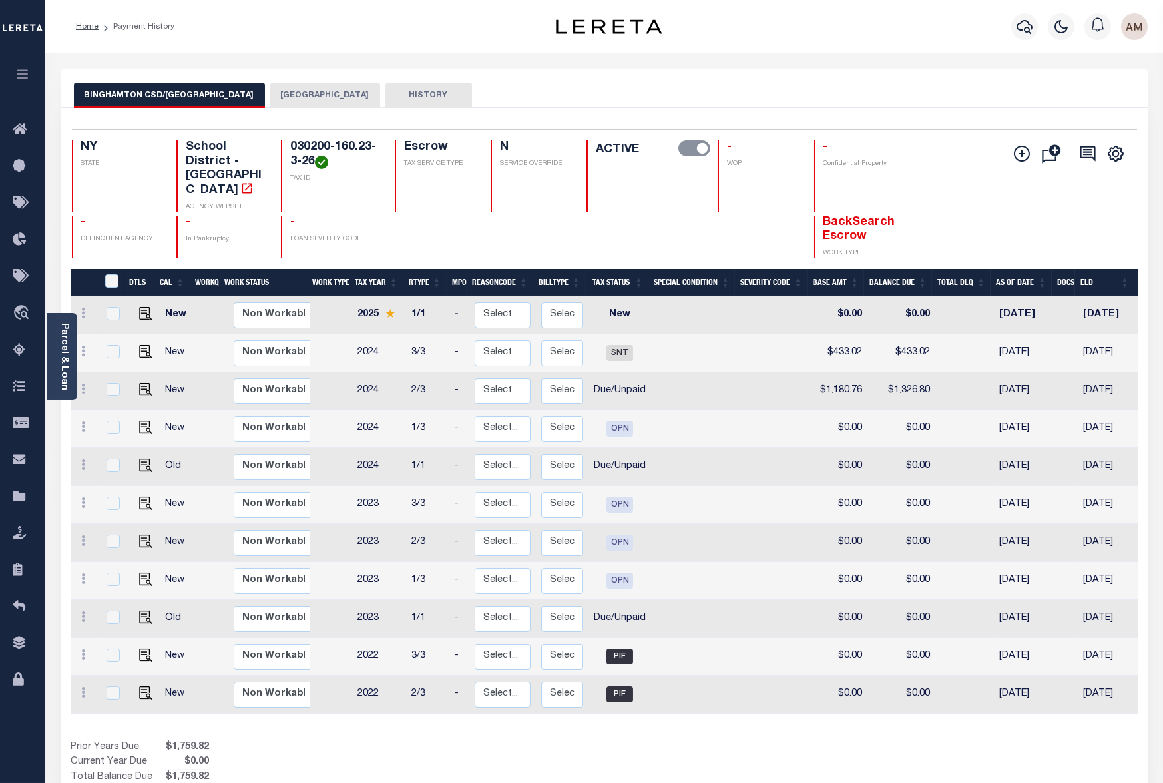
click at [136, 97] on button "BINGHAMTON CSD/[GEOGRAPHIC_DATA]" at bounding box center [169, 95] width 191 height 25
click at [303, 97] on button "[GEOGRAPHIC_DATA]" at bounding box center [325, 95] width 110 height 25
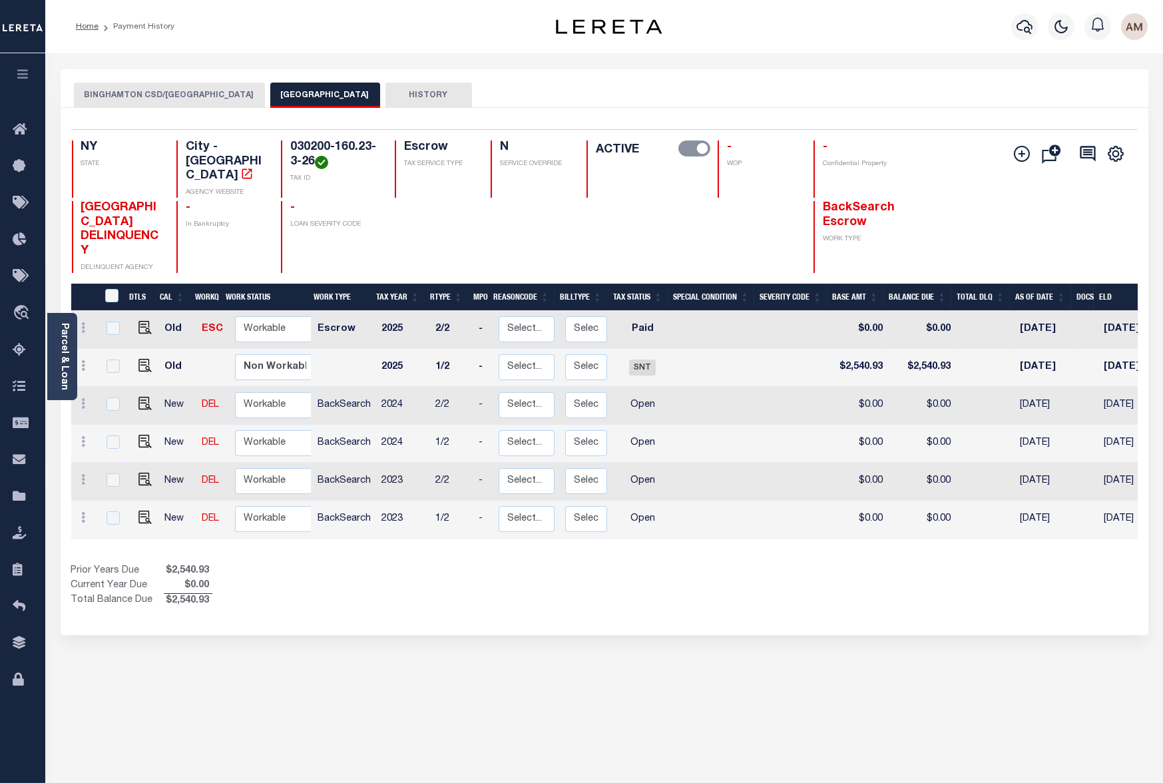
click at [194, 84] on button "BINGHAMTON CSD/[GEOGRAPHIC_DATA]" at bounding box center [169, 95] width 191 height 25
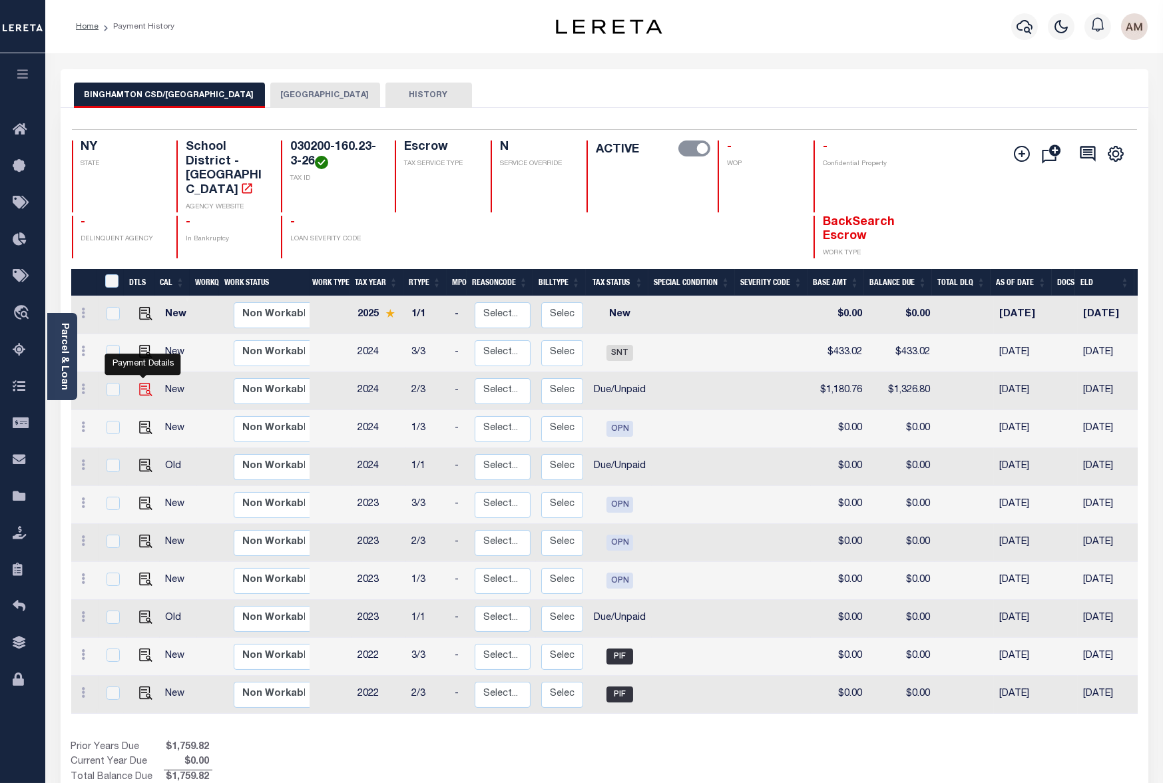
click at [139, 383] on img "" at bounding box center [145, 389] width 13 height 13
checkbox input "true"
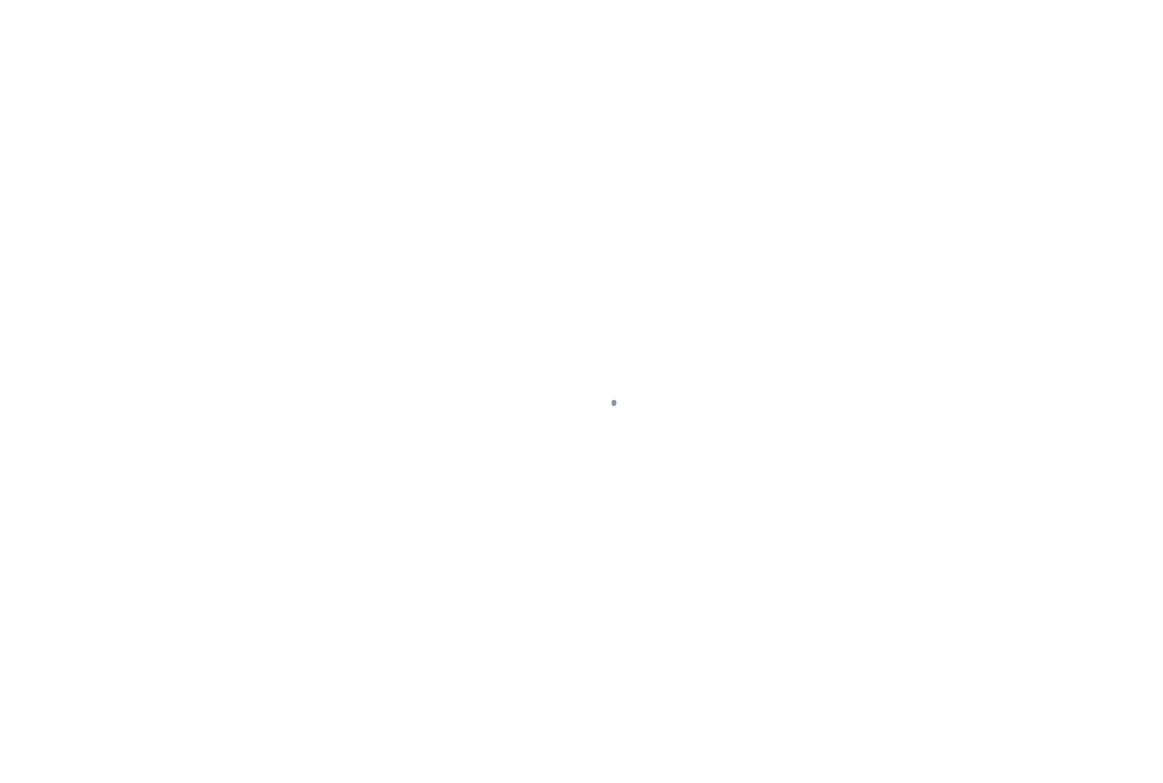
select select "DUE"
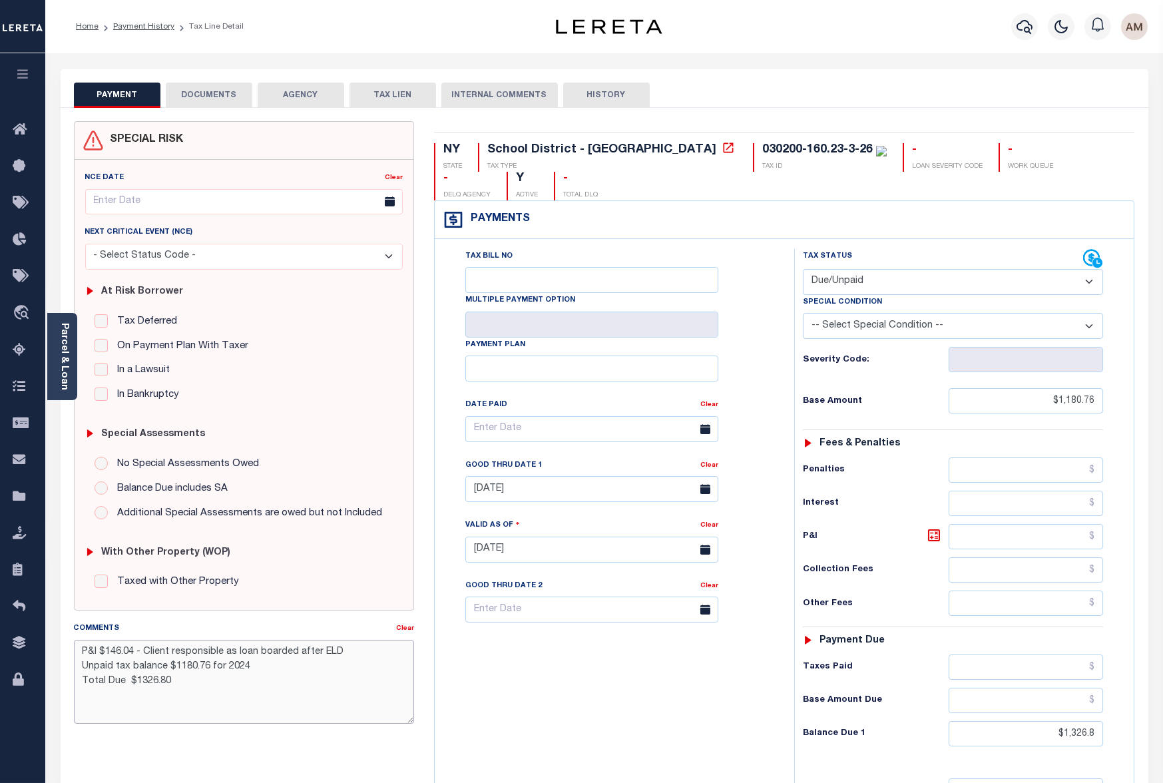
click at [275, 676] on textarea "P&I $146.04 - Client responsible as loan boarded after ELD Unpaid tax balance $…" at bounding box center [244, 682] width 340 height 84
drag, startPoint x: 210, startPoint y: 672, endPoint x: 177, endPoint y: 669, distance: 33.4
click at [177, 669] on textarea "P&I $146.04 - Client responsible as loan boarded after ELD Unpaid tax balance $…" at bounding box center [244, 682] width 340 height 84
click at [205, 706] on textarea "P&I $146.04 - Client responsible as loan boarded after ELD Unpaid tax balance $…" at bounding box center [244, 682] width 340 height 84
drag, startPoint x: 211, startPoint y: 666, endPoint x: 177, endPoint y: 666, distance: 34.0
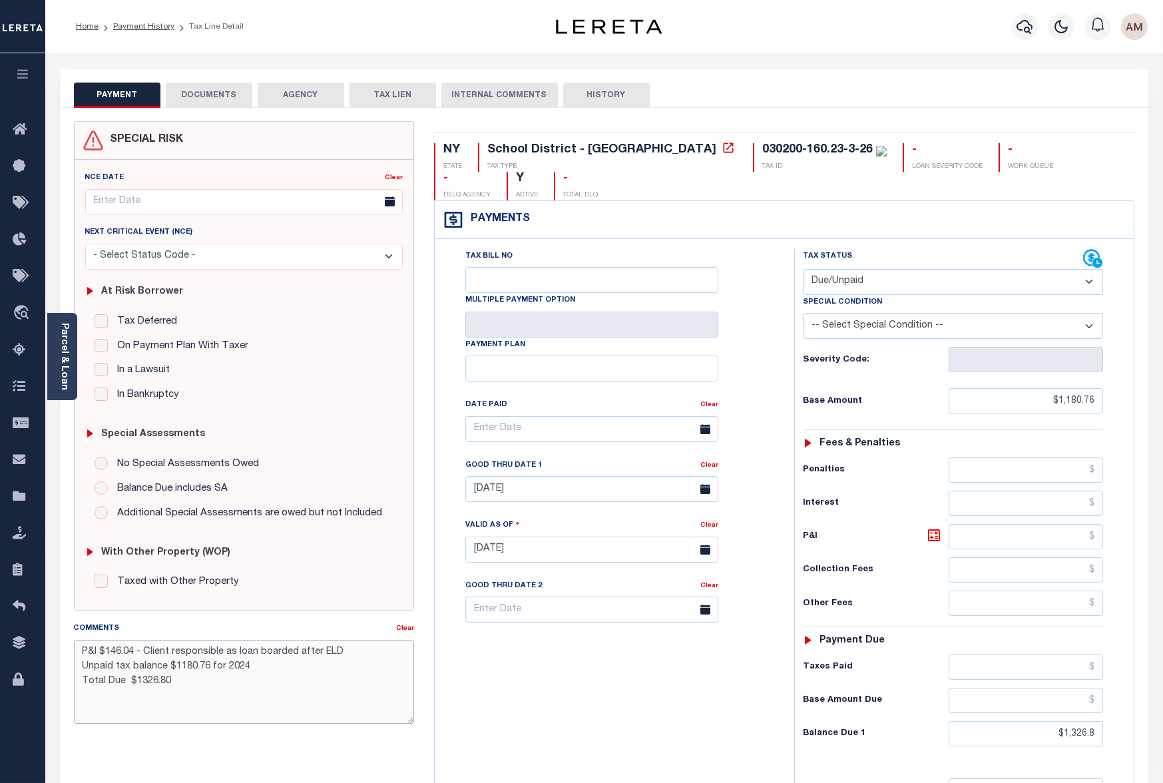
click at [177, 666] on textarea "P&I $146.04 - Client responsible as loan boarded after ELD Unpaid tax balance $…" at bounding box center [244, 682] width 340 height 84
click at [247, 686] on textarea "P&I $146.04 - Client responsible as loan boarded after ELD Unpaid tax balance $…" at bounding box center [244, 682] width 340 height 84
click at [192, 677] on textarea "P&I $146.04 - Client responsible as loan boarded after ELD Unpaid tax balance $…" at bounding box center [244, 682] width 340 height 84
drag, startPoint x: 134, startPoint y: 654, endPoint x: 107, endPoint y: 650, distance: 28.3
click at [107, 650] on textarea "P&I $146.04 - Client responsible as loan boarded after ELD Unpaid tax balance $…" at bounding box center [244, 682] width 340 height 84
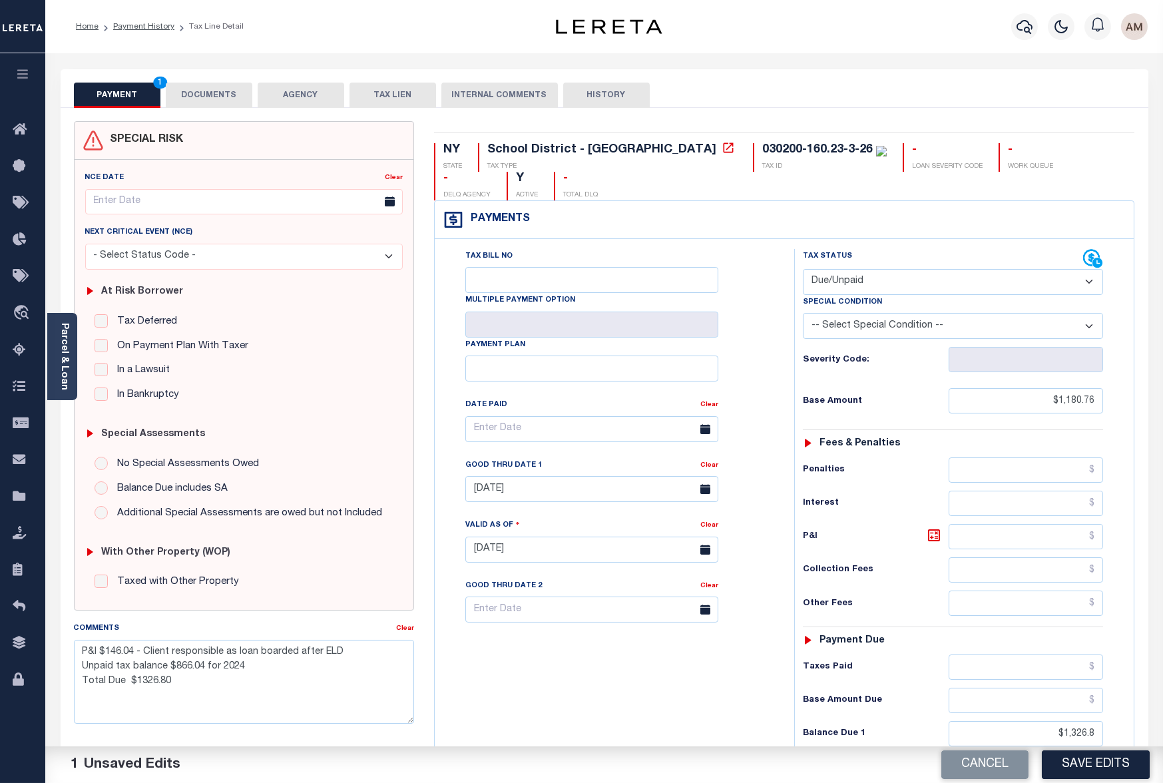
click at [1101, 116] on div "SPECIAL RISK NCE Date Clear" at bounding box center [605, 547] width 1088 height 879
drag, startPoint x: 136, startPoint y: 650, endPoint x: 107, endPoint y: 646, distance: 29.6
click at [107, 646] on textarea "P&I $146.04 - Client responsible as loan boarded after ELD Unpaid tax balance $…" at bounding box center [244, 682] width 340 height 84
drag, startPoint x: 161, startPoint y: 686, endPoint x: 138, endPoint y: 686, distance: 22.6
click at [138, 686] on textarea "P&I $_______ - Client responsible as loan boarded after ELD Unpaid tax balance …" at bounding box center [244, 682] width 340 height 84
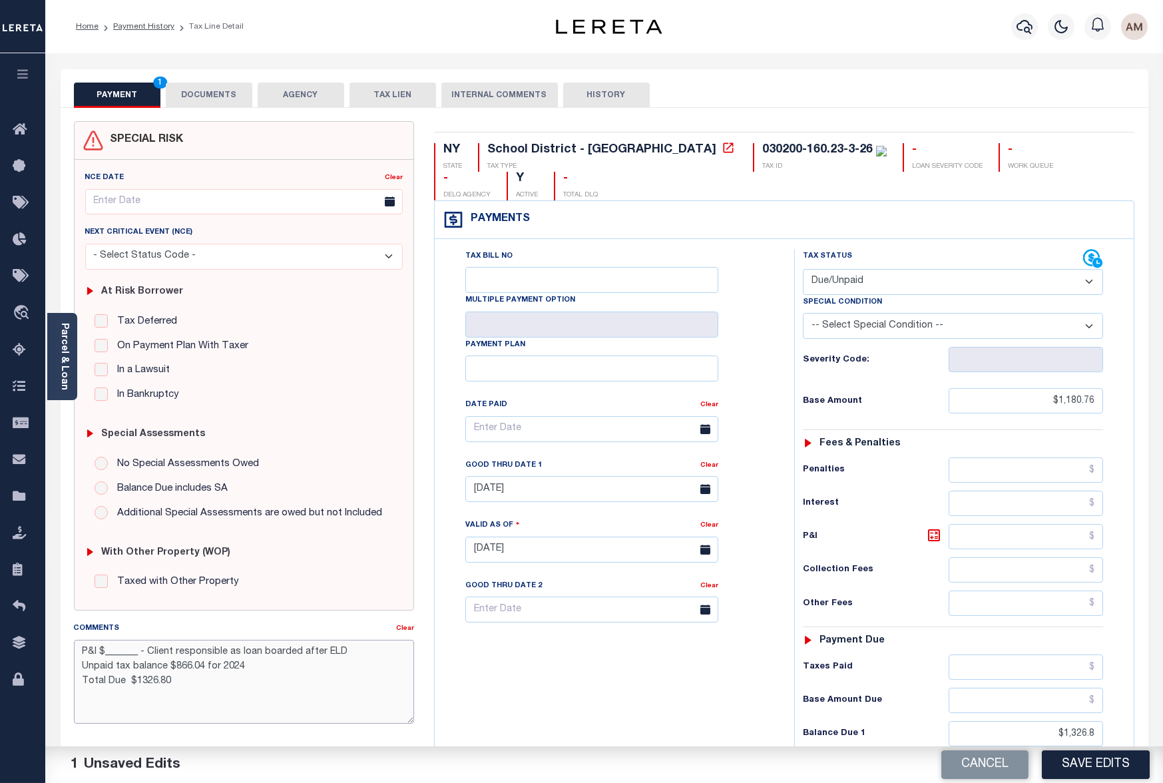
click at [76, 712] on textarea "P&I $_______ - Client responsible as loan boarded after ELD Unpaid tax balance …" at bounding box center [244, 682] width 340 height 84
click at [199, 684] on textarea "P&I $_______ - Client responsible as loan boarded after ELD Unpaid tax balance …" at bounding box center [244, 682] width 340 height 84
type textarea "P&I $_______ - Client responsible as loan boarded after ELD Unpaid tax balance …"
drag, startPoint x: 1039, startPoint y: 380, endPoint x: 1207, endPoint y: 376, distance: 167.8
click at [1162, 376] on html "Home Payment History Tax Line Detail" at bounding box center [581, 503] width 1163 height 1007
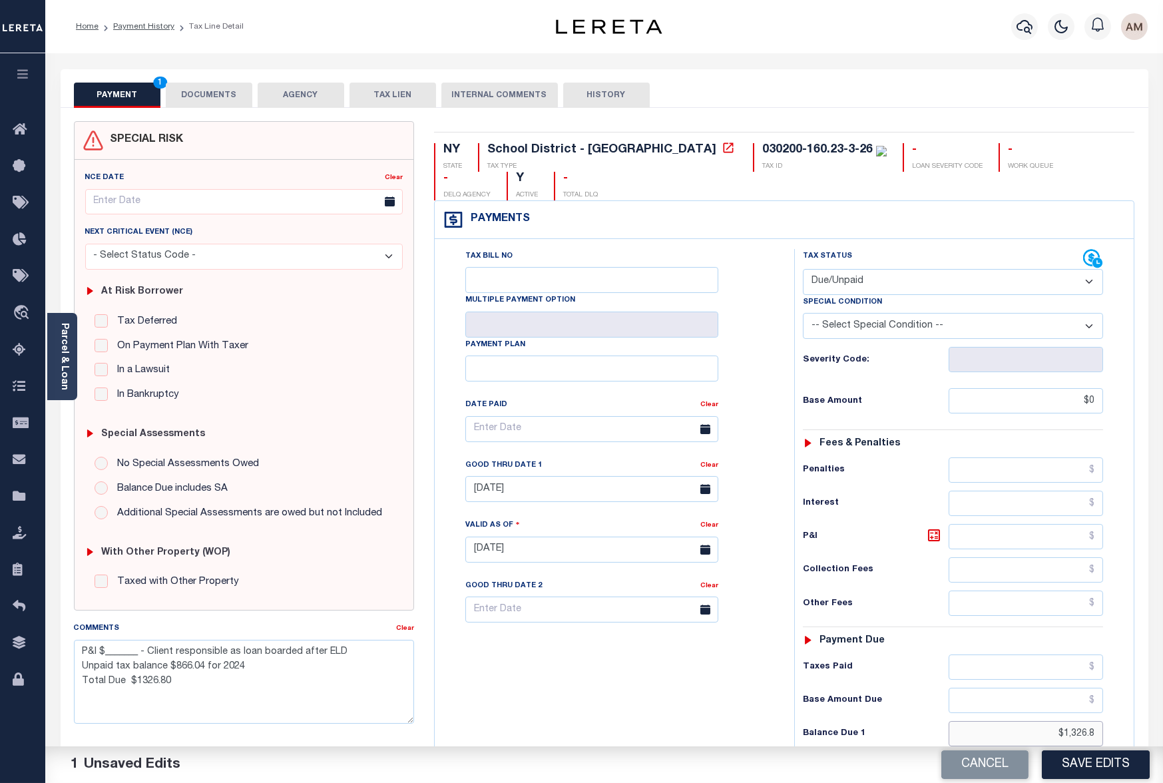
type input "$0.00"
drag, startPoint x: 1033, startPoint y: 705, endPoint x: 1081, endPoint y: 702, distance: 48.0
click at [1081, 721] on input "$1,326.8" at bounding box center [1026, 733] width 154 height 25
click at [1070, 721] on input "$1,326.8" at bounding box center [1026, 733] width 154 height 25
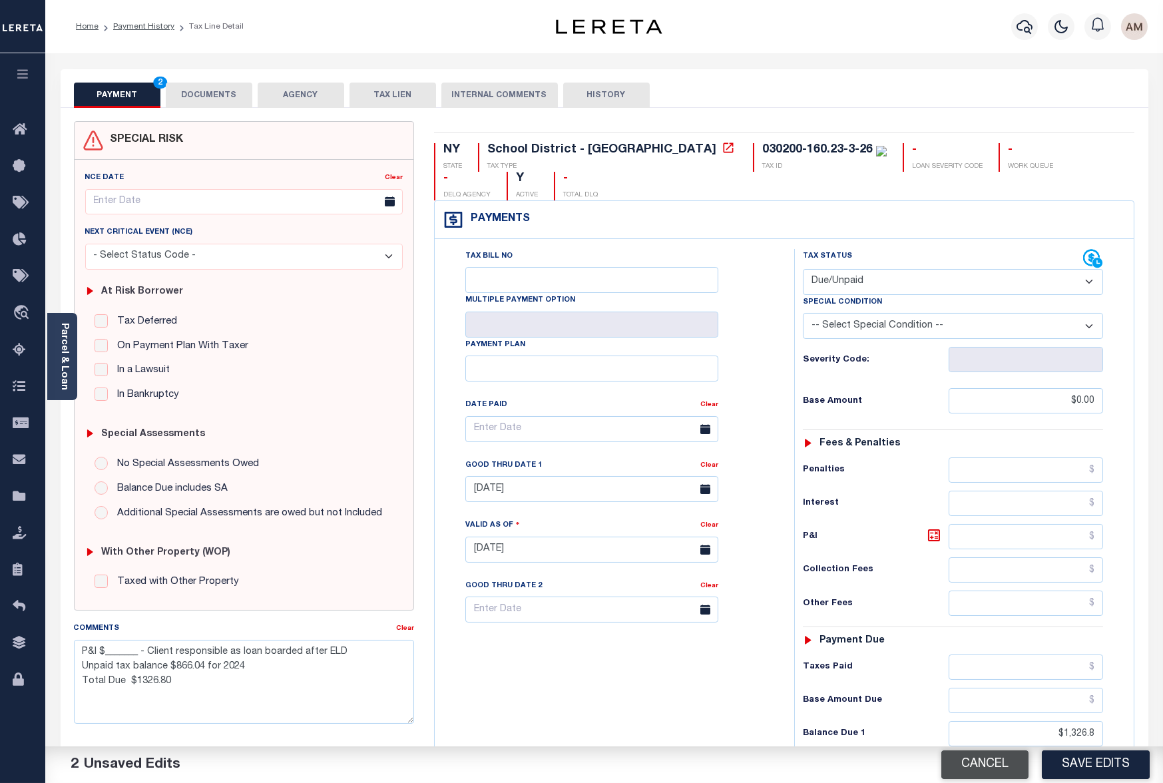
type input "$1,326.80"
click at [991, 762] on button "Cancel" at bounding box center [984, 764] width 87 height 29
type textarea "P&I $146.04 - Client responsible as loan boarded after ELD Unpaid tax balance $…"
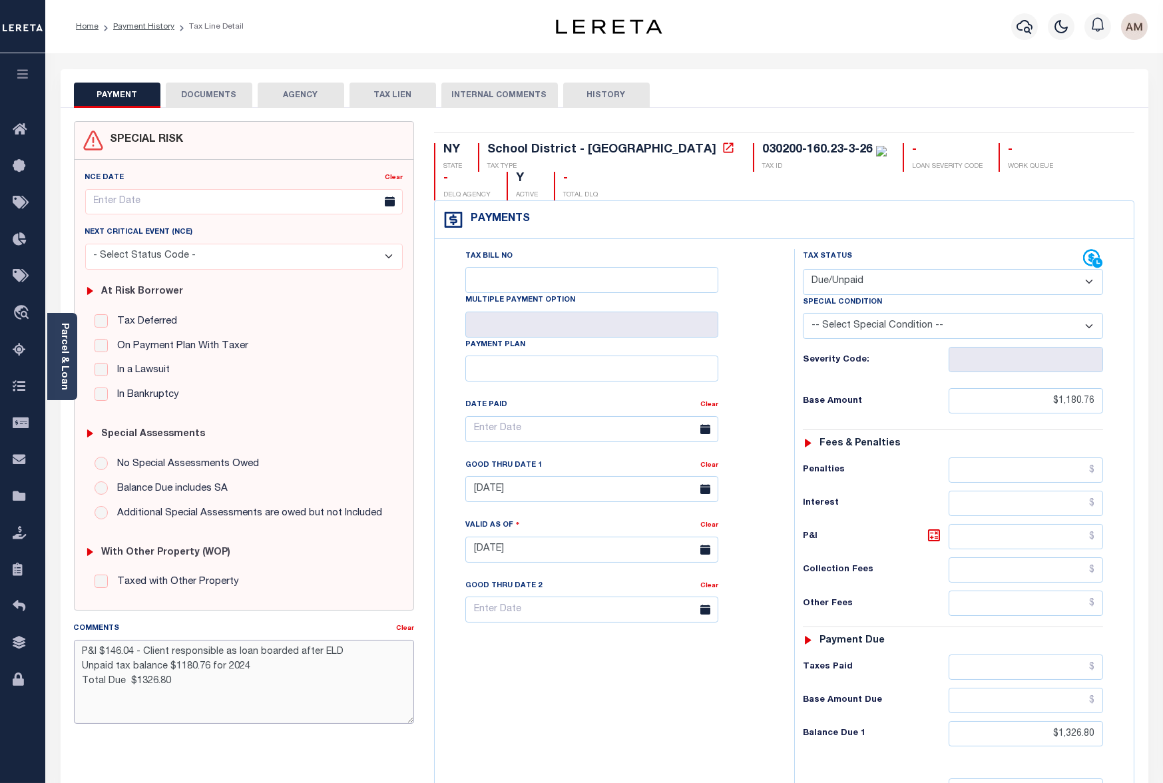
click at [373, 672] on textarea "P&I $146.04 - Client responsible as loan boarded after ELD Unpaid tax balance $…" at bounding box center [244, 682] width 340 height 84
click at [722, 663] on div "Tax Bill No Multiple Payment Option Payment Plan Clear" at bounding box center [611, 543] width 346 height 588
click at [1012, 388] on input "$1,180.76" at bounding box center [1026, 400] width 154 height 25
drag, startPoint x: 1012, startPoint y: 369, endPoint x: 1174, endPoint y: 370, distance: 162.5
click at [1162, 369] on html "Home Payment History Tax Line Detail" at bounding box center [581, 503] width 1163 height 1007
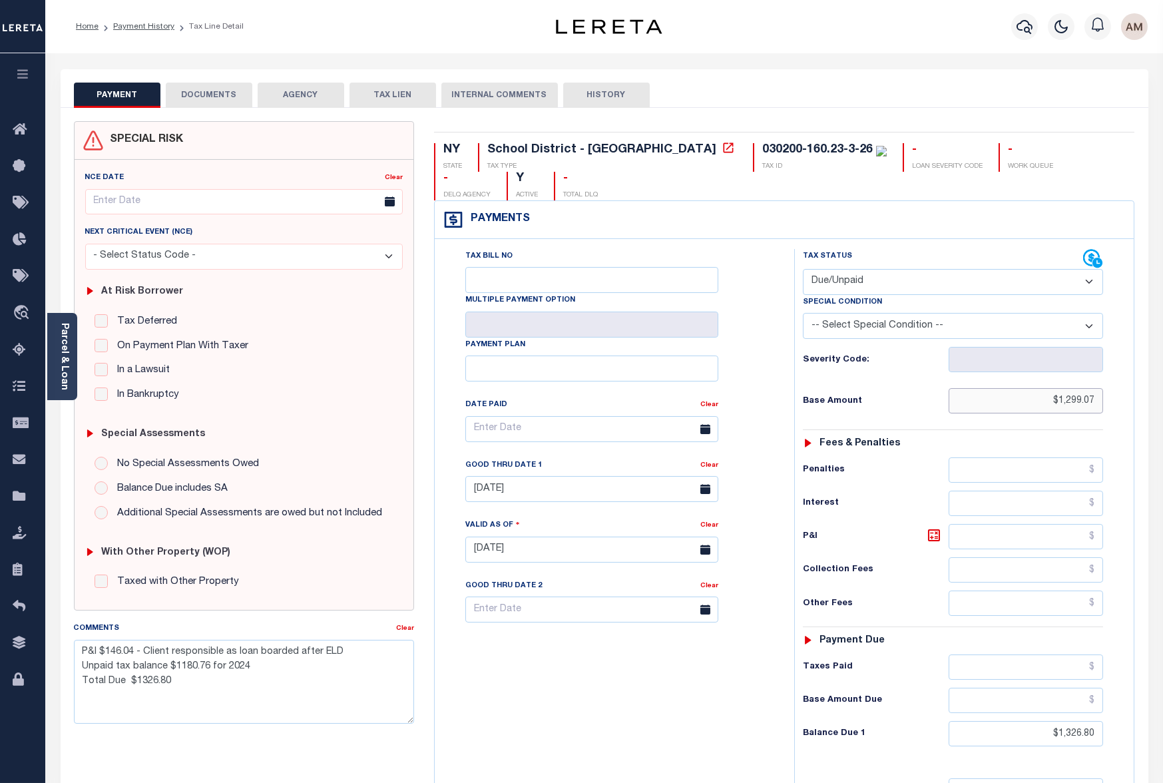
type input "$1,299.07"
drag, startPoint x: 1014, startPoint y: 622, endPoint x: 1016, endPoint y: 638, distance: 16.1
click at [1014, 635] on div "Payment due" at bounding box center [953, 640] width 300 height 11
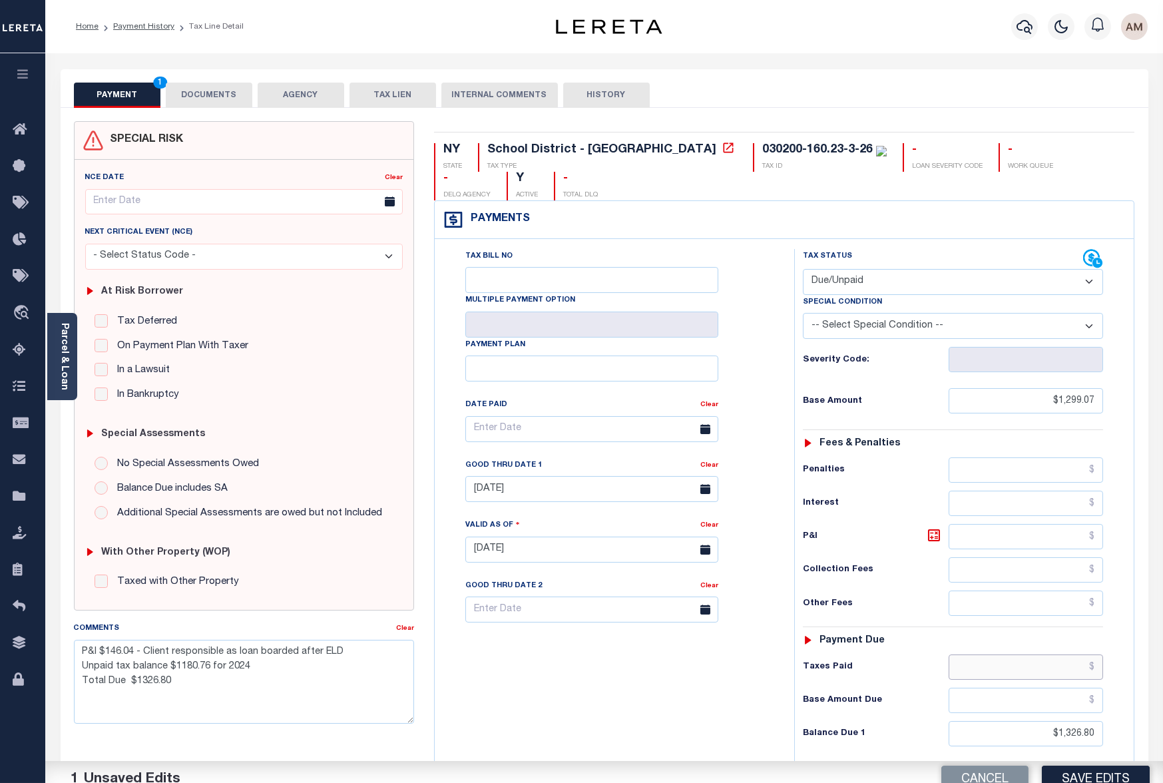
click at [1016, 654] on input "text" at bounding box center [1026, 666] width 154 height 25
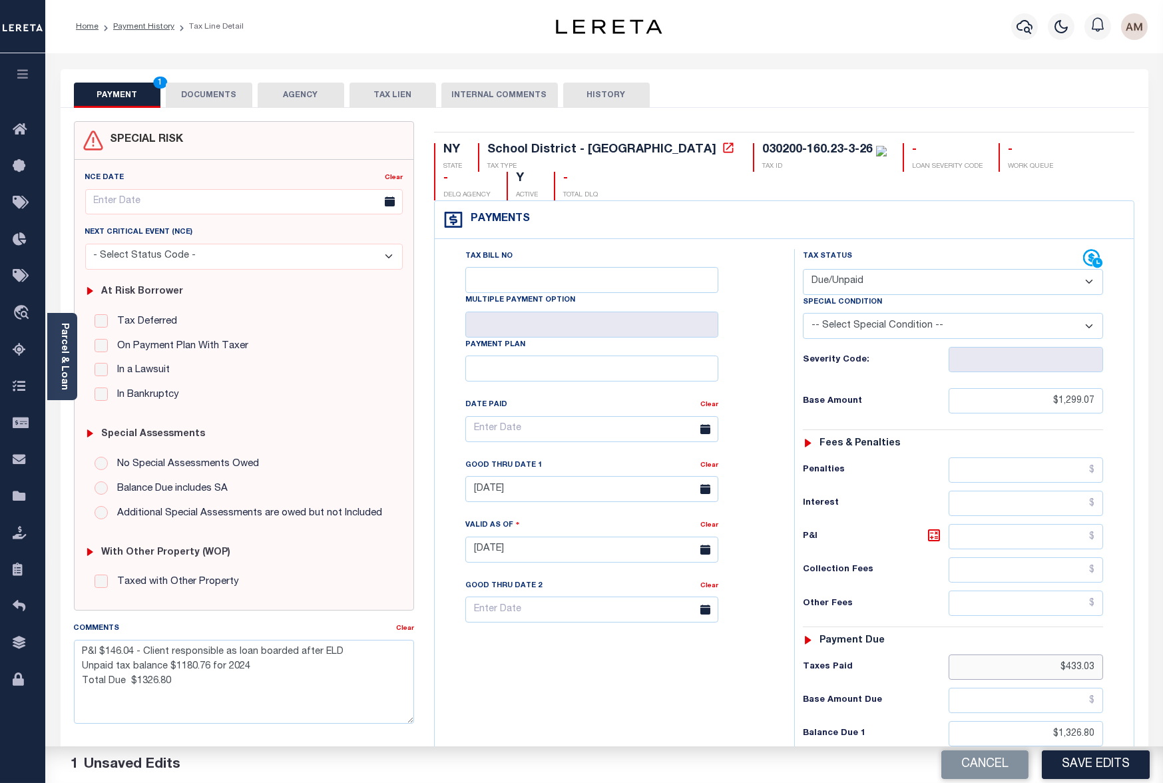
type input "$433.03"
click at [891, 695] on h6 "Base Amount Due" at bounding box center [876, 700] width 146 height 11
drag, startPoint x: 1031, startPoint y: 706, endPoint x: 1156, endPoint y: 706, distance: 124.5
click at [1156, 706] on div "PAYMENT 2 DOCUMENTS AGENCY DELINQUENT PAYEE" at bounding box center [605, 537] width 1108 height 937
drag, startPoint x: 136, startPoint y: 652, endPoint x: 107, endPoint y: 648, distance: 28.9
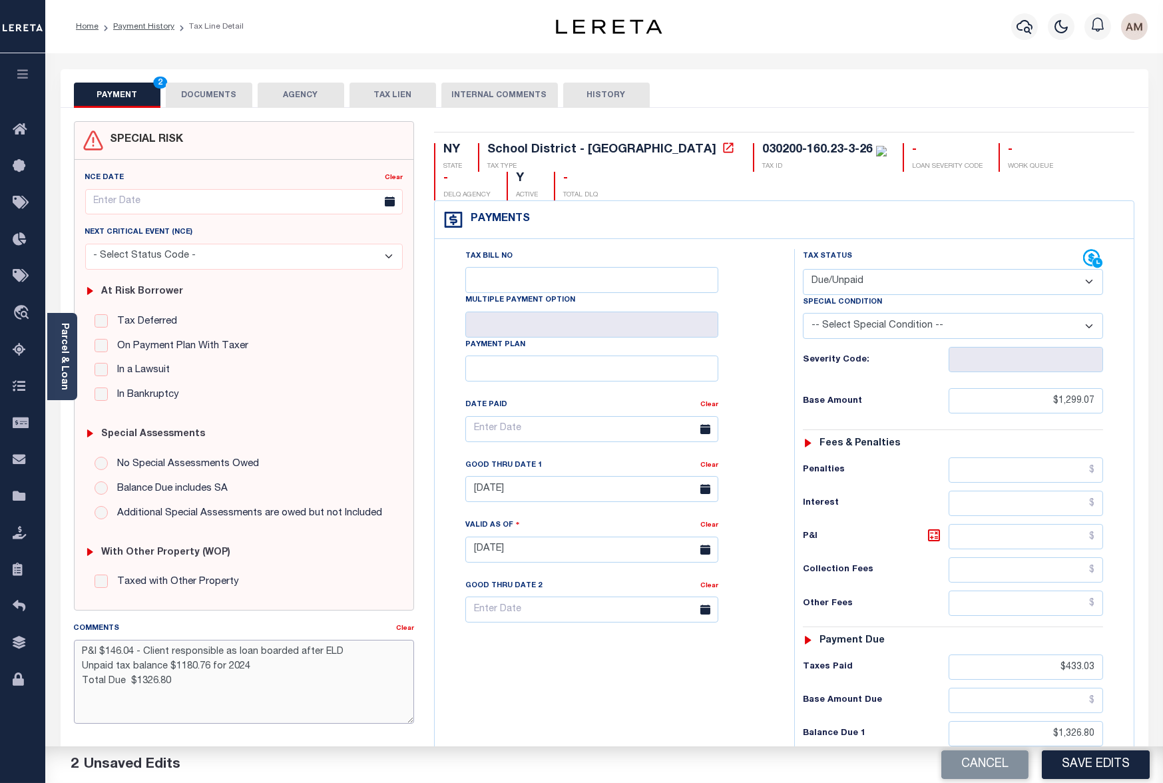
click at [107, 648] on textarea "P&I $146.04 - Client responsible as loan boarded after ELD Unpaid tax balance $…" at bounding box center [244, 682] width 340 height 84
click at [213, 673] on textarea "P&I $146.04 - Client responsible as loan boarded after ELD Unpaid tax balance $…" at bounding box center [244, 682] width 340 height 84
drag, startPoint x: 214, startPoint y: 674, endPoint x: 180, endPoint y: 667, distance: 34.6
click at [180, 667] on textarea "P&I $146.04 - Client responsible as loan boarded after ELD Unpaid tax balance $…" at bounding box center [244, 682] width 340 height 84
type textarea "P&I $146.04 - Client responsible as loan boarded after ELD Unpaid tax balance $…"
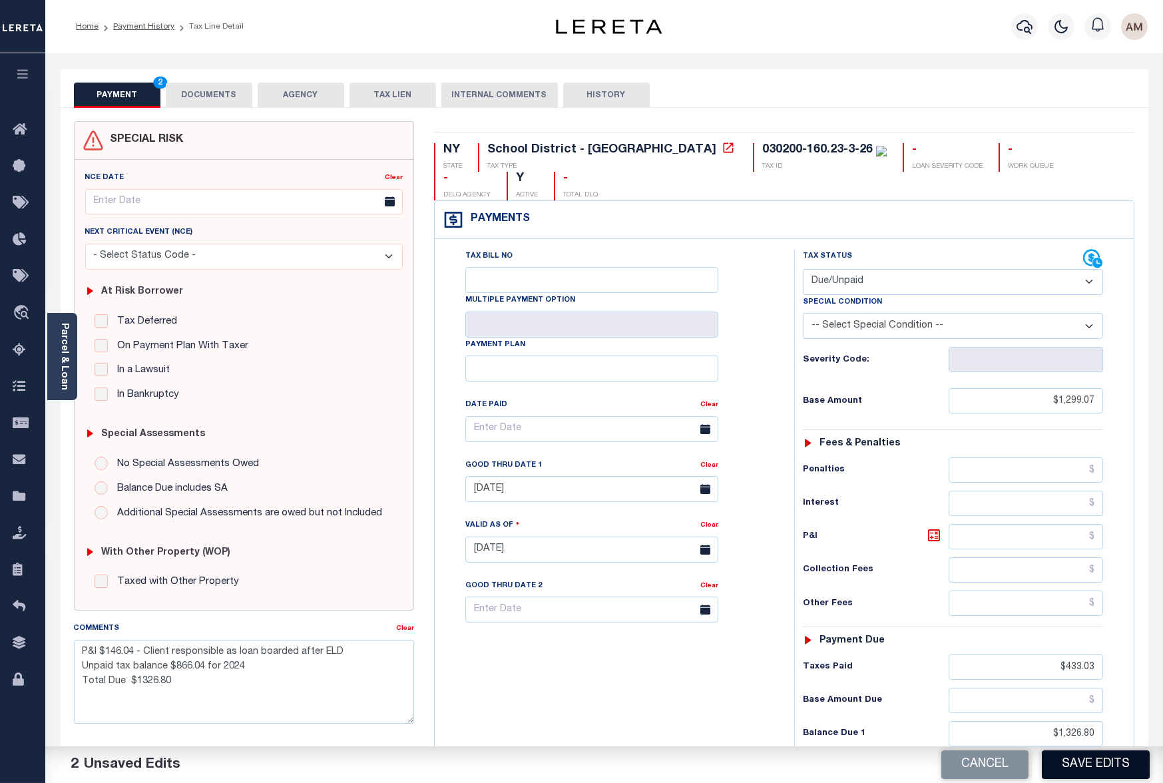
click at [1093, 755] on button "Save Edits" at bounding box center [1096, 764] width 108 height 29
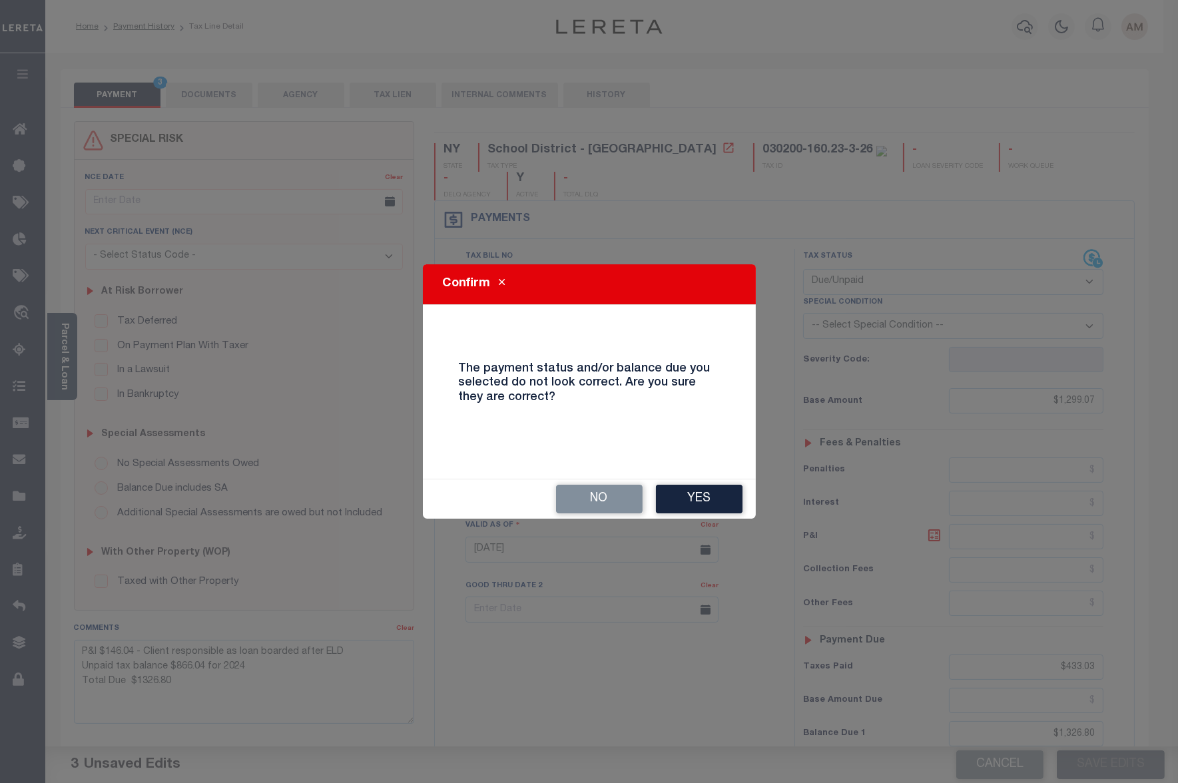
click at [717, 483] on div "No Yes" at bounding box center [589, 498] width 333 height 39
drag, startPoint x: 720, startPoint y: 484, endPoint x: 720, endPoint y: 492, distance: 8.0
click at [720, 491] on button "Yes" at bounding box center [699, 499] width 87 height 29
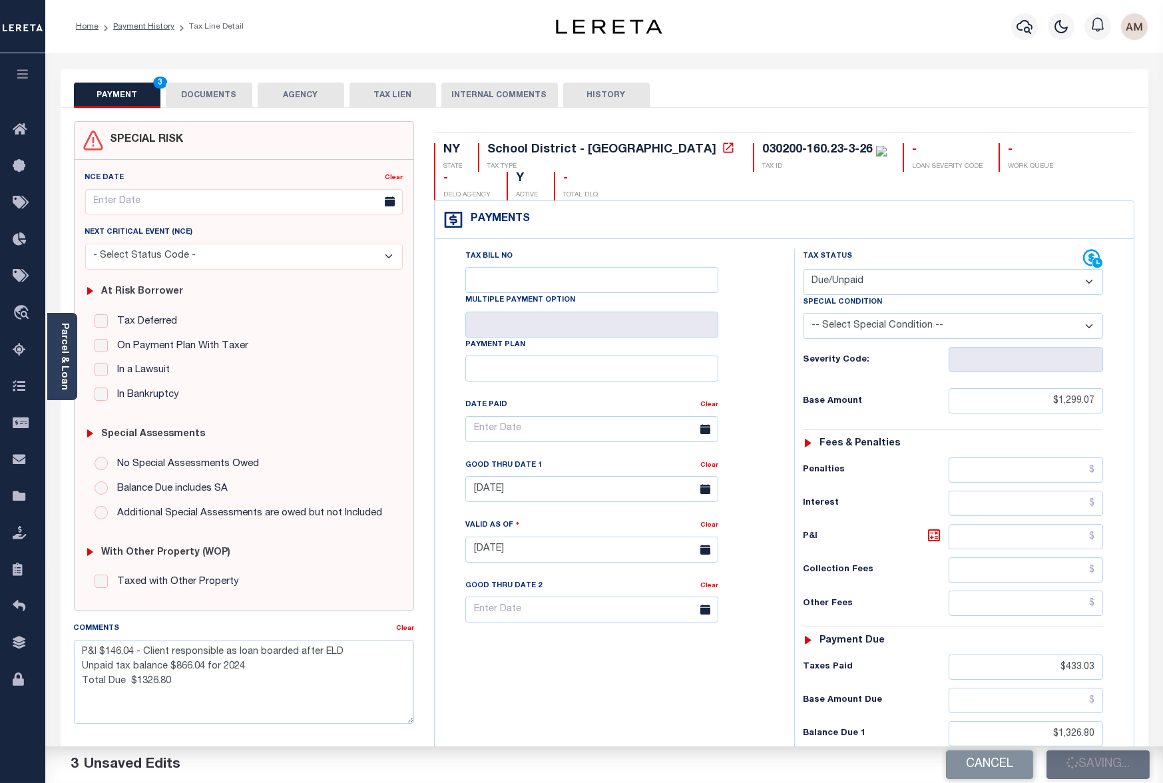
checkbox input "false"
type textarea "P&I $146.04 - Client responsible as loan boarded after ELD Unpaid tax balance $…"
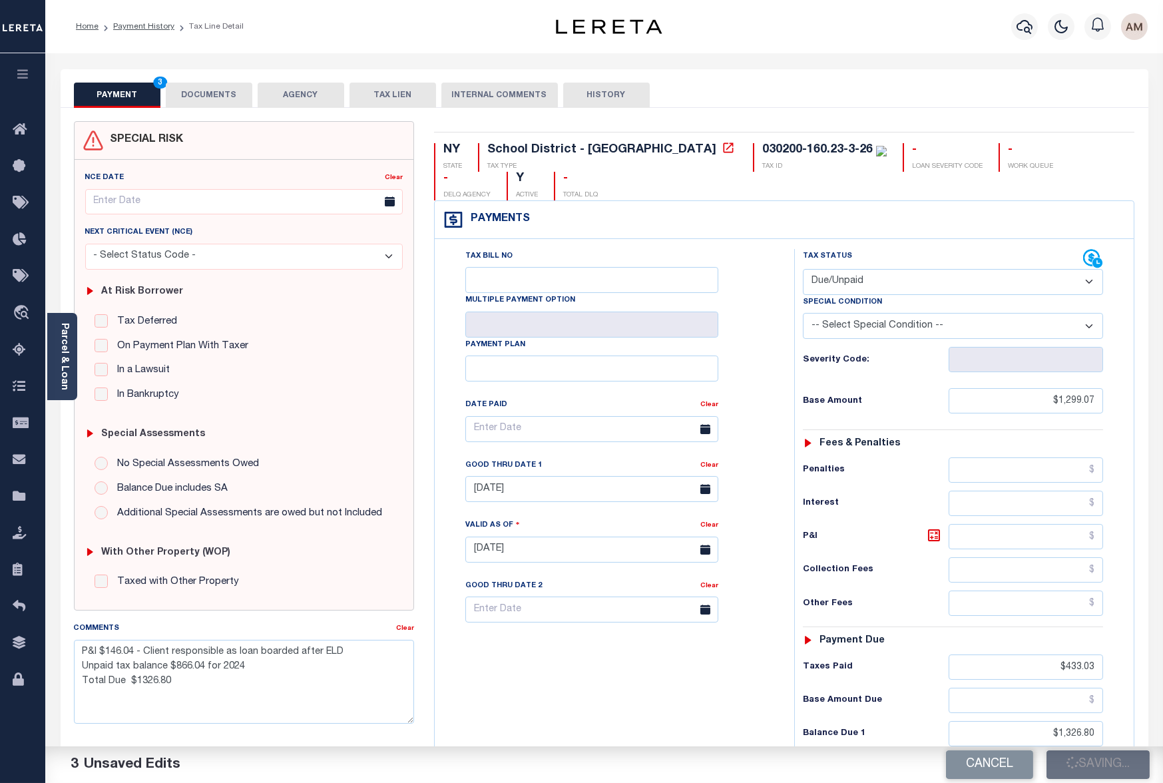
type input "$1,299.07"
type input "$433.03"
type input "$1,326.8"
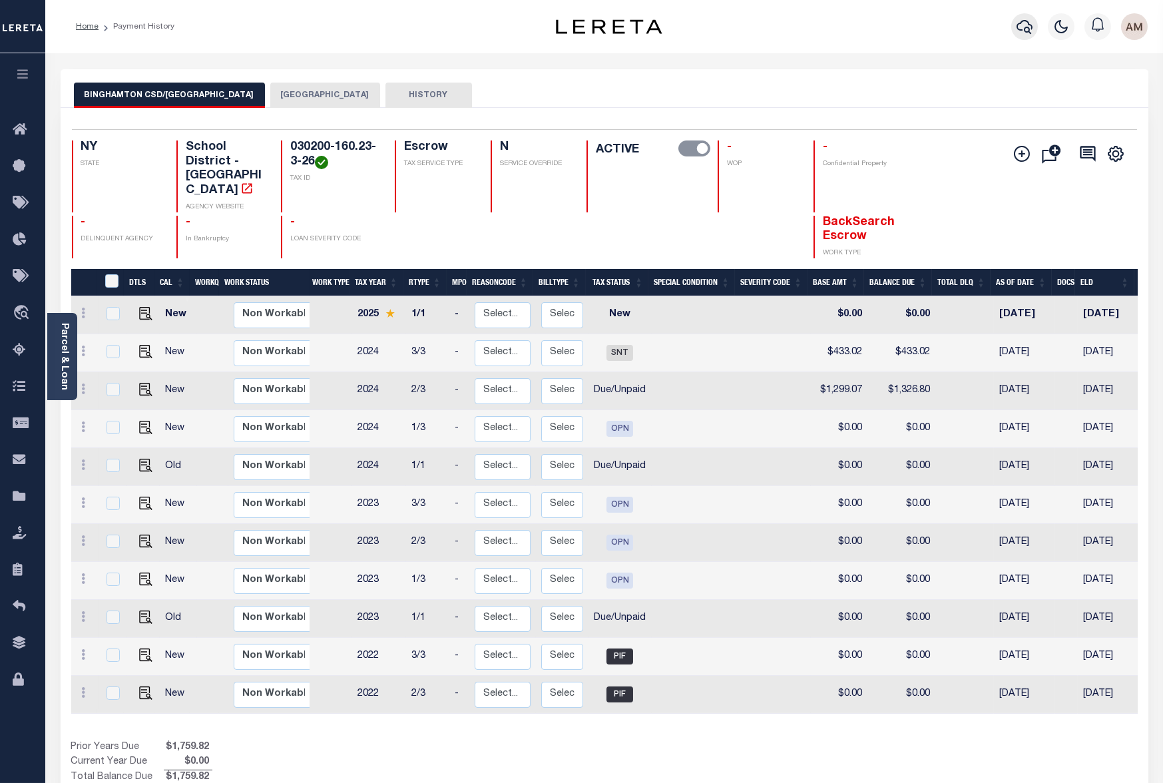
click at [1018, 29] on icon "button" at bounding box center [1025, 27] width 16 height 14
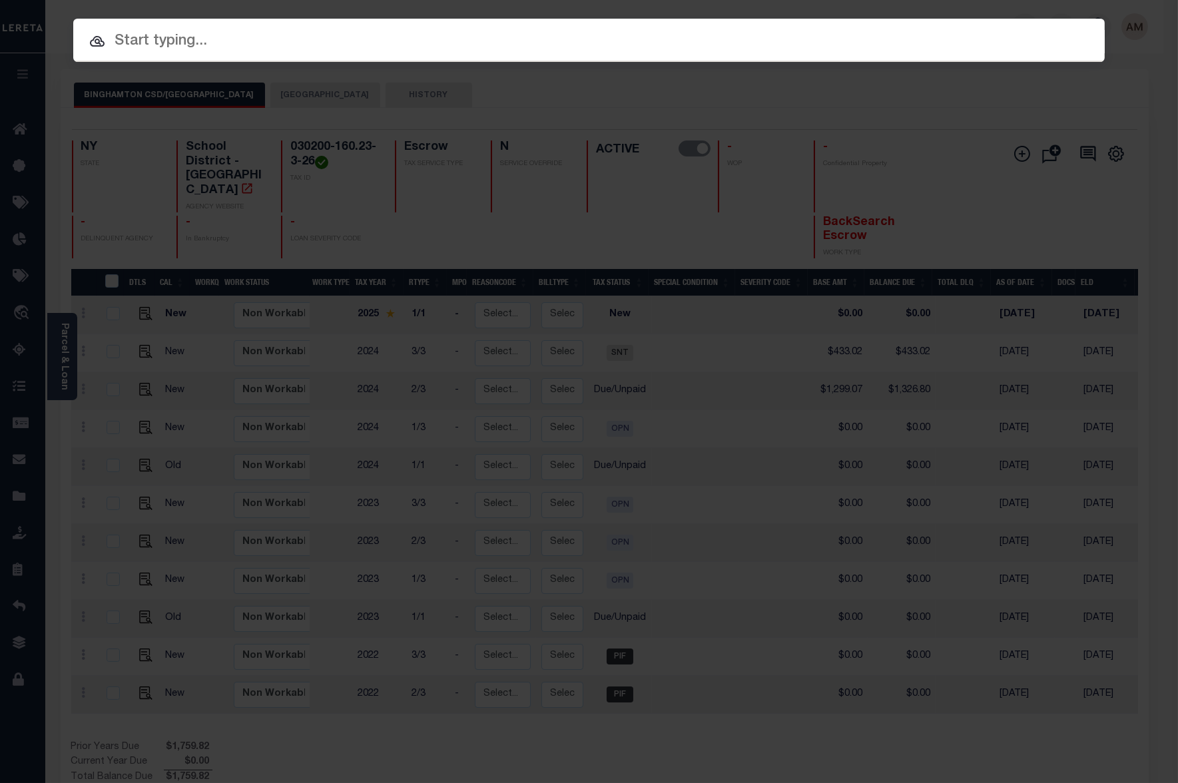
paste input "10011630"
type input "10011630"
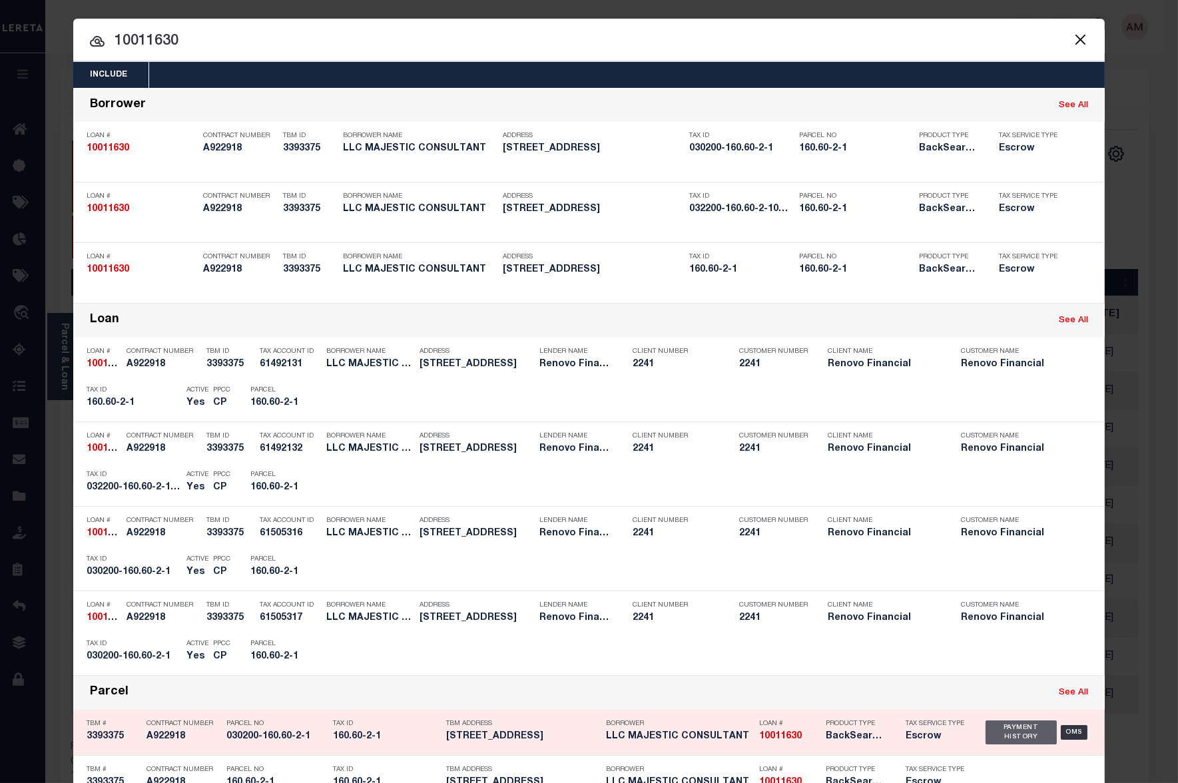
click at [1001, 724] on div "Payment History" at bounding box center [1020, 732] width 71 height 24
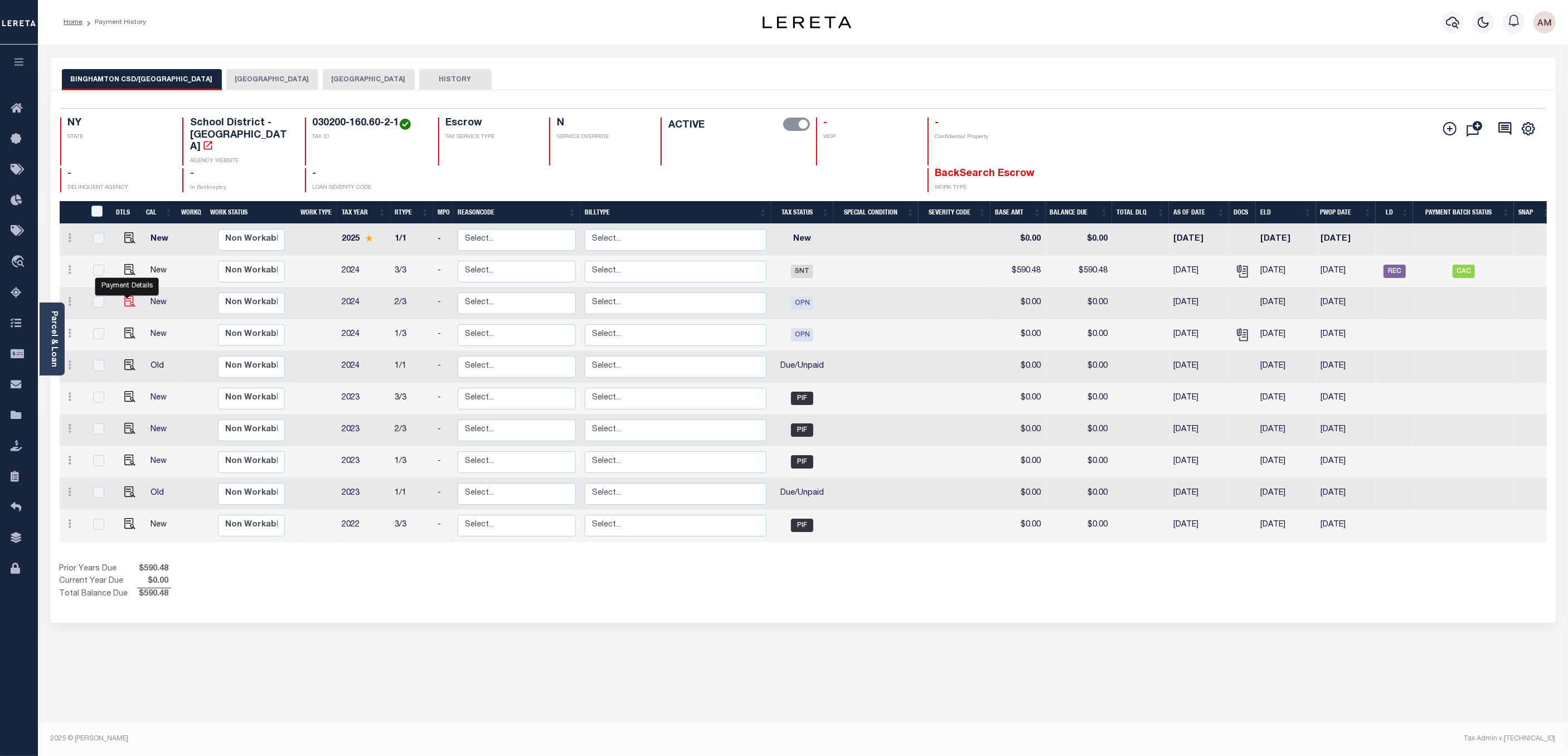
click at [124, 303] on img "" at bounding box center [129, 301] width 11 height 11
checkbox input "true"
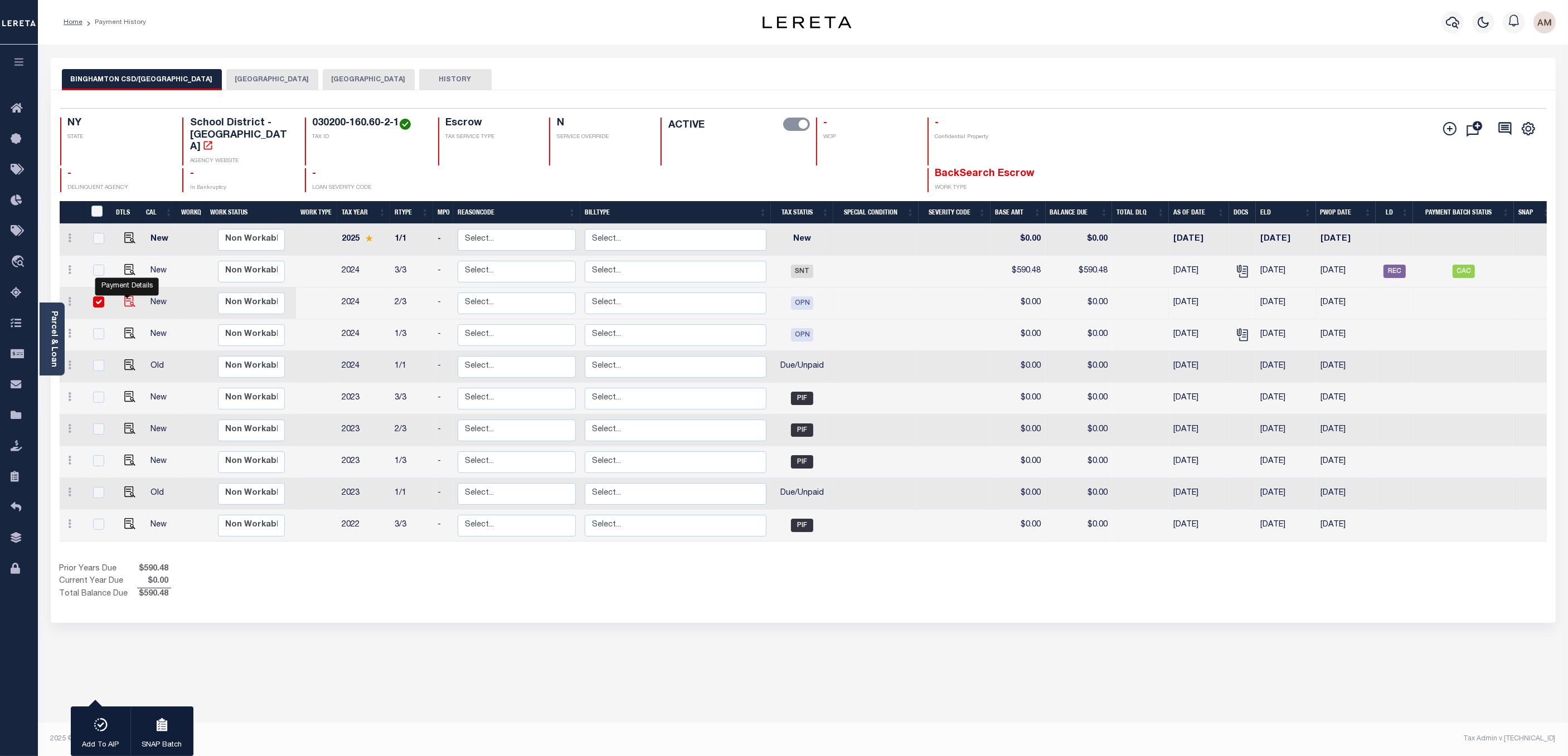
click at [124, 300] on img "" at bounding box center [129, 301] width 11 height 11
checkbox input "false"
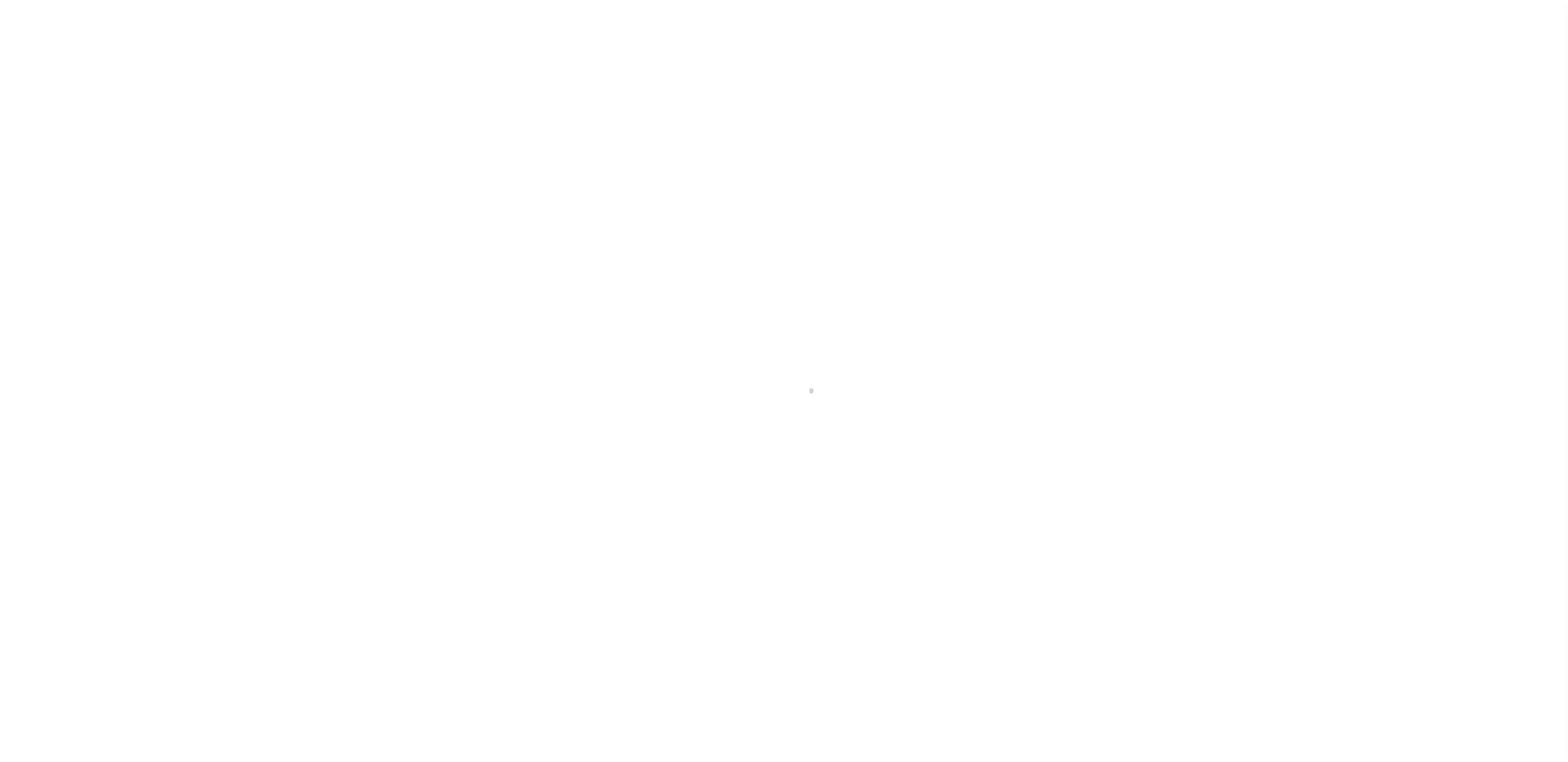
select select "OPN"
checkbox input "false"
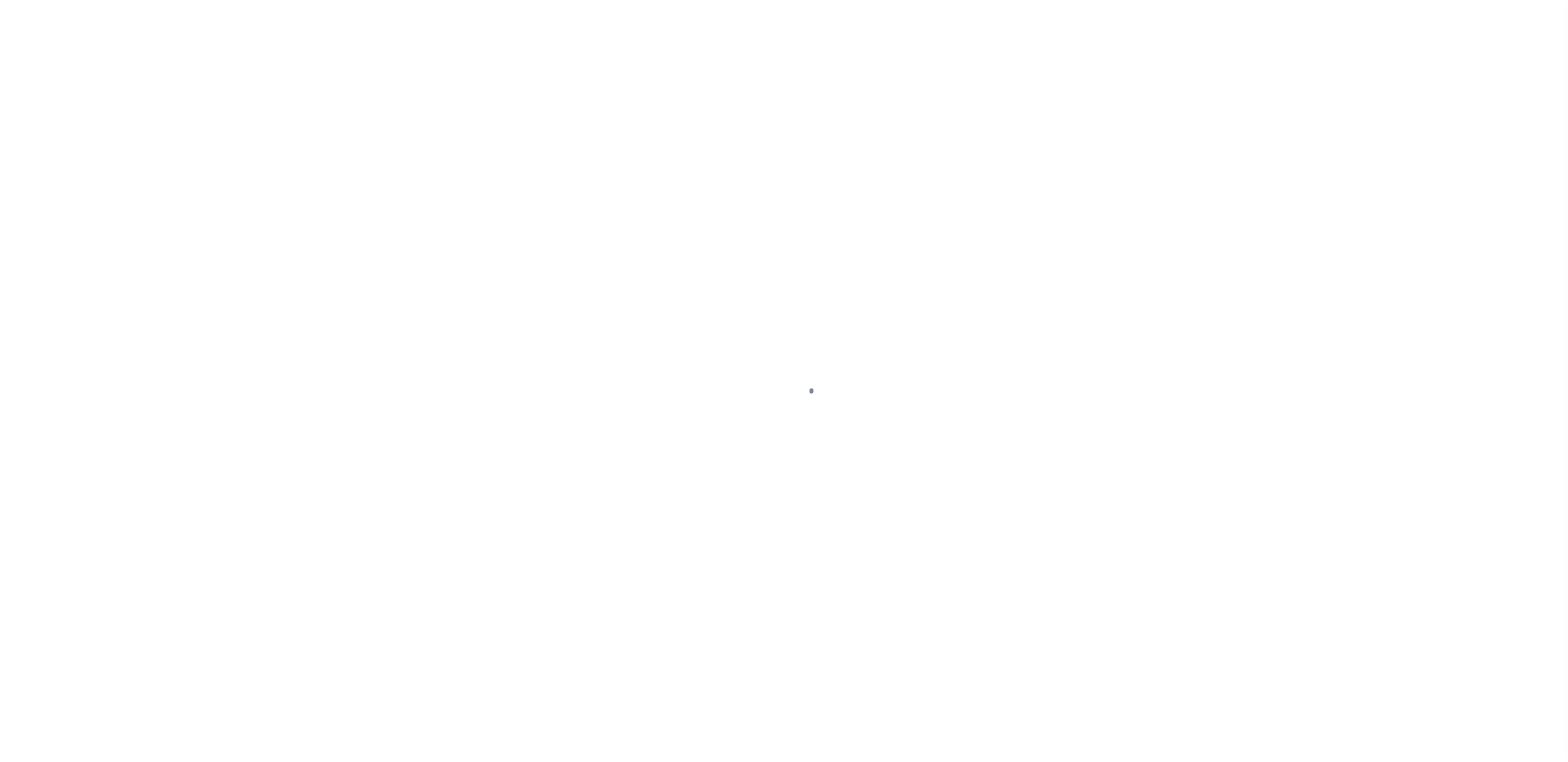
type input "[DATE]"
select select "OPN"
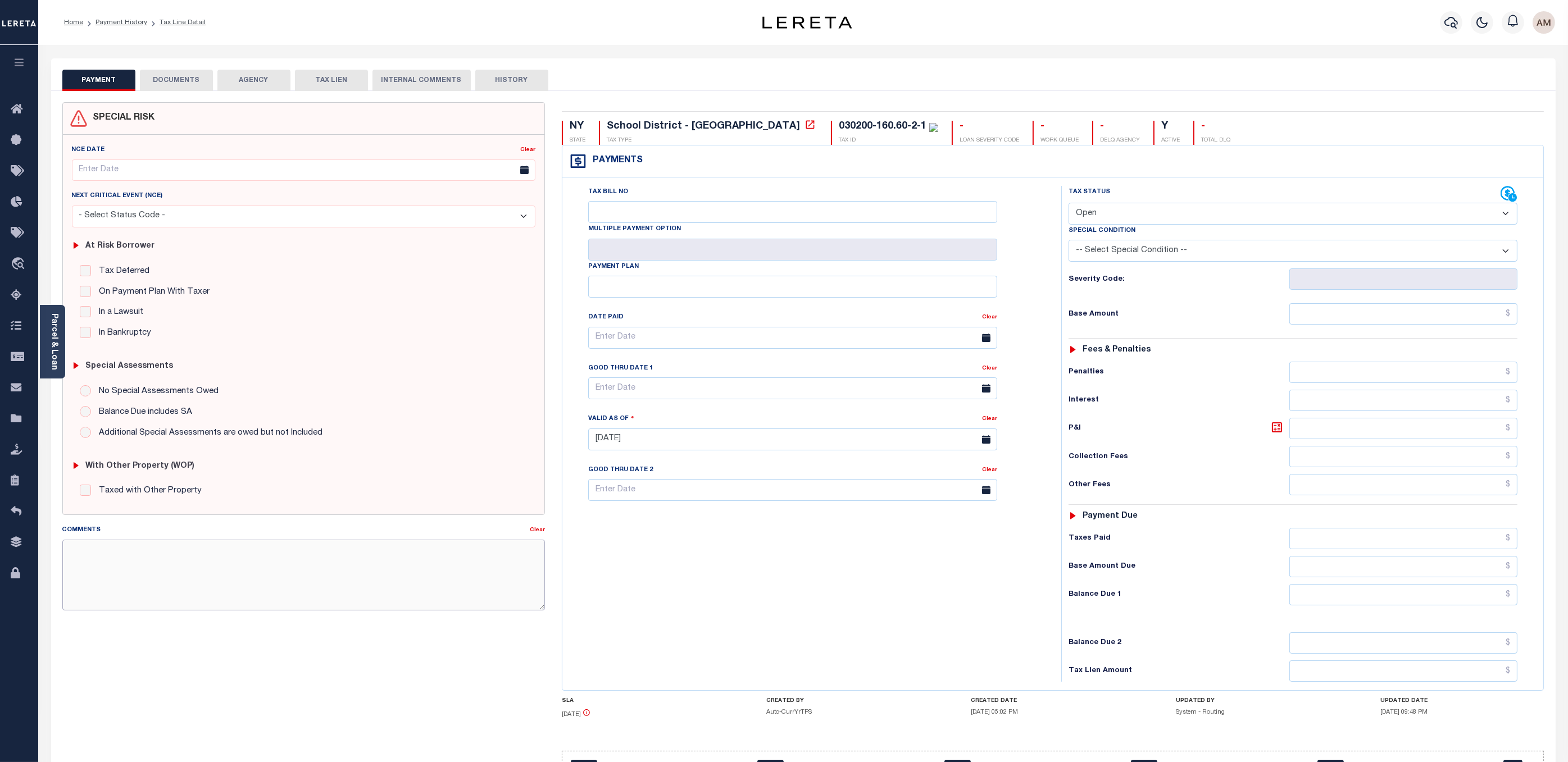
click at [376, 570] on textarea "Comments" at bounding box center [304, 576] width 483 height 71
click at [187, 76] on button "DOCUMENTS" at bounding box center [176, 80] width 73 height 21
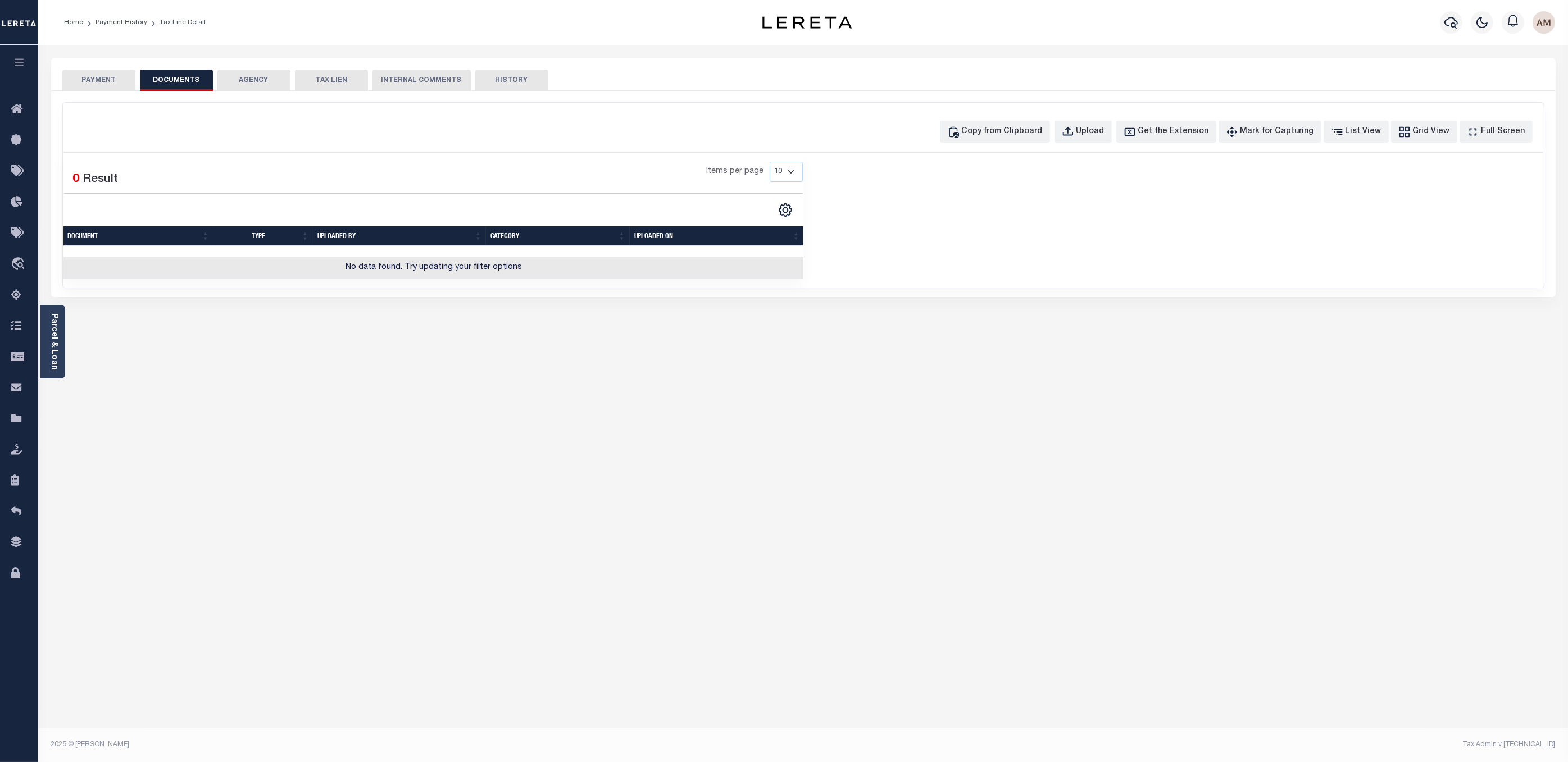
click at [123, 73] on button "PAYMENT" at bounding box center [99, 80] width 73 height 21
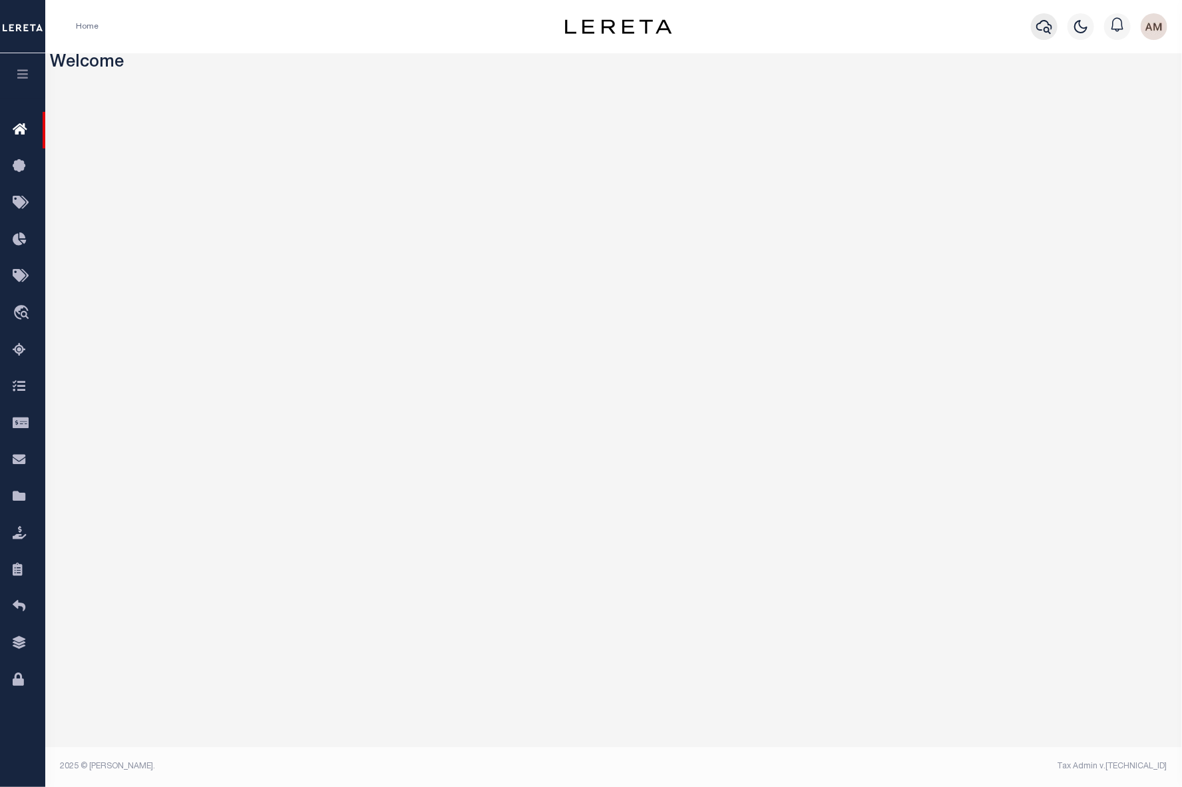
click at [1039, 26] on icon "button" at bounding box center [1045, 27] width 16 height 16
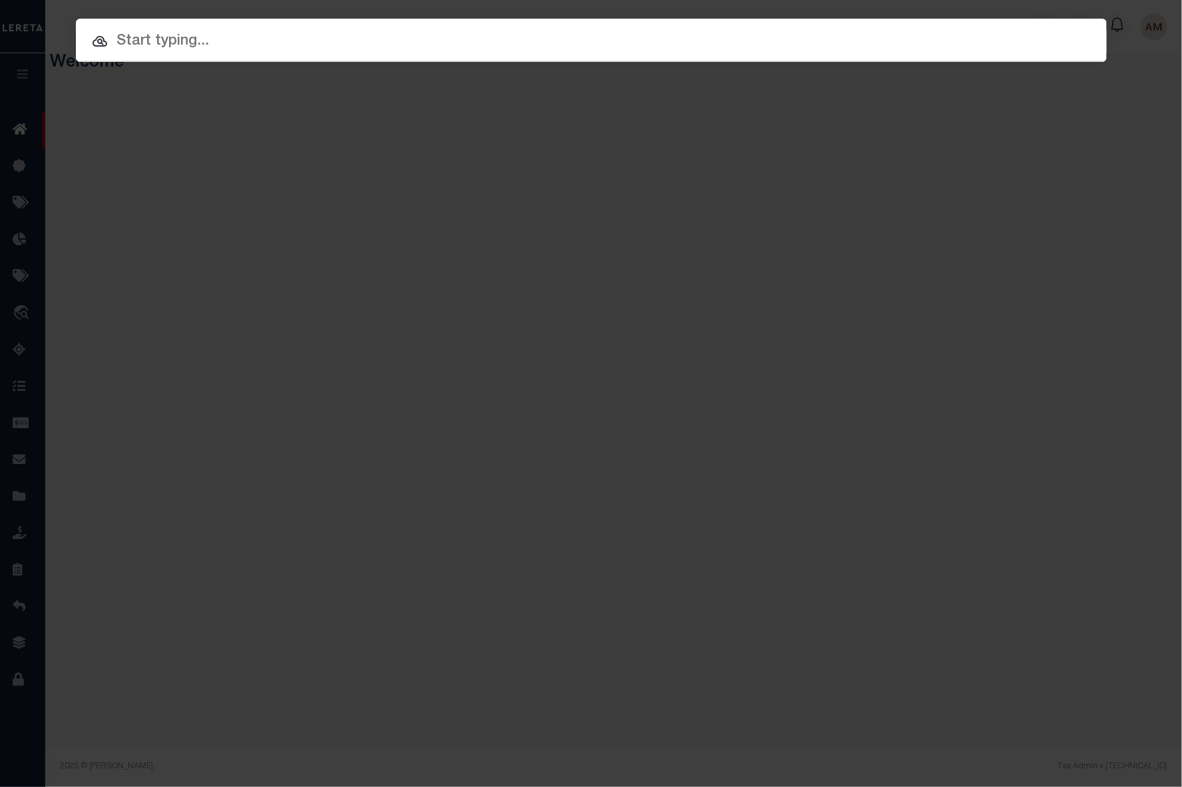
paste input "10011631"
type input "10011631"
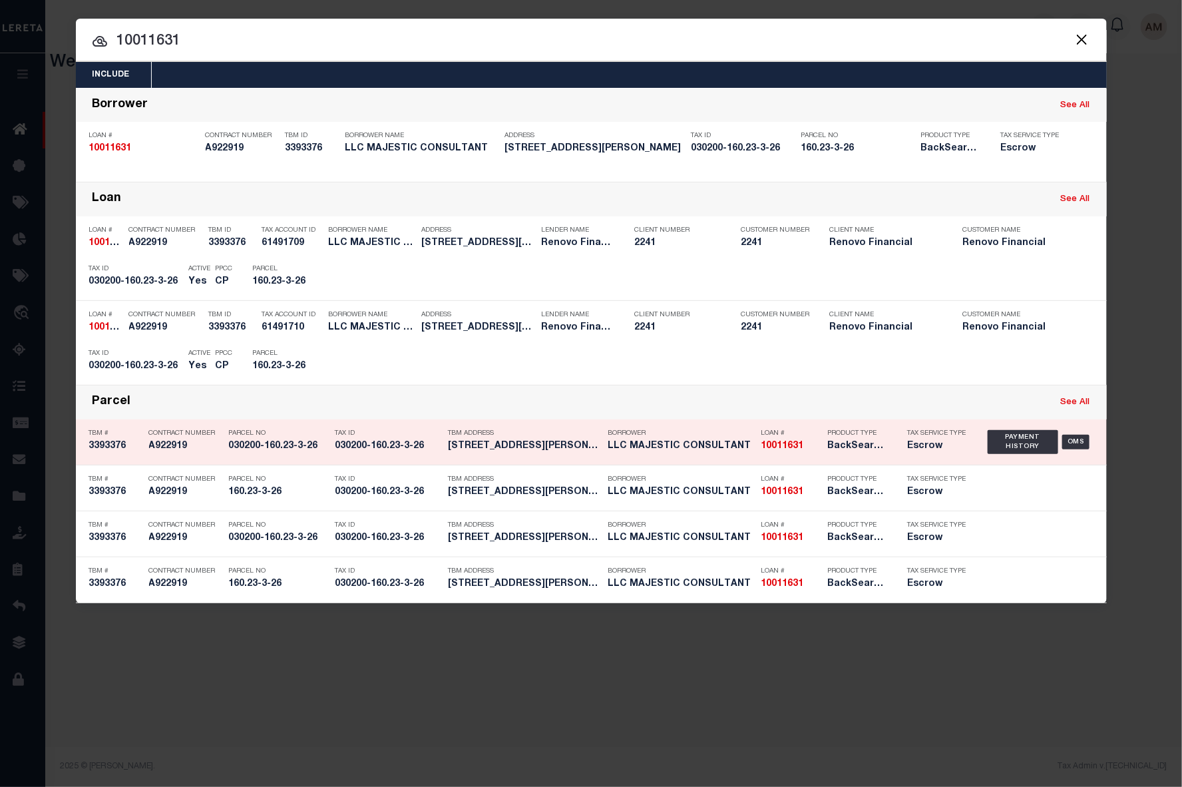
click at [1037, 455] on div "Payment History OMS" at bounding box center [1041, 442] width 106 height 39
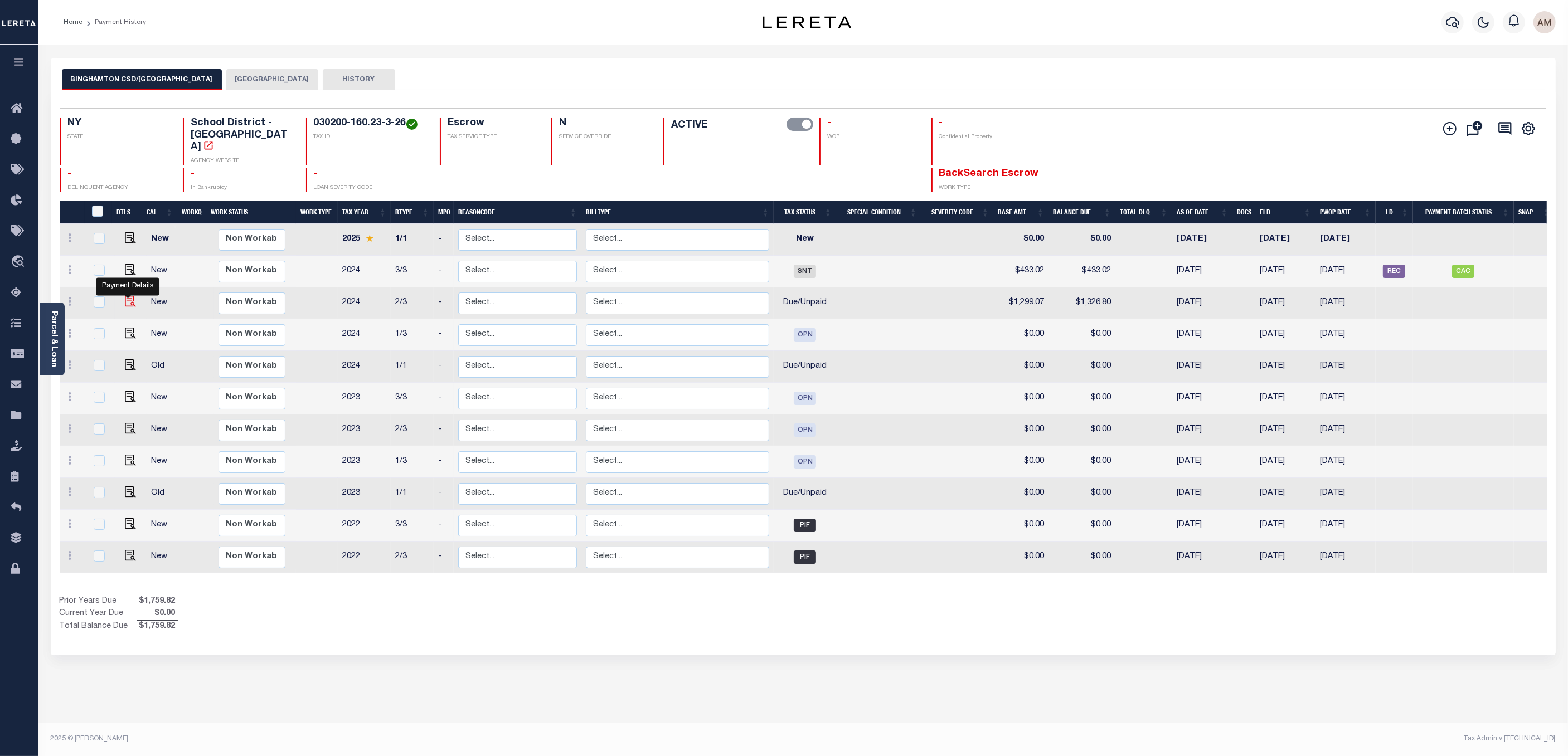
click at [126, 304] on img "" at bounding box center [130, 301] width 11 height 11
checkbox input "true"
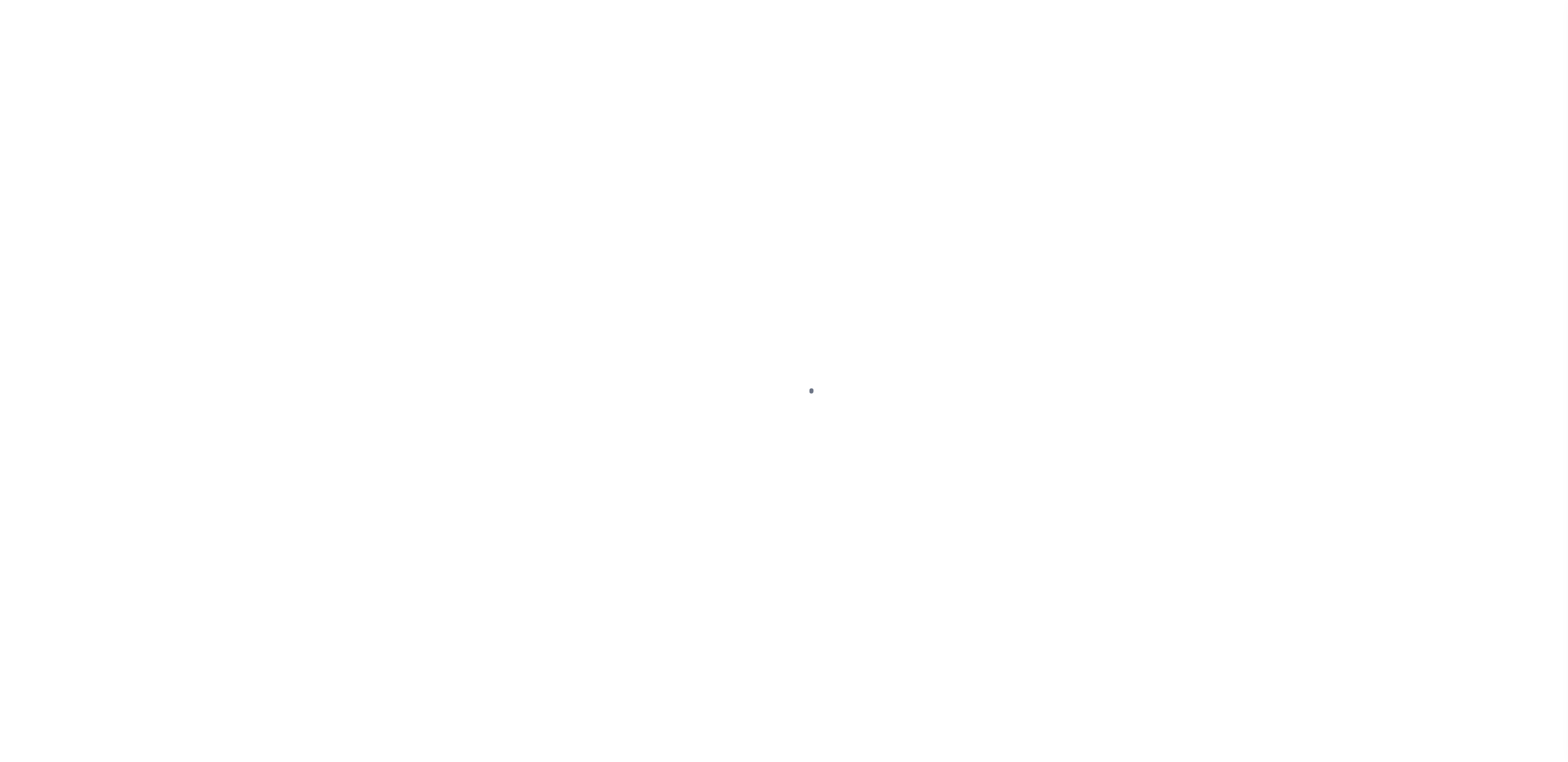
select select "DUE"
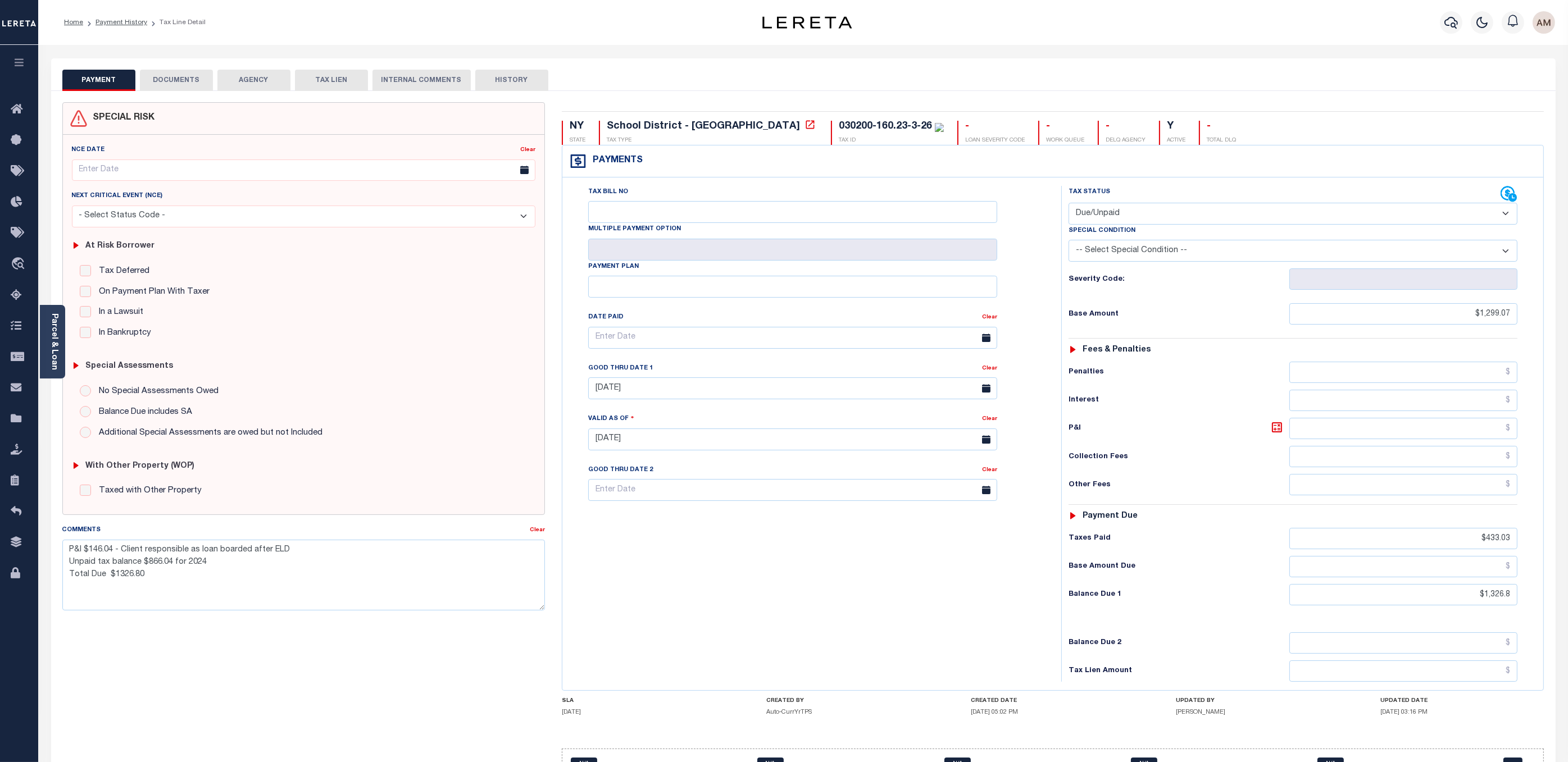
click at [192, 75] on button "DOCUMENTS" at bounding box center [176, 80] width 73 height 21
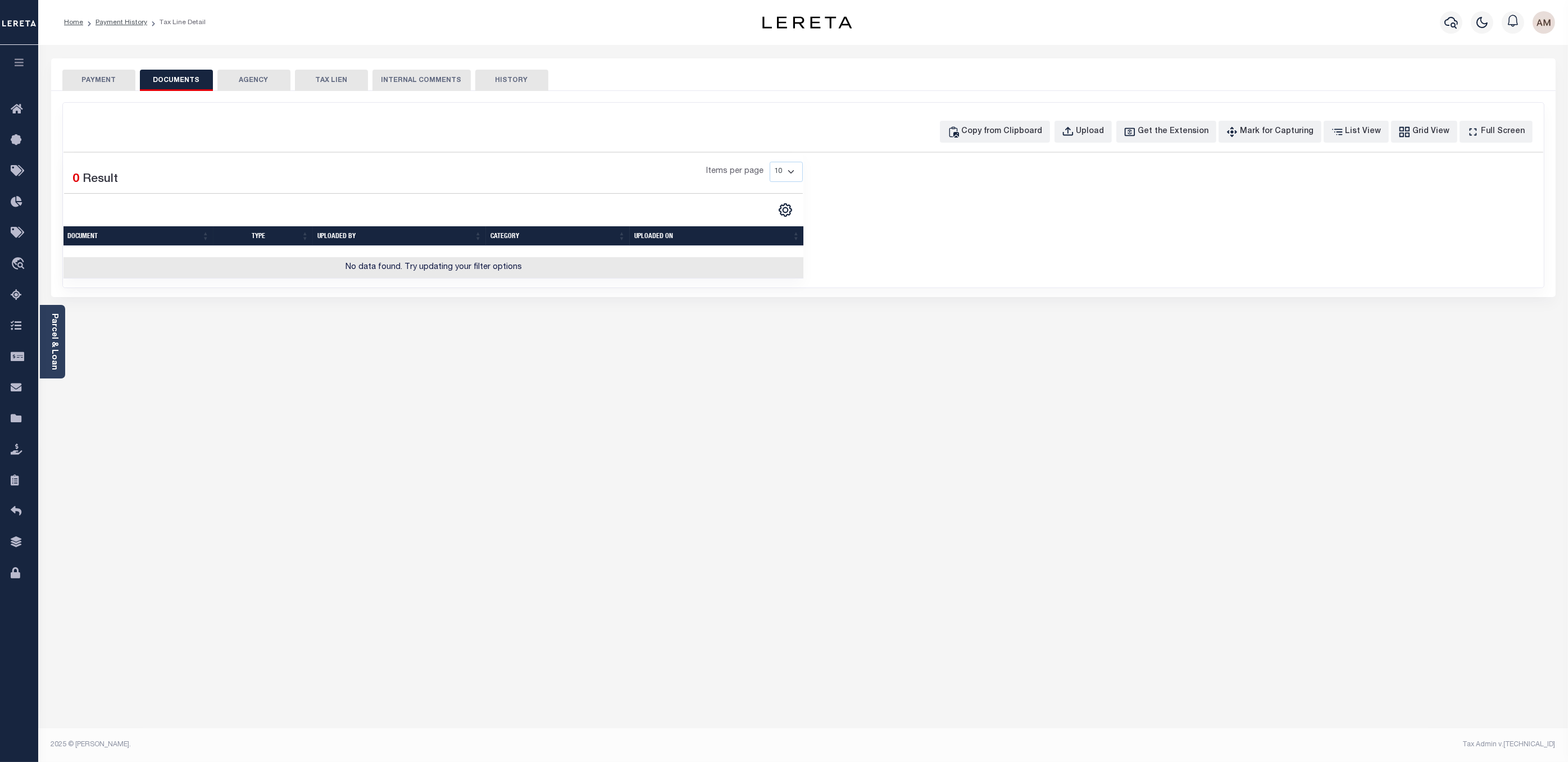
click at [90, 73] on button "PAYMENT" at bounding box center [99, 80] width 73 height 21
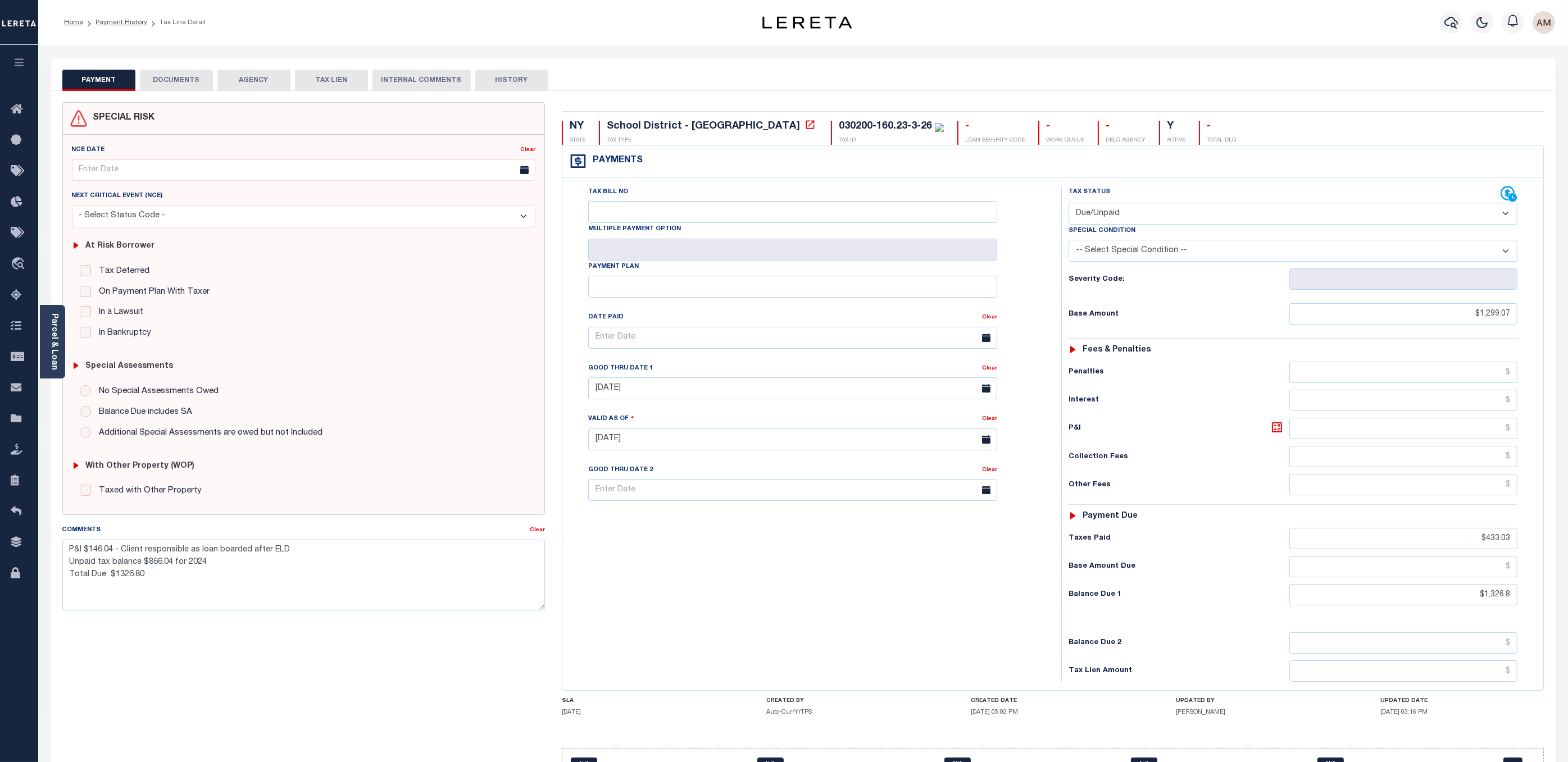
click at [187, 82] on button "DOCUMENTS" at bounding box center [176, 80] width 73 height 21
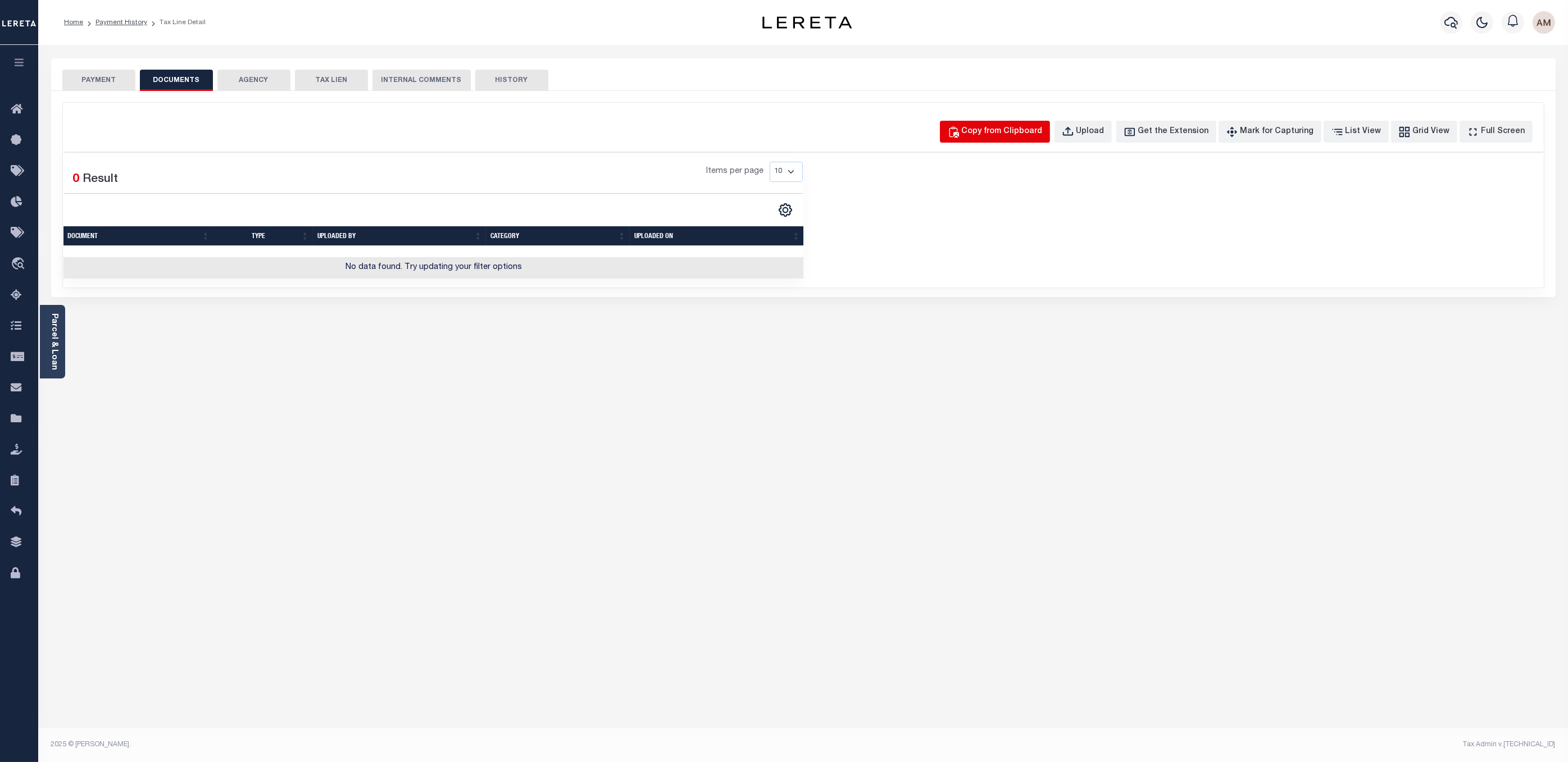
click at [1020, 128] on div "Copy from Clipboard" at bounding box center [1003, 132] width 81 height 13
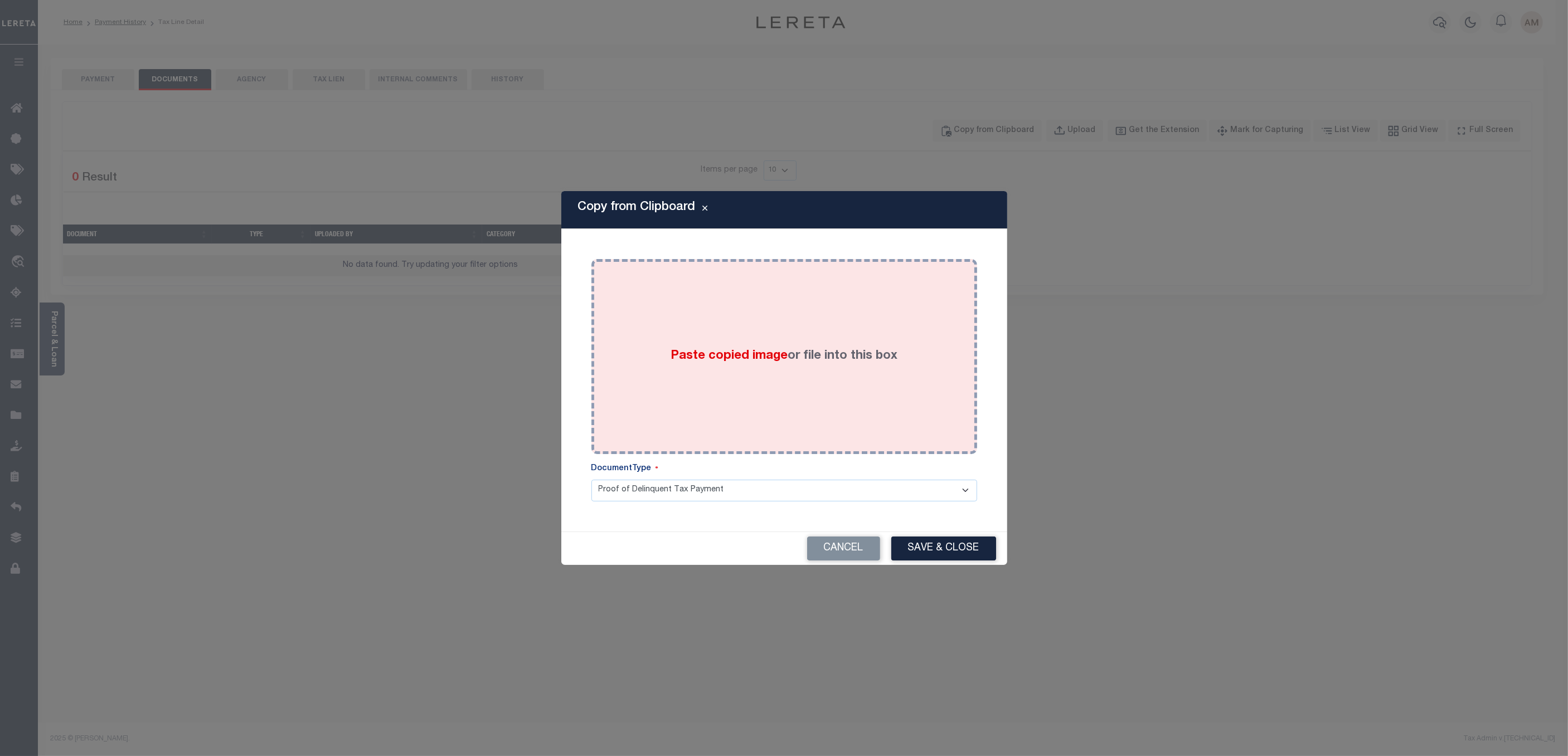
click at [793, 246] on div "Paste copied image or file into this box Select file or drag into this box Plea…" at bounding box center [784, 381] width 419 height 276
click at [783, 285] on div "Paste copied image or file into this box" at bounding box center [784, 357] width 369 height 178
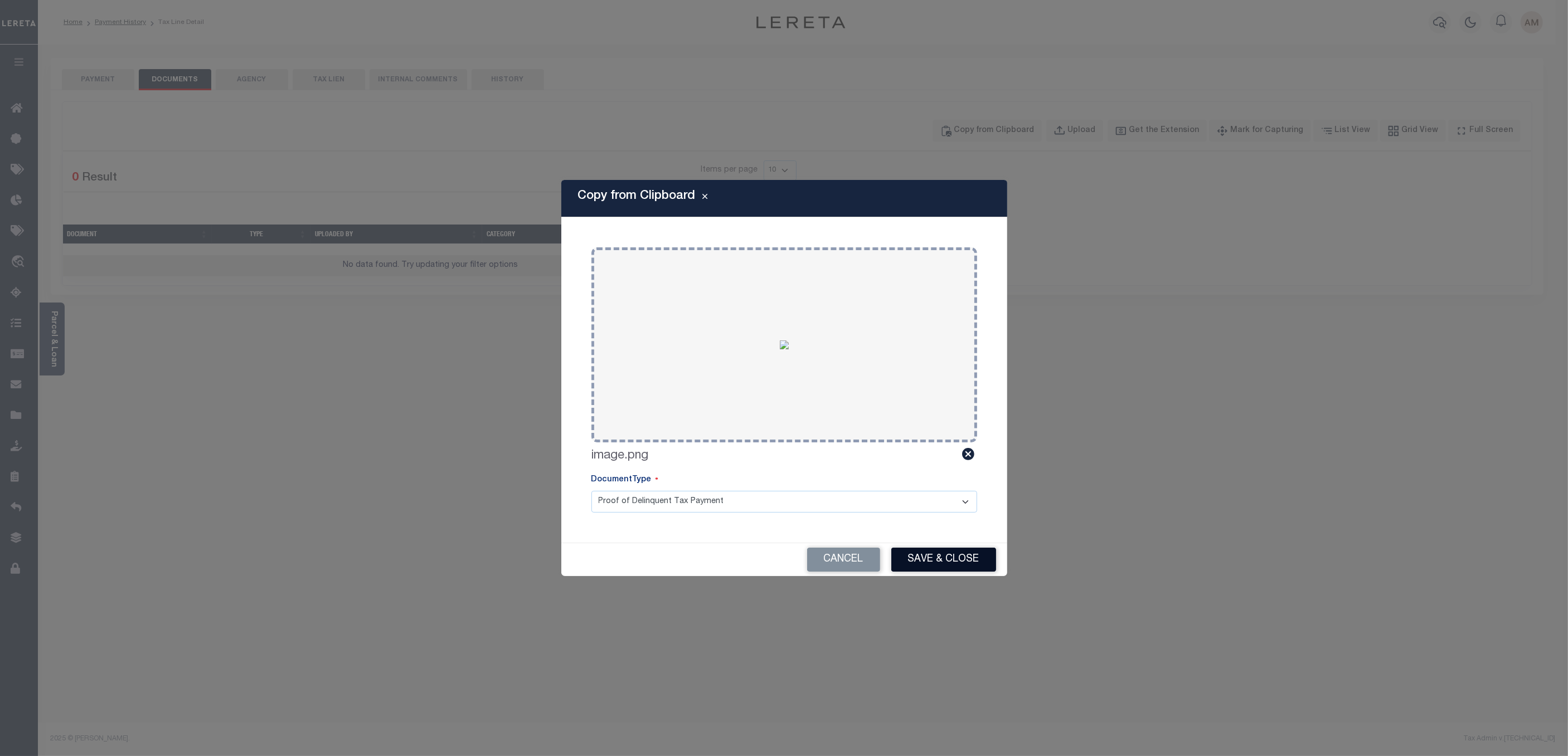
click at [969, 560] on button "Save & Close" at bounding box center [943, 559] width 105 height 24
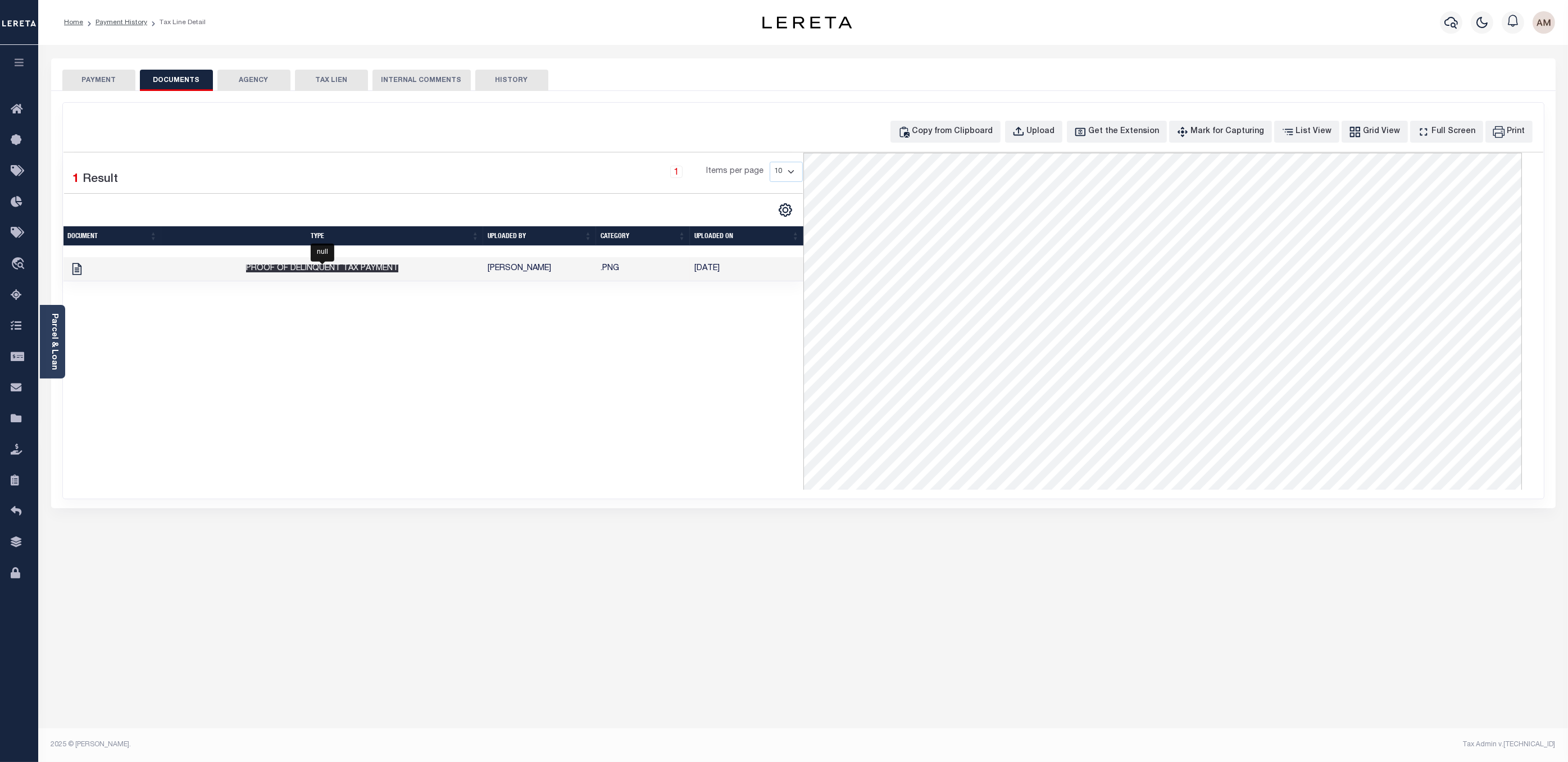
click at [323, 268] on span "Proof of Delinquent Tax Payment" at bounding box center [322, 268] width 152 height 8
click at [162, 273] on td "Proof of Delinquent Tax Payment" at bounding box center [322, 269] width 322 height 24
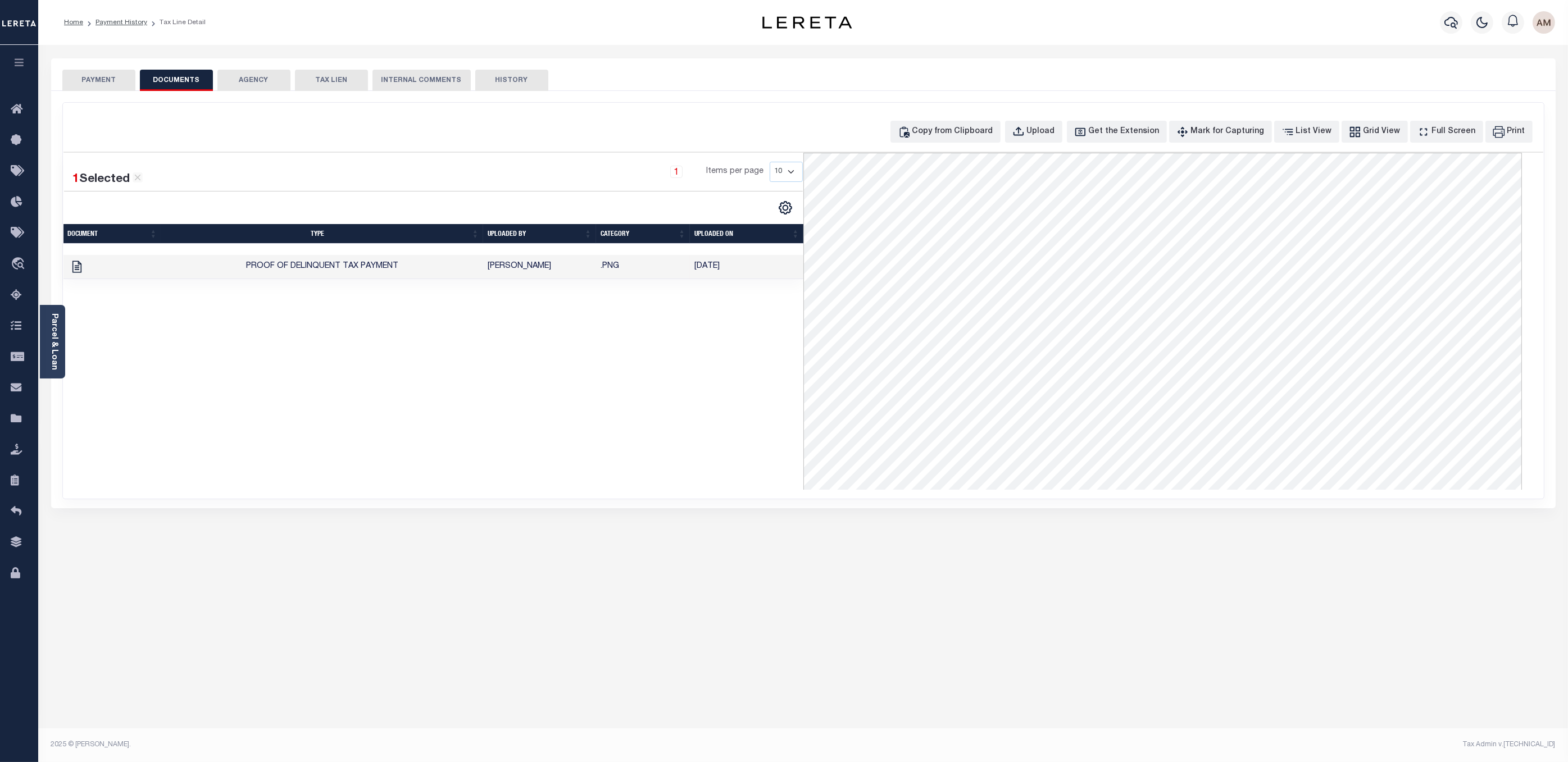
click at [106, 71] on button "PAYMENT" at bounding box center [99, 80] width 73 height 21
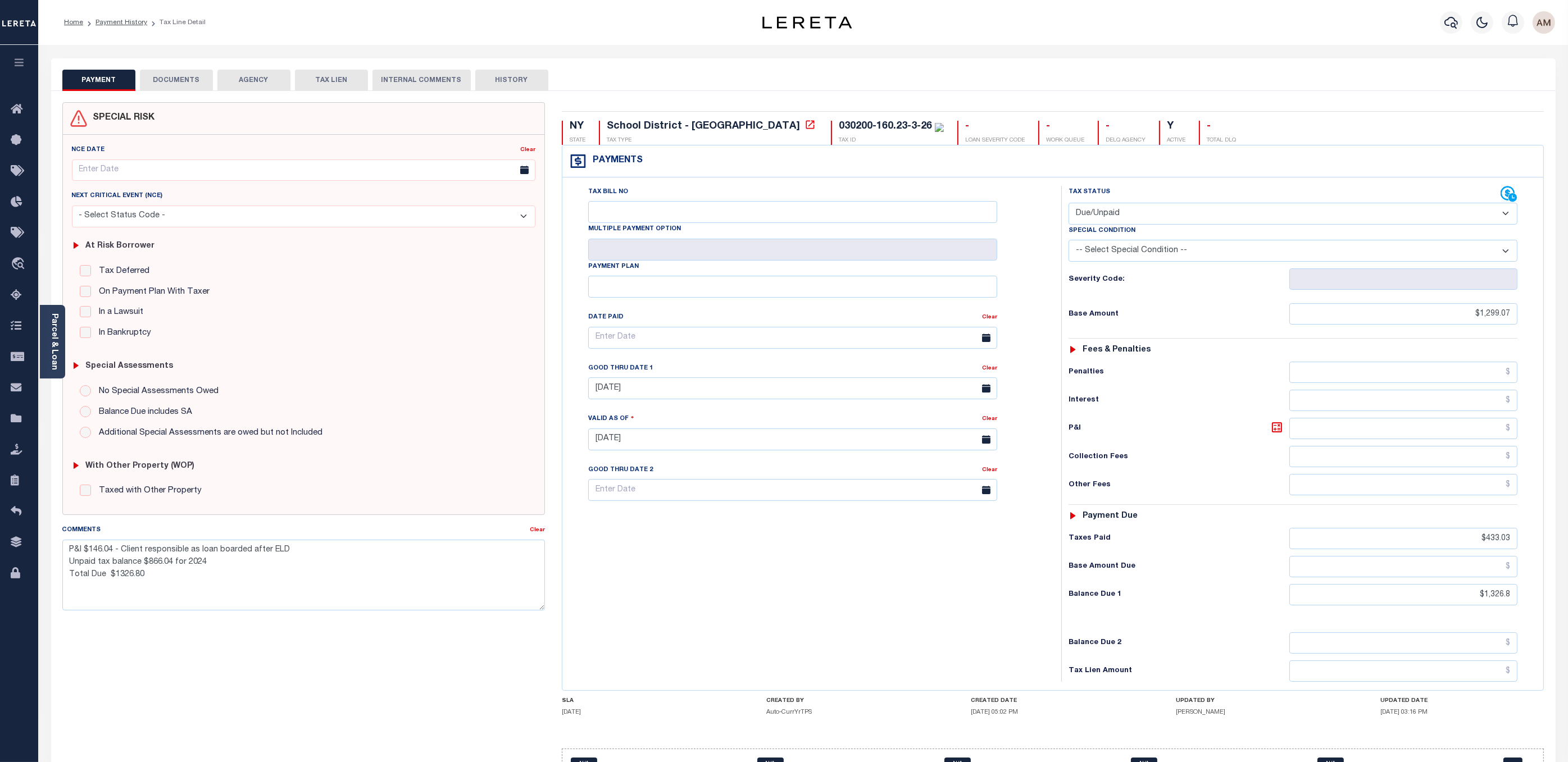
drag, startPoint x: 1414, startPoint y: 729, endPoint x: 1436, endPoint y: 731, distance: 22.1
click at [1416, 721] on div "UPDATED DATE 08/13/2025 03:16 PM" at bounding box center [1463, 709] width 164 height 23
click at [141, 22] on link "Payment History" at bounding box center [121, 23] width 51 height 7
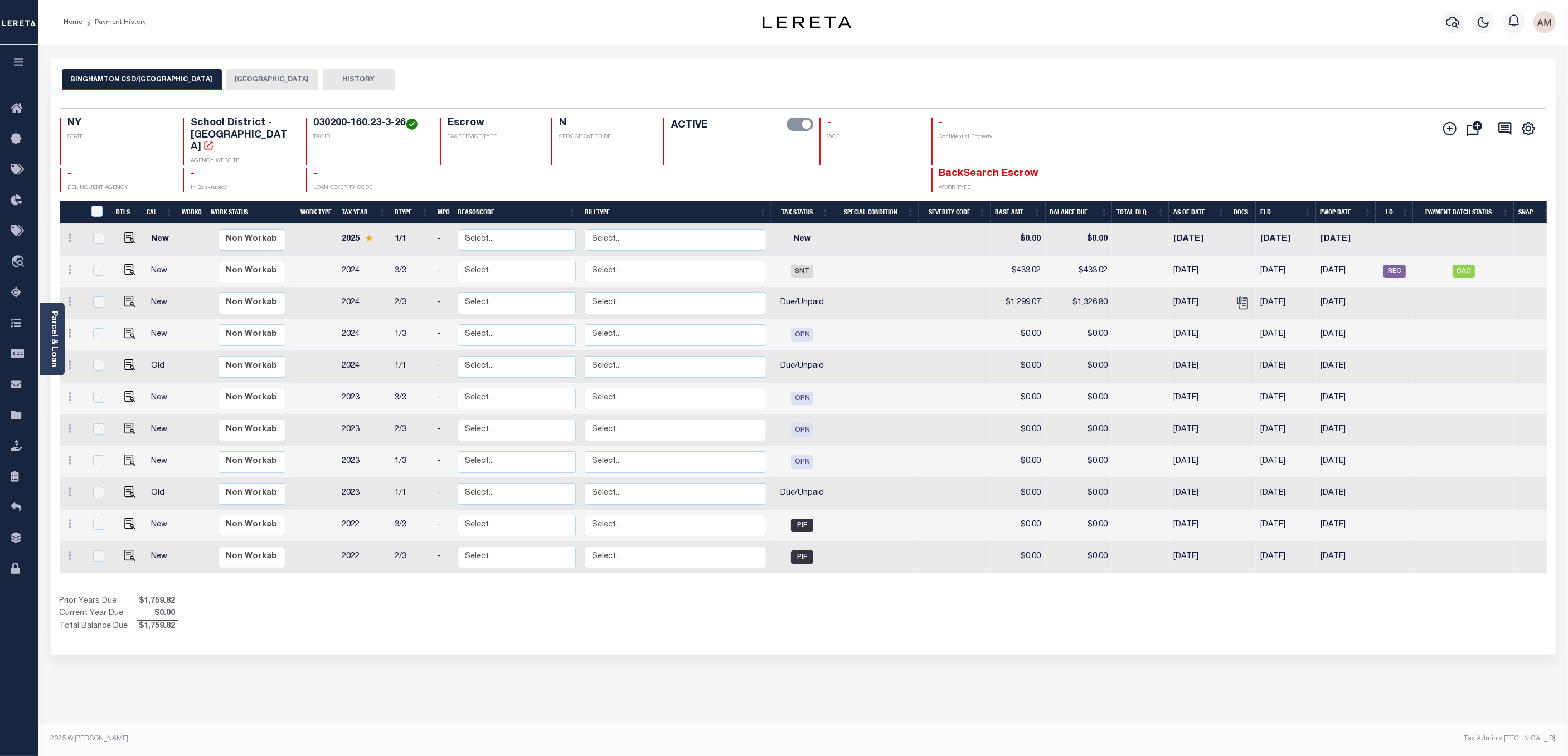
click at [736, 399] on tbody "New Non Workable Workable 2025 1/1 - Select... Payment Reversal Taxable Value C…" at bounding box center [807, 399] width 1495 height 349
